Goal: Task Accomplishment & Management: Manage account settings

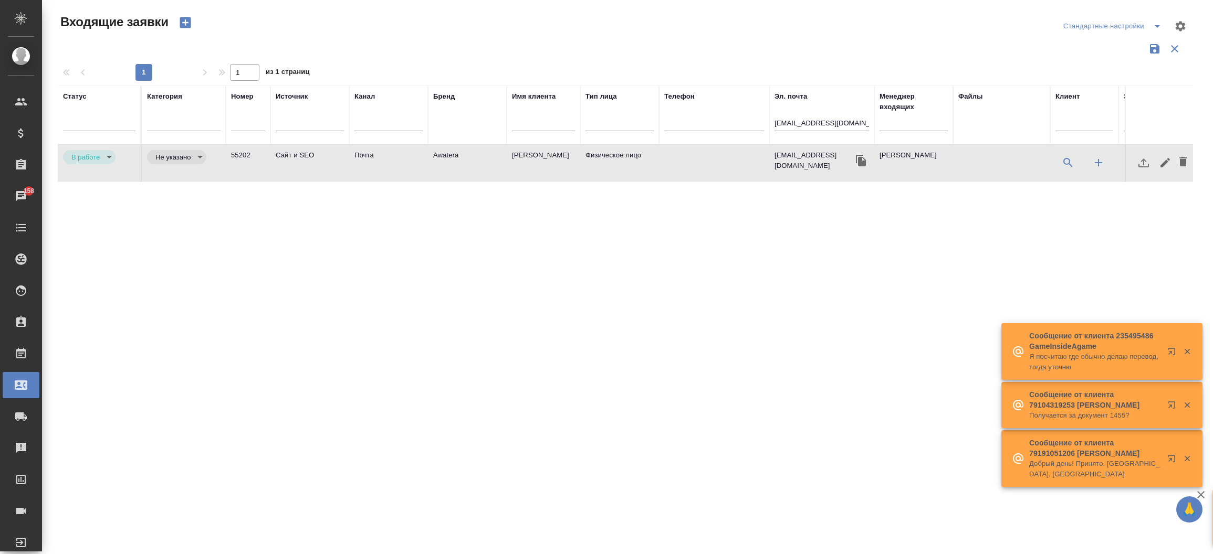
select select "RU"
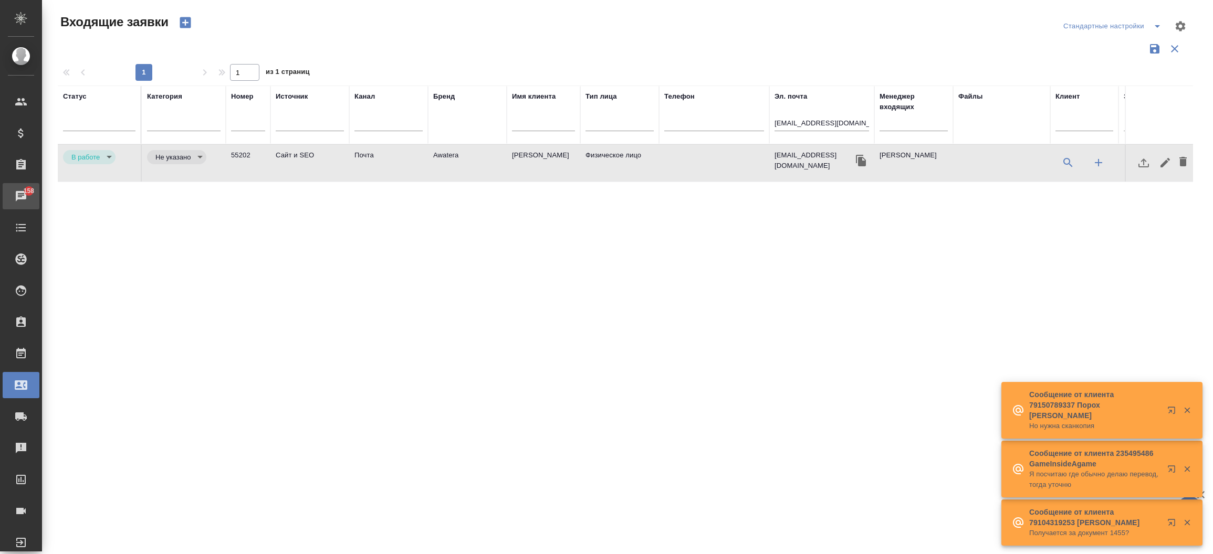
click at [17, 189] on div "Чаты" at bounding box center [8, 196] width 26 height 16
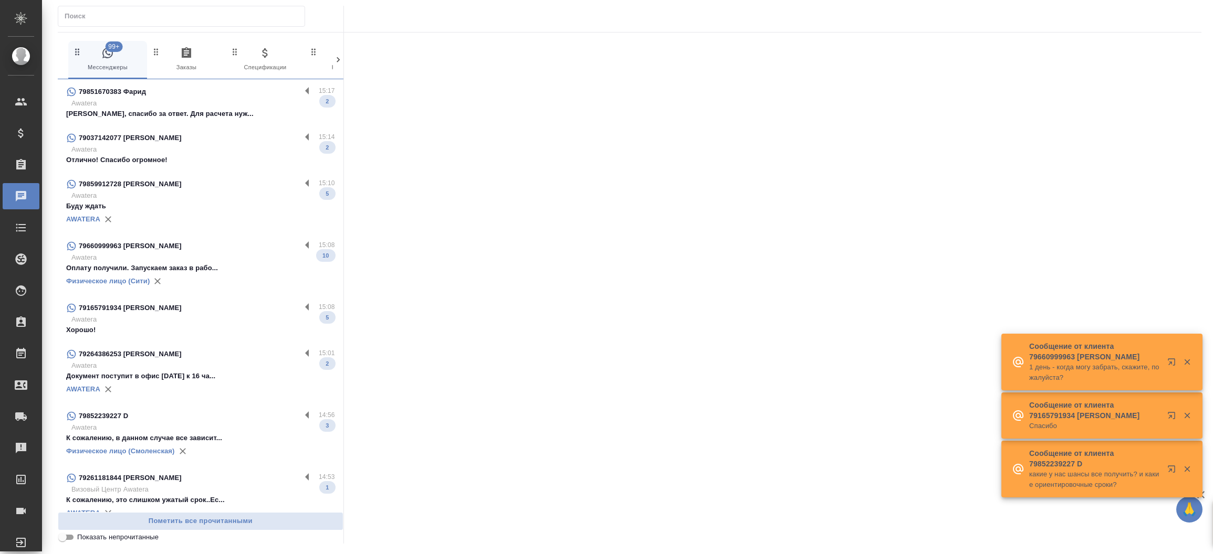
click at [83, 14] on input "text" at bounding box center [185, 16] width 240 height 15
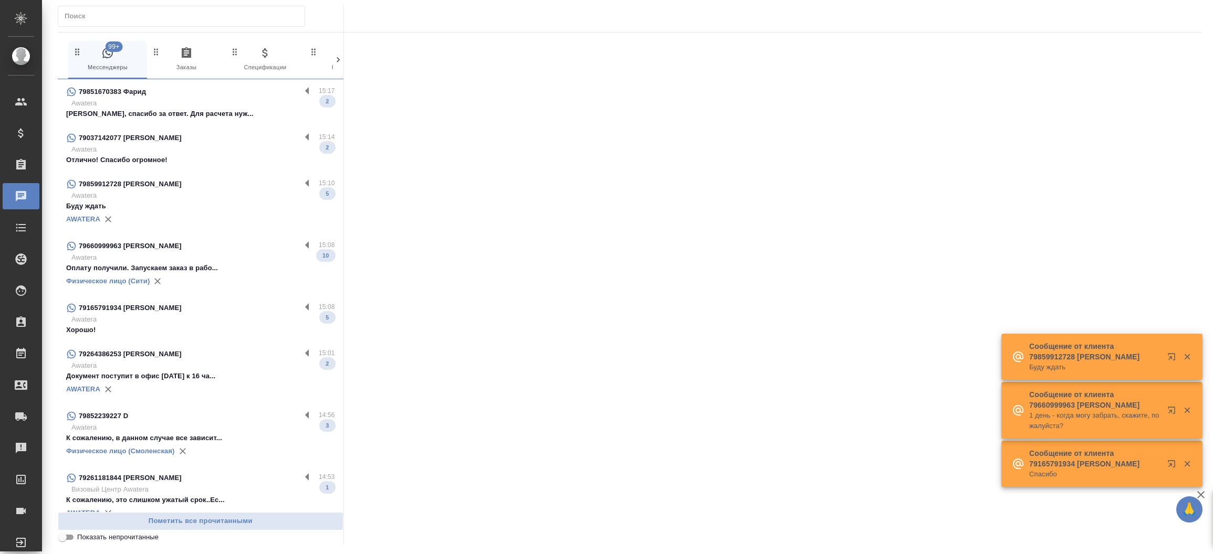
paste input "Авто-инструктор"
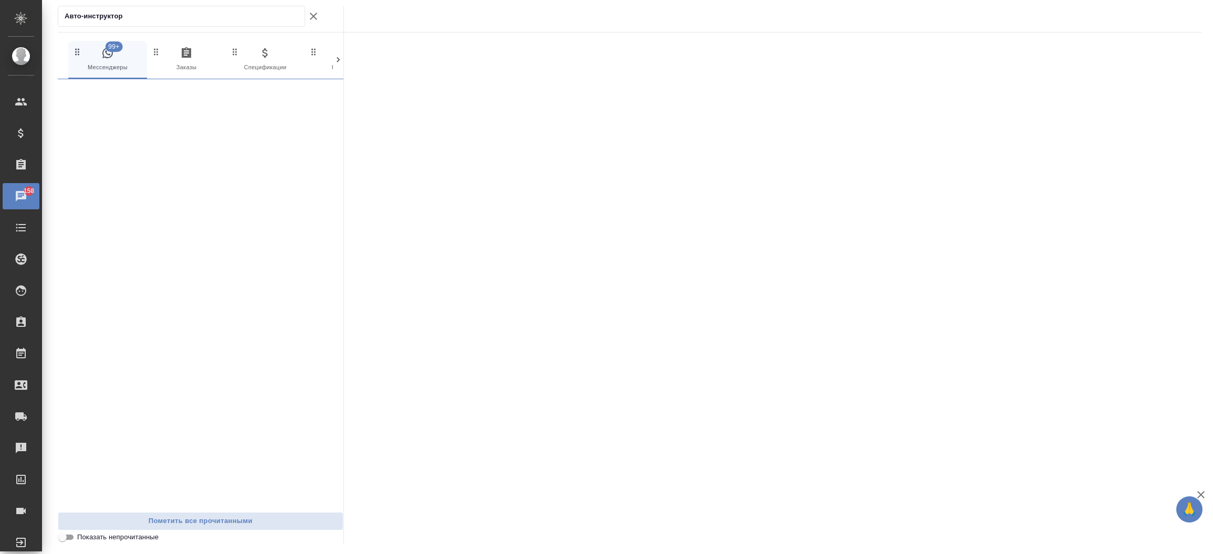
type input "Авто-инструктор"
click at [102, 43] on button "99+ Мессенджеры" at bounding box center [107, 60] width 79 height 38
click at [313, 20] on icon "button" at bounding box center [313, 16] width 13 height 13
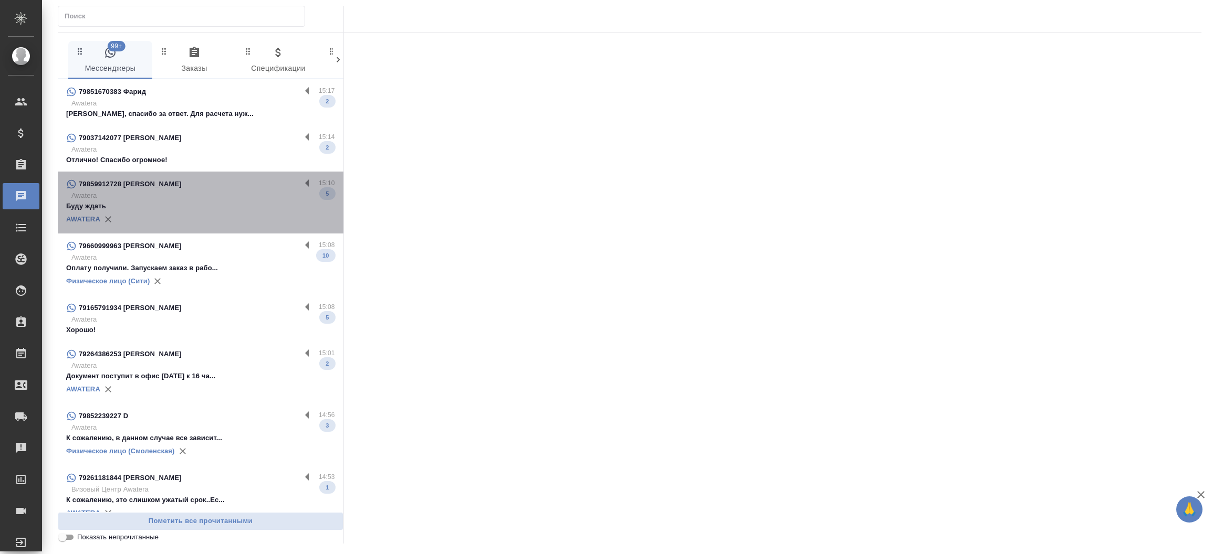
click at [216, 203] on p "Буду ждать" at bounding box center [200, 206] width 269 height 10
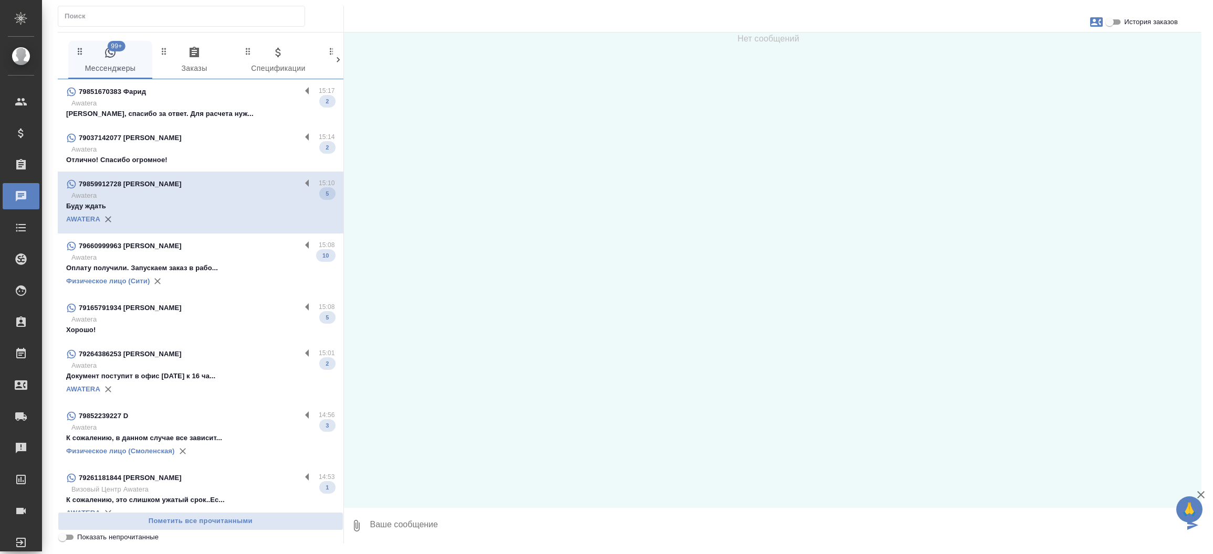
click at [196, 146] on p "Awatera" at bounding box center [203, 149] width 264 height 10
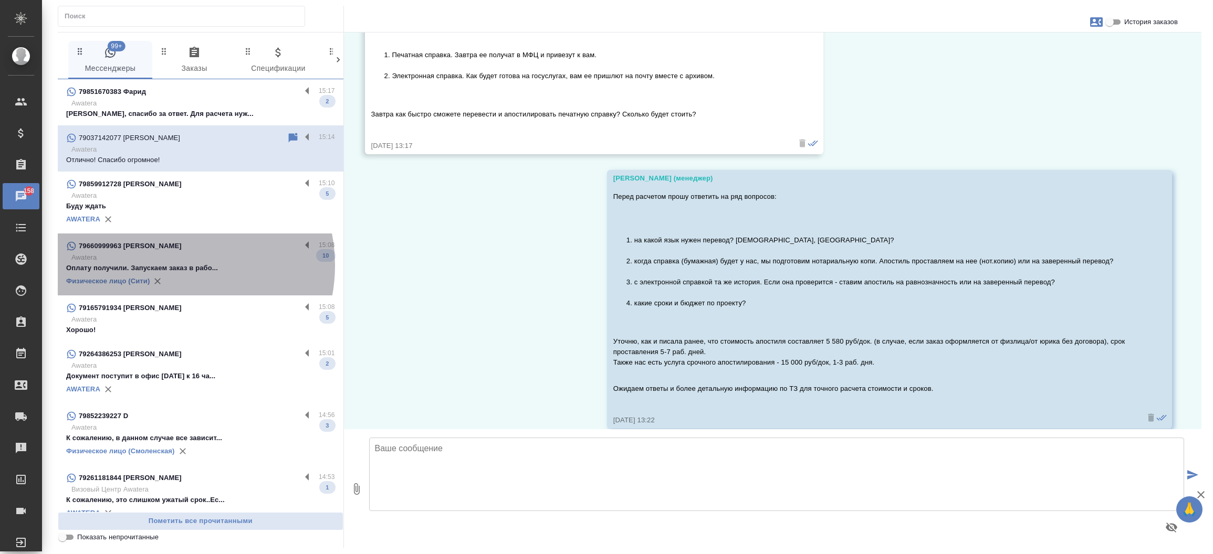
click at [167, 266] on p "Оплату получили. Запускаем заказ в рабо..." at bounding box center [200, 268] width 269 height 10
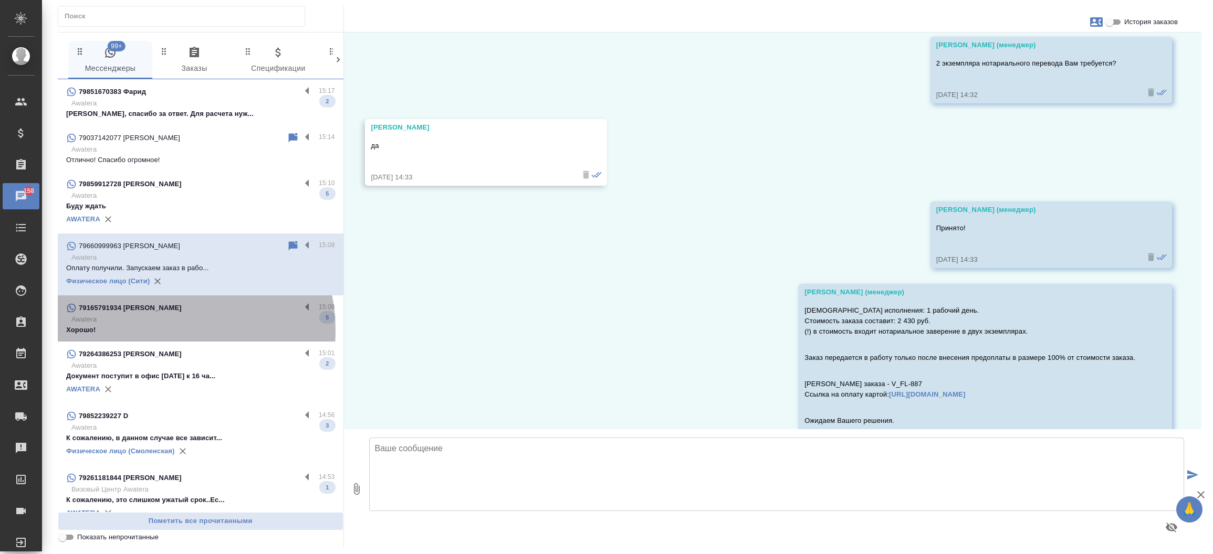
click at [154, 331] on p "Хорошо!" at bounding box center [200, 330] width 269 height 10
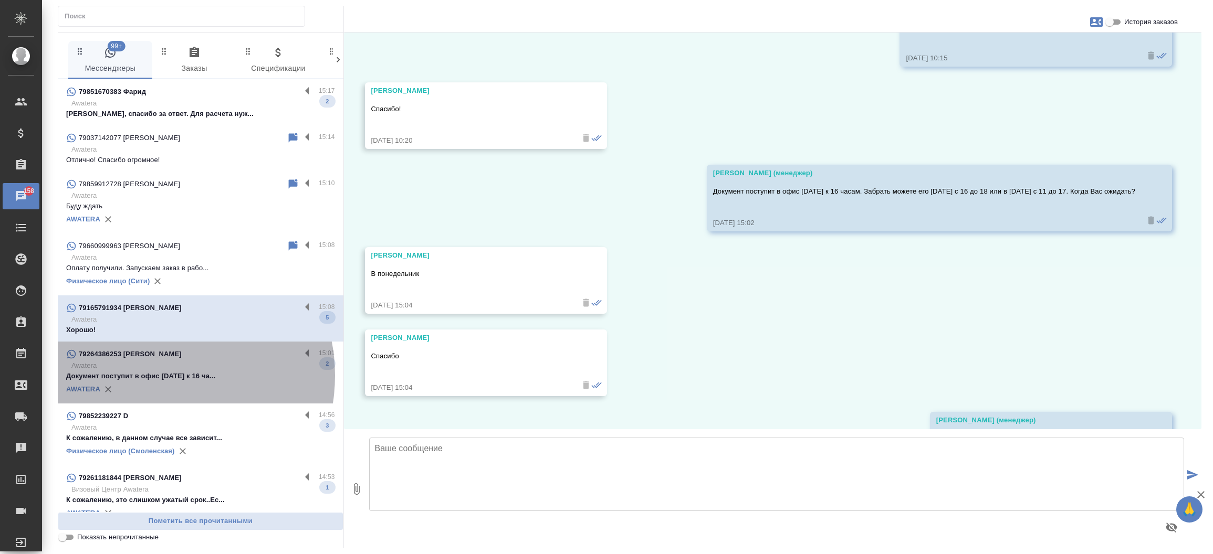
click at [153, 376] on p "Документ поступит в офис [DATE] к 16 ча..." at bounding box center [200, 376] width 269 height 10
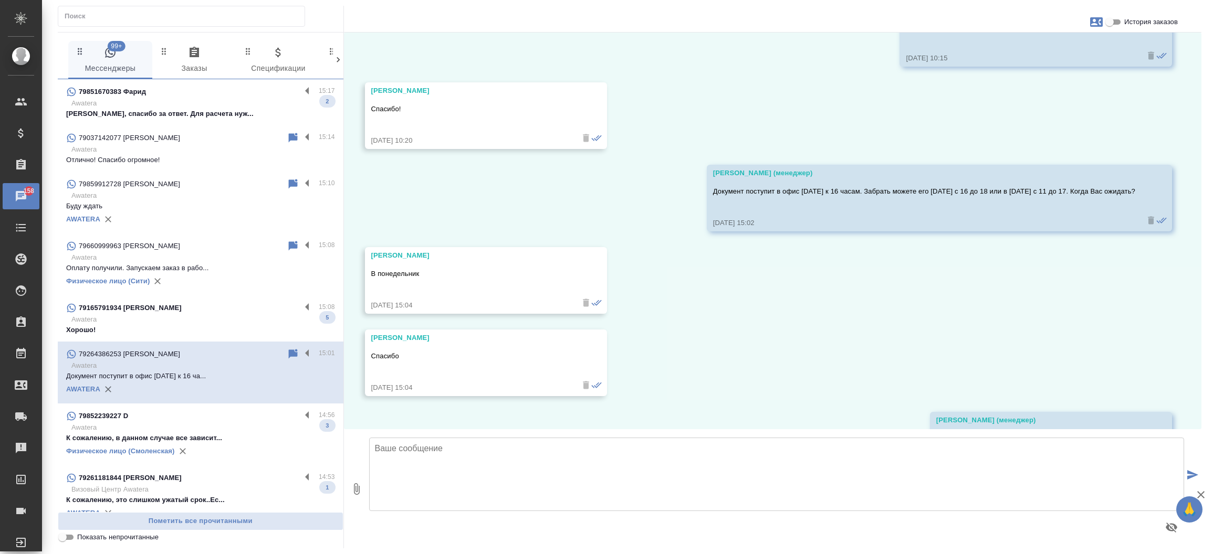
scroll to position [1457, 0]
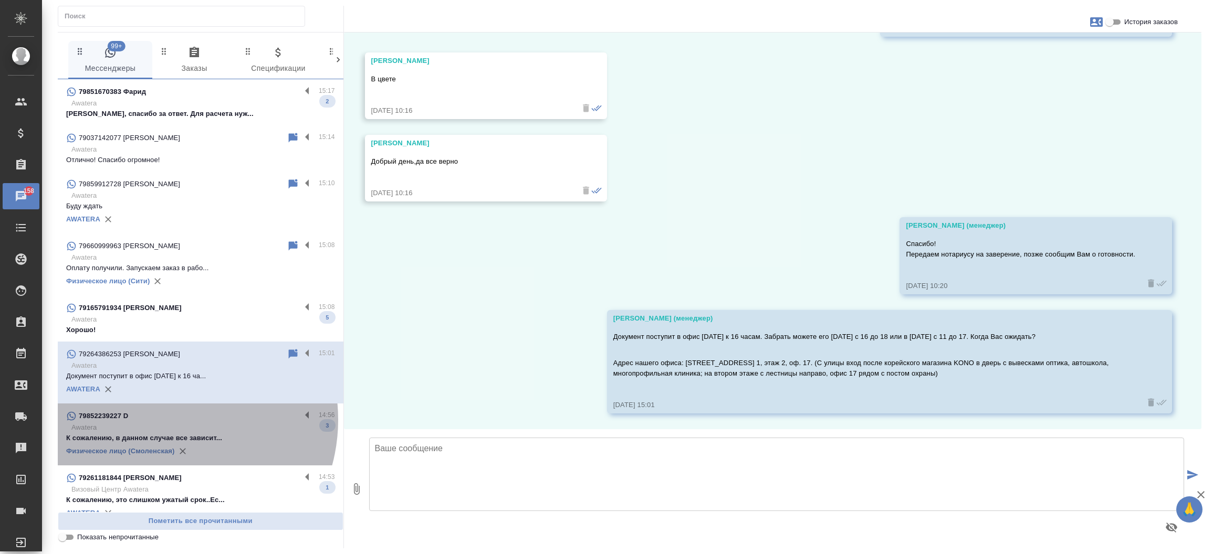
click at [163, 420] on div "79852239227 D" at bounding box center [183, 416] width 235 height 13
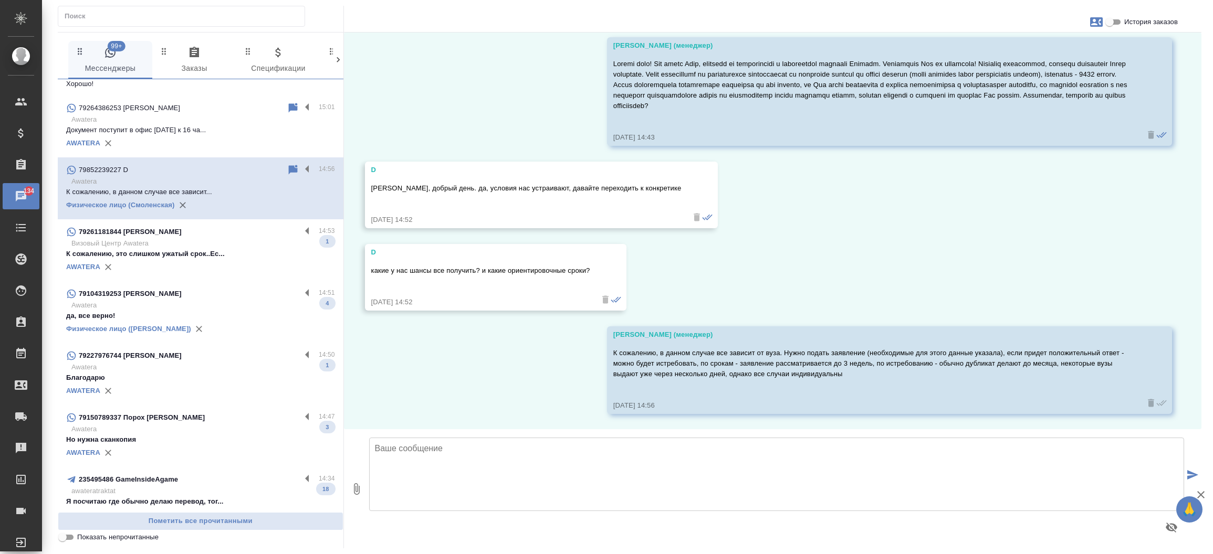
scroll to position [272, 0]
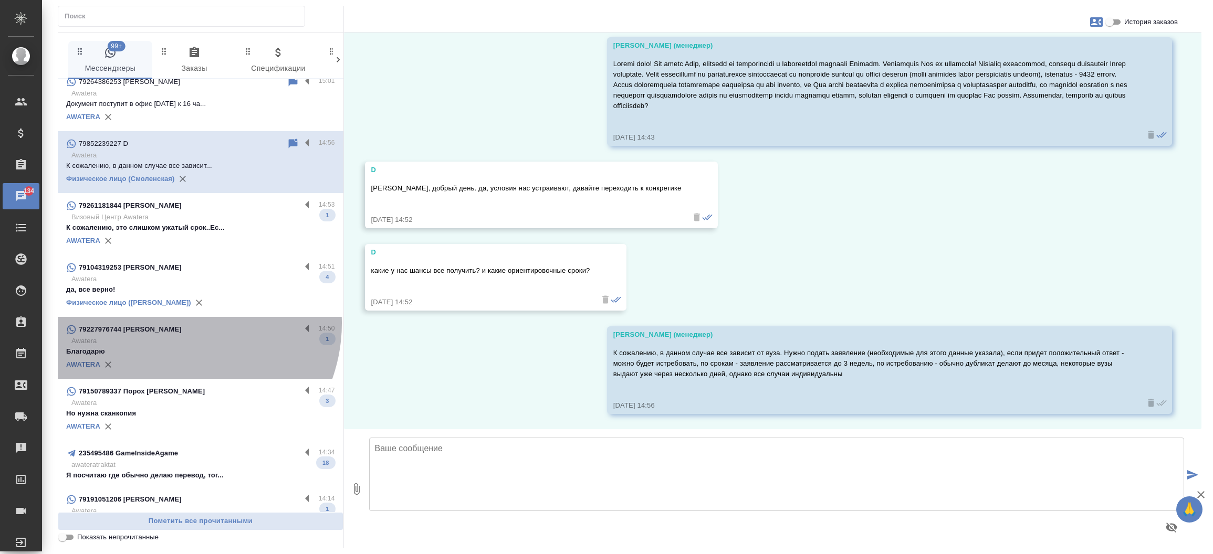
click at [175, 323] on div "79227976744 Саенко" at bounding box center [183, 329] width 235 height 13
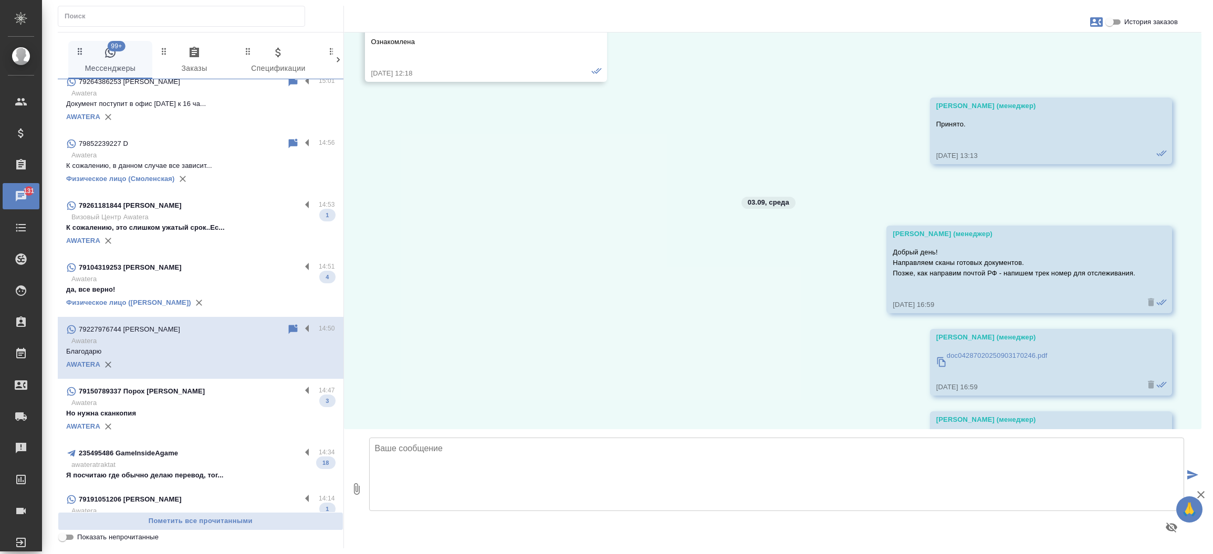
scroll to position [4100, 0]
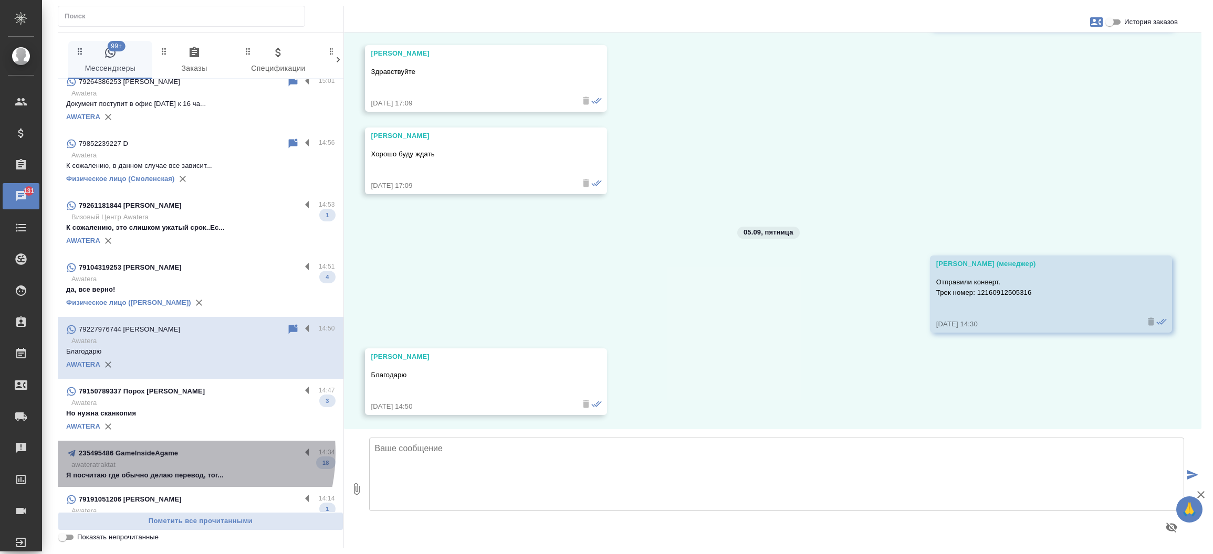
click at [159, 453] on p "235495486 GameInsideAgame" at bounding box center [128, 453] width 99 height 10
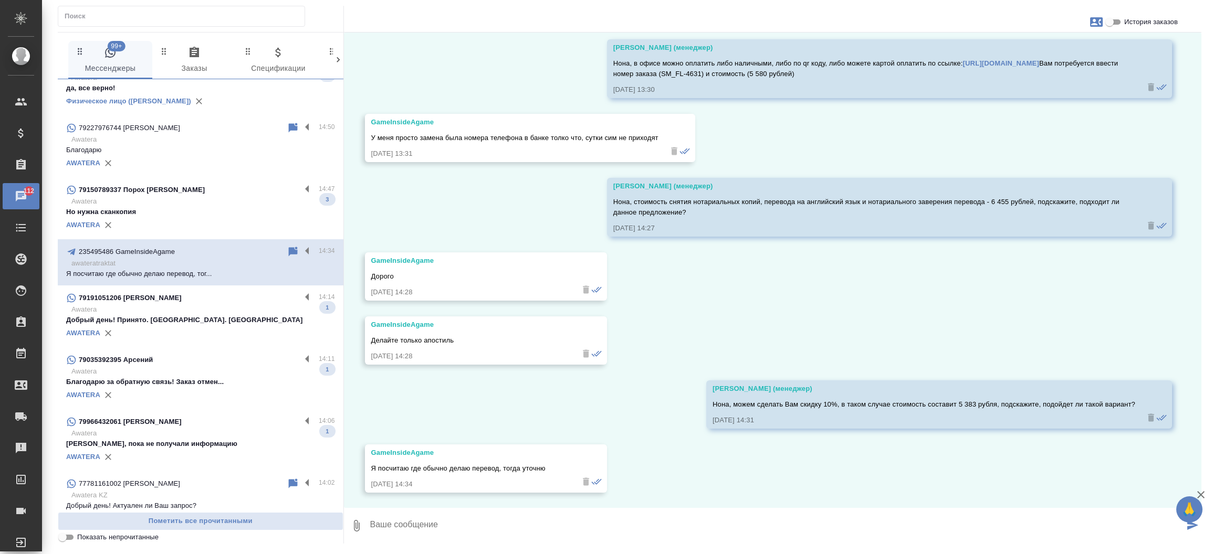
scroll to position [487, 0]
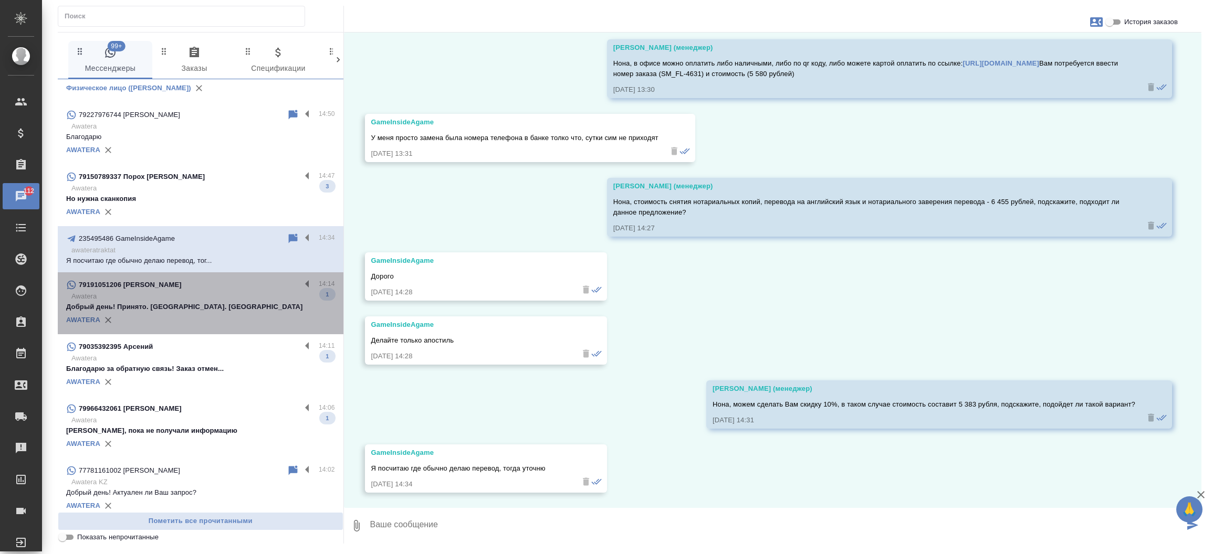
click at [216, 310] on p "Добрый день! Принято. Спасибо. Вернусь" at bounding box center [200, 307] width 269 height 10
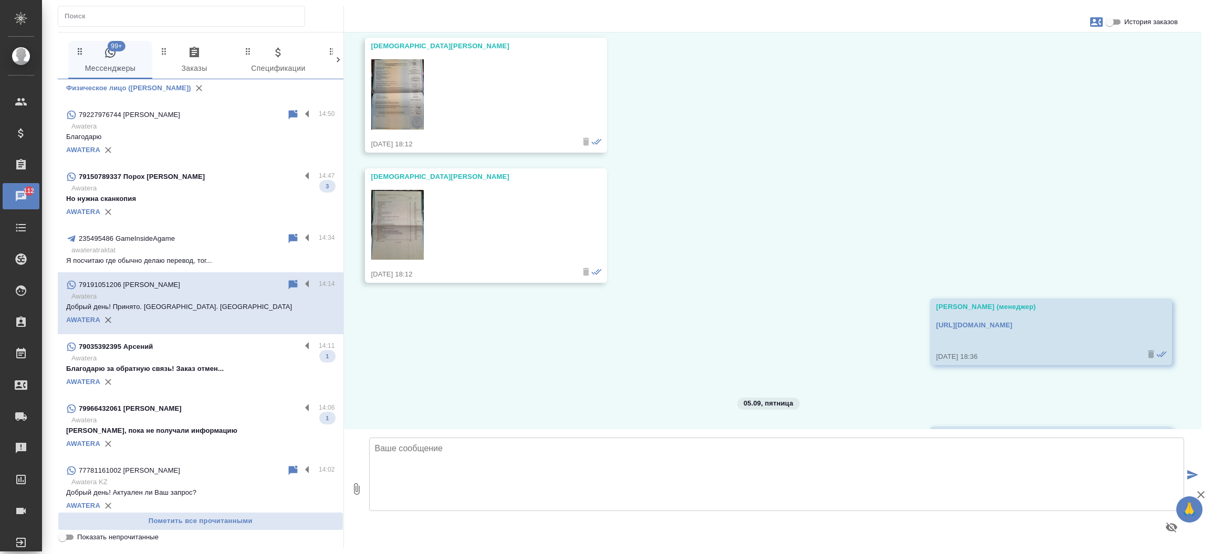
scroll to position [649, 0]
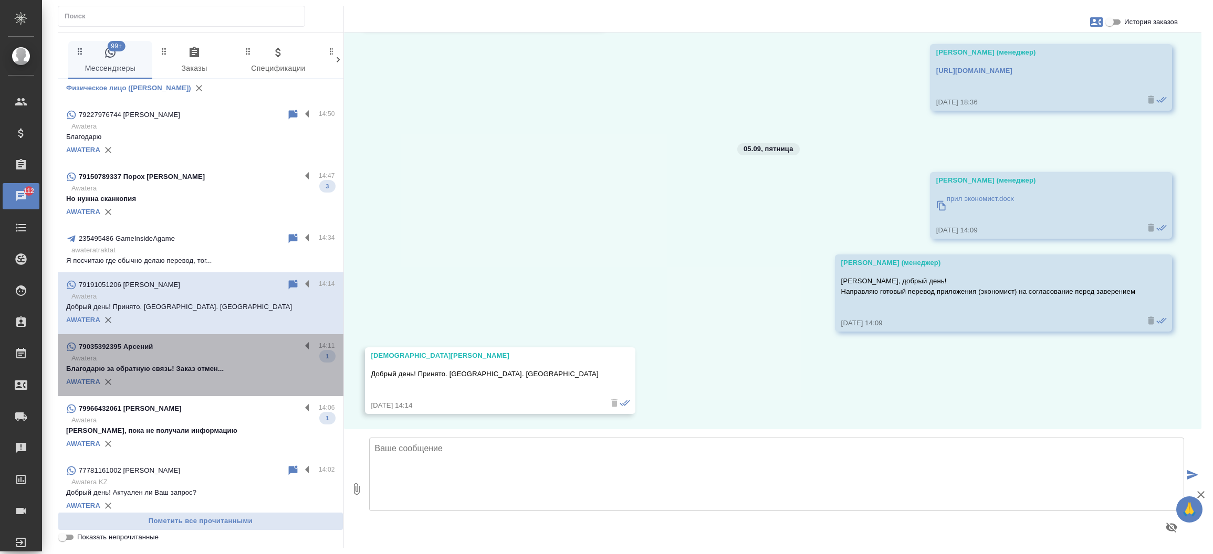
click at [206, 351] on div "79035392395 Арсений" at bounding box center [183, 347] width 235 height 13
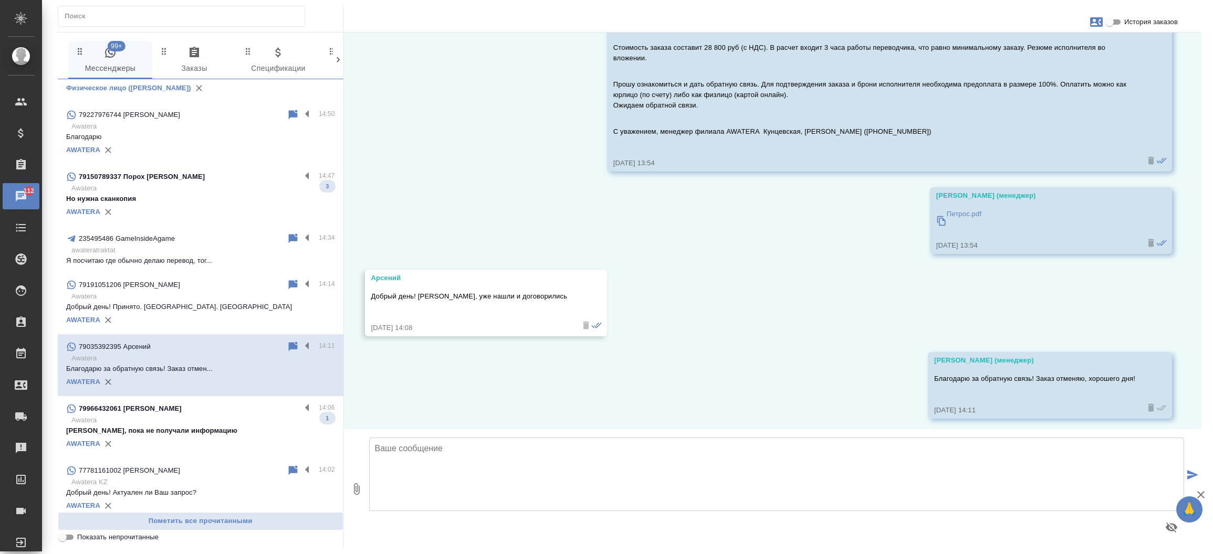
scroll to position [167, 0]
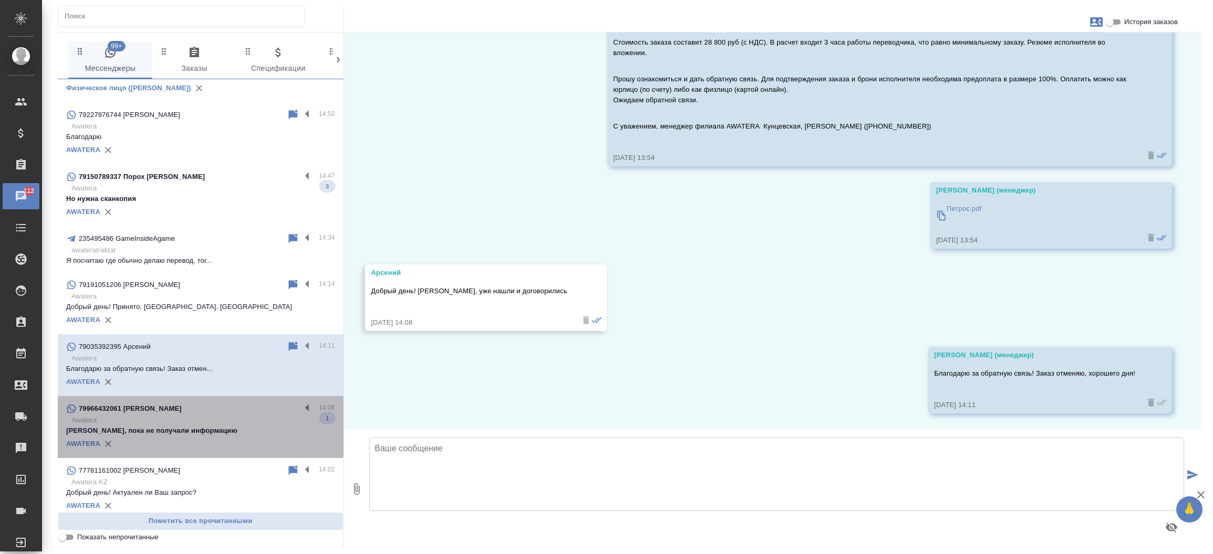
click at [200, 420] on p "Awatera" at bounding box center [203, 420] width 264 height 10
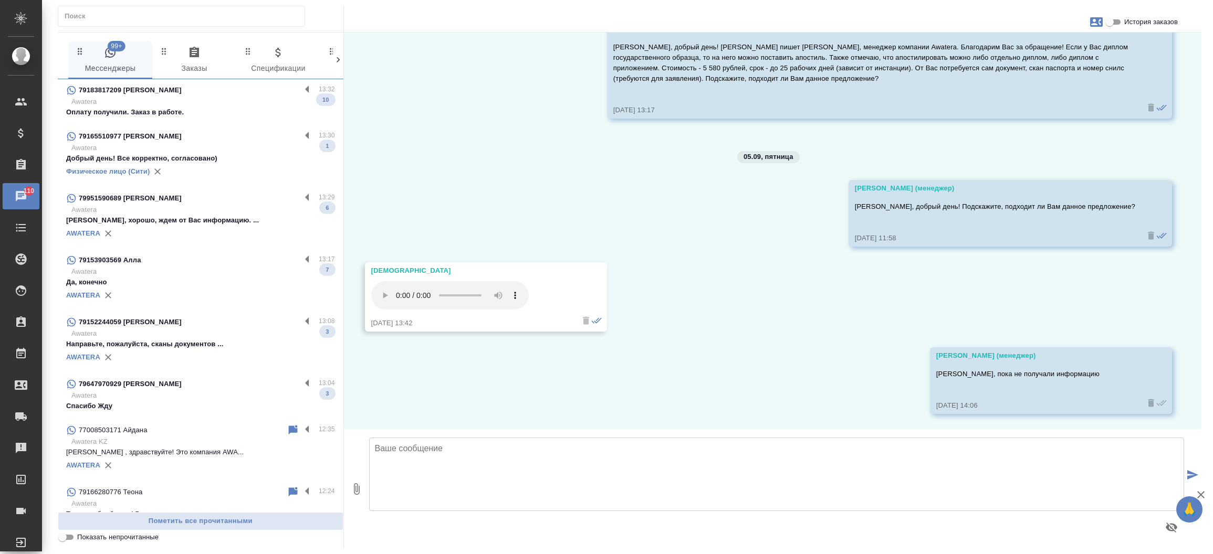
scroll to position [1072, 0]
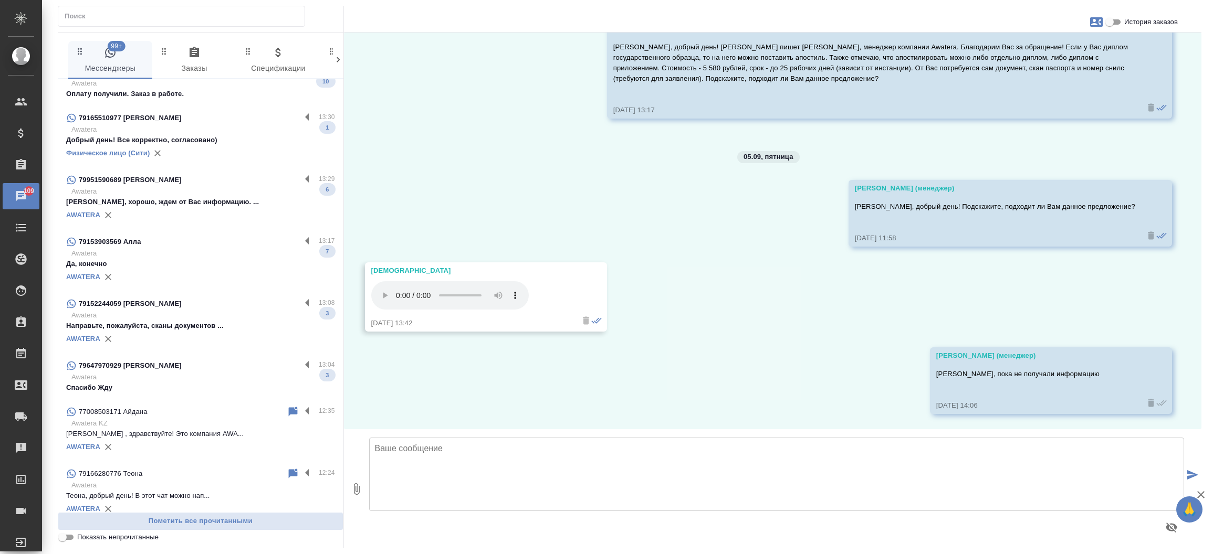
click at [203, 24] on div at bounding box center [181, 16] width 247 height 21
paste input "Авто-инструктор"
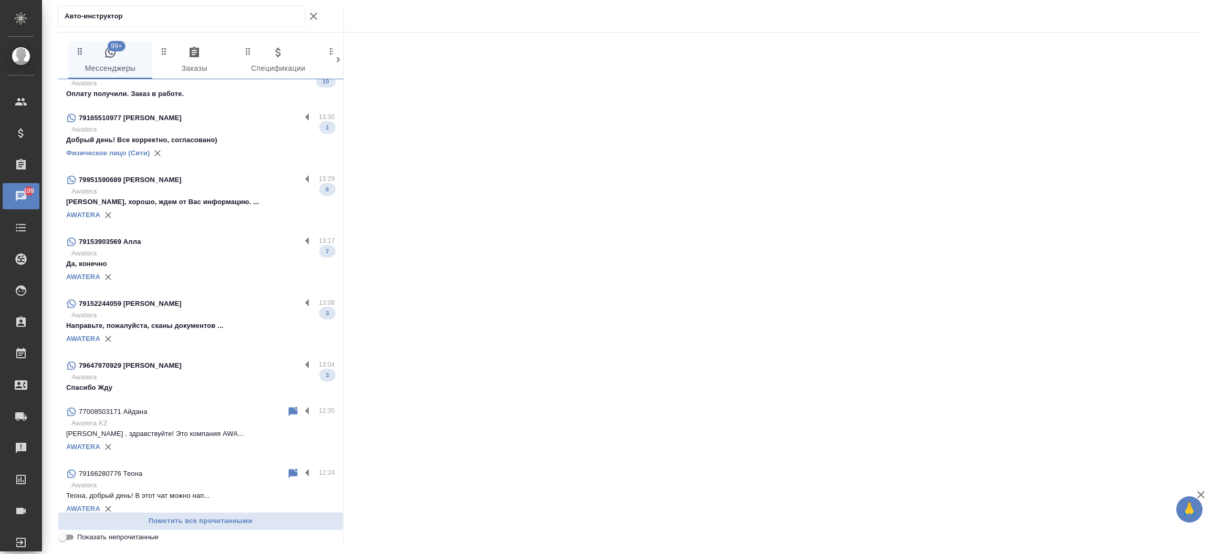
scroll to position [0, 0]
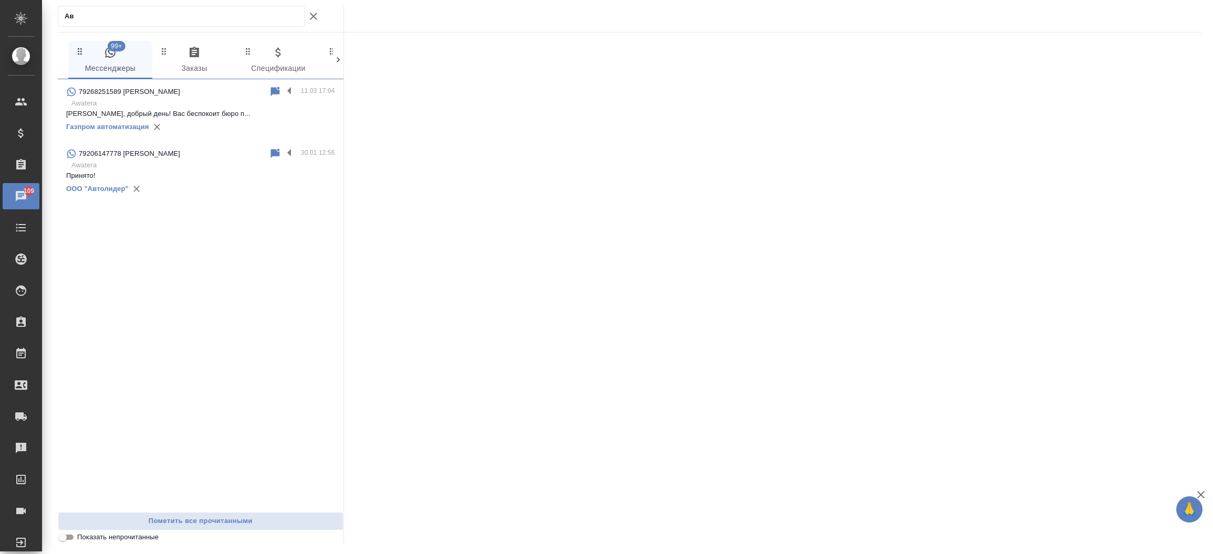
type input "А"
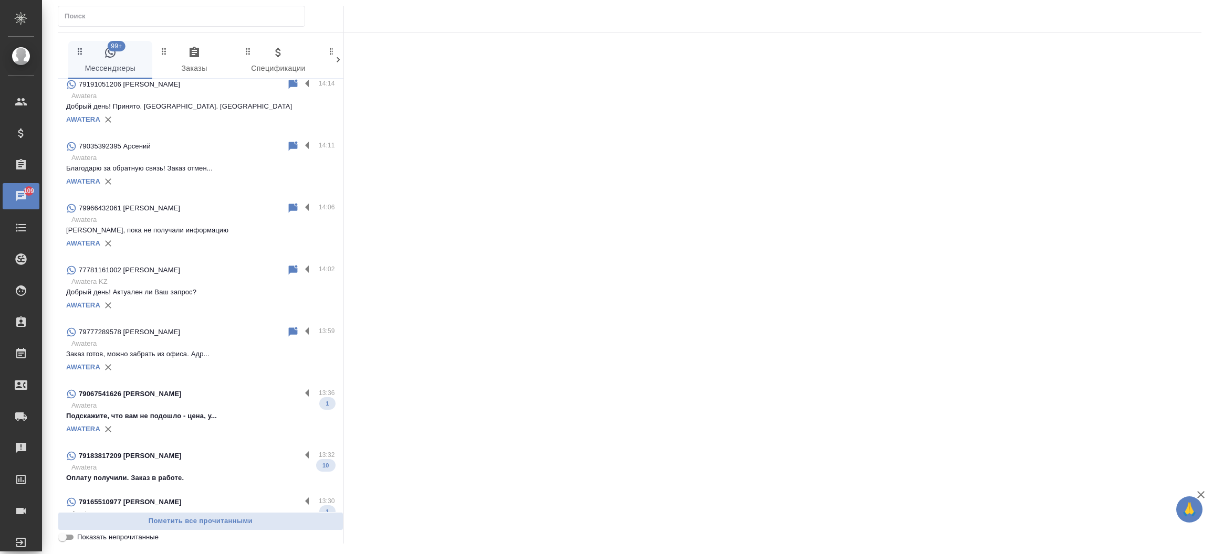
scroll to position [710, 0]
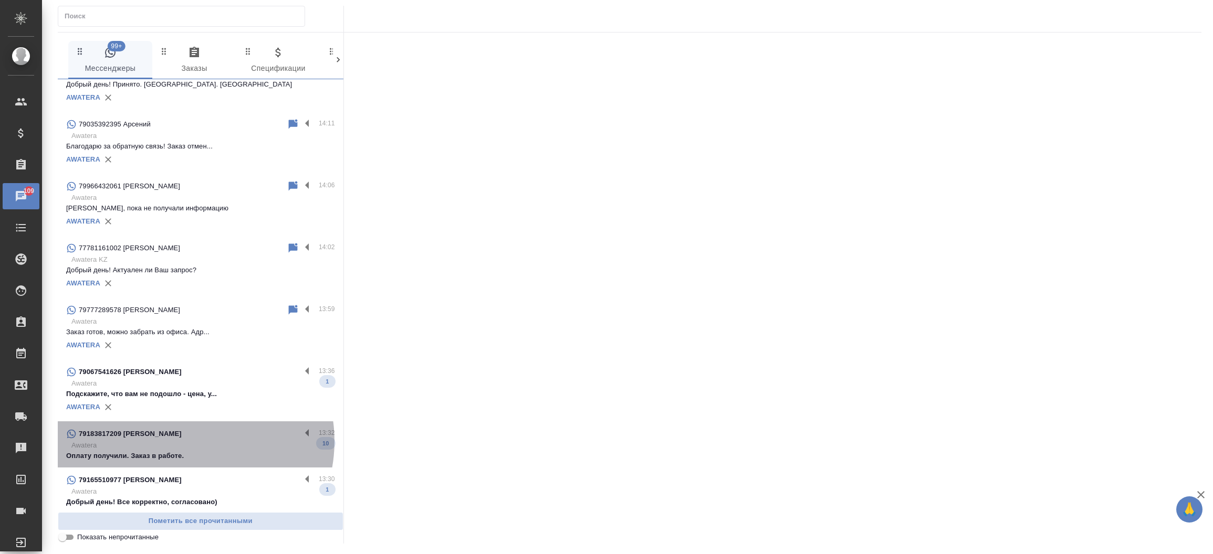
click at [187, 441] on p "Awatera" at bounding box center [203, 445] width 264 height 10
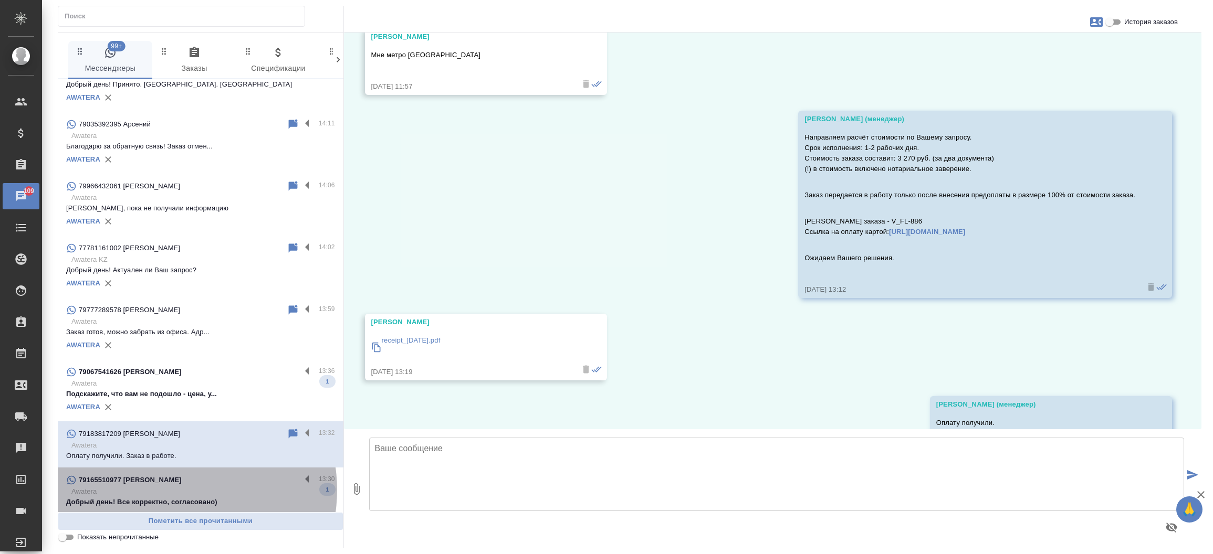
click at [178, 490] on p "Awatera" at bounding box center [203, 492] width 264 height 10
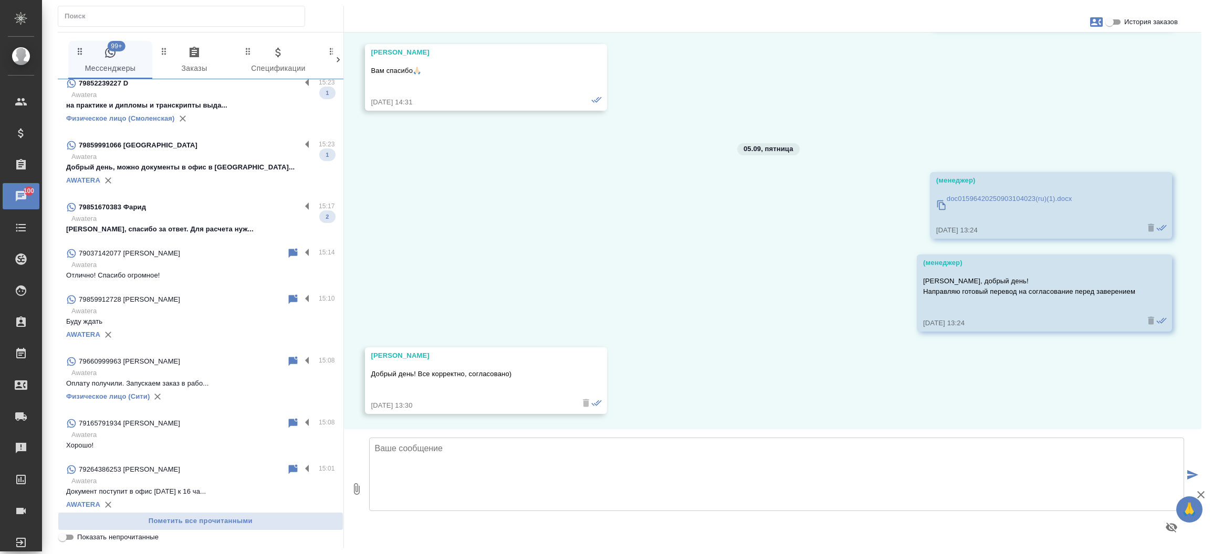
scroll to position [0, 0]
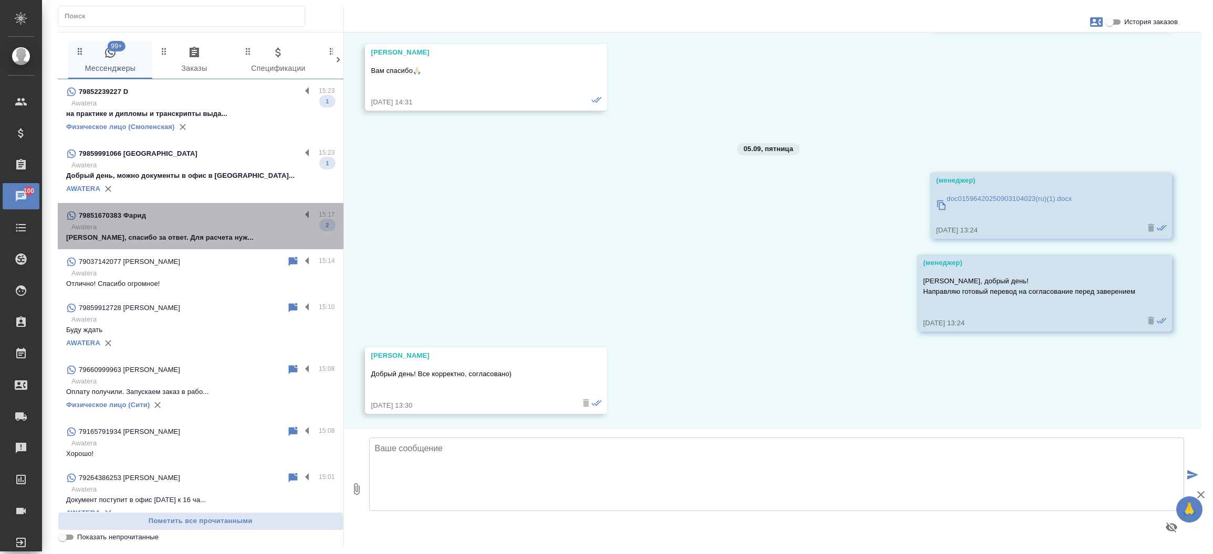
click at [204, 223] on p "Awatera" at bounding box center [203, 227] width 264 height 10
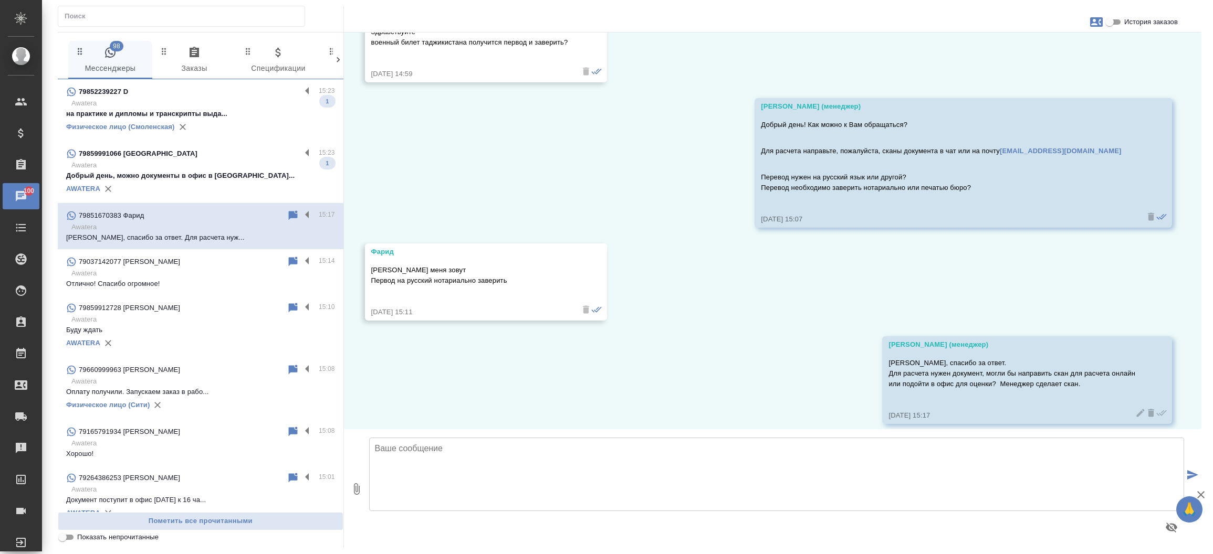
scroll to position [83, 0]
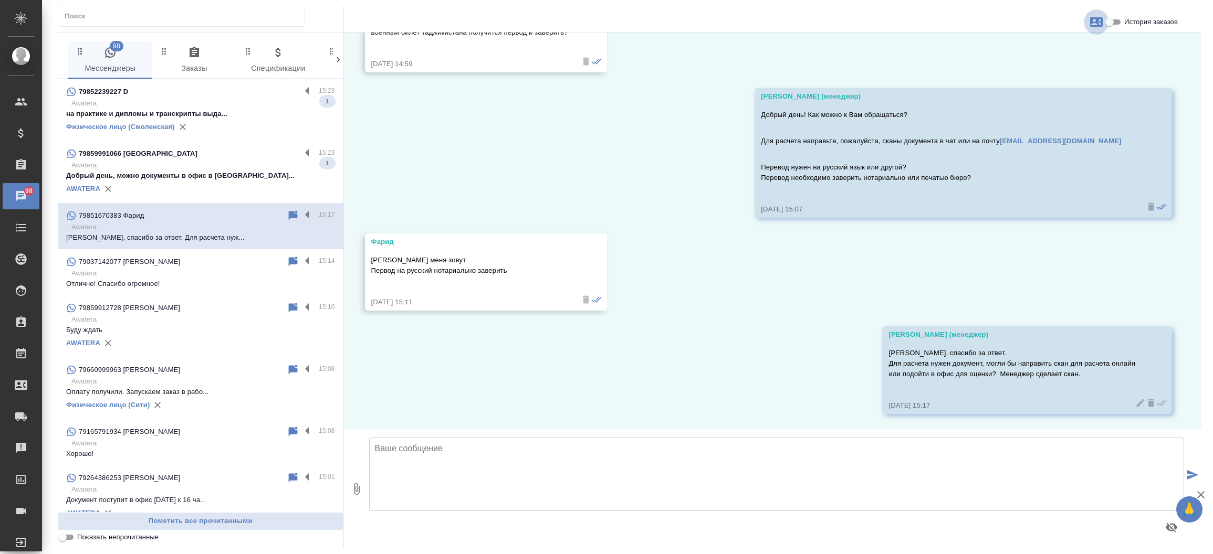
click at [1090, 22] on icon "button" at bounding box center [1096, 21] width 13 height 9
click at [1055, 50] on span "Создать заявку" at bounding box center [1050, 50] width 49 height 10
select select "RU"
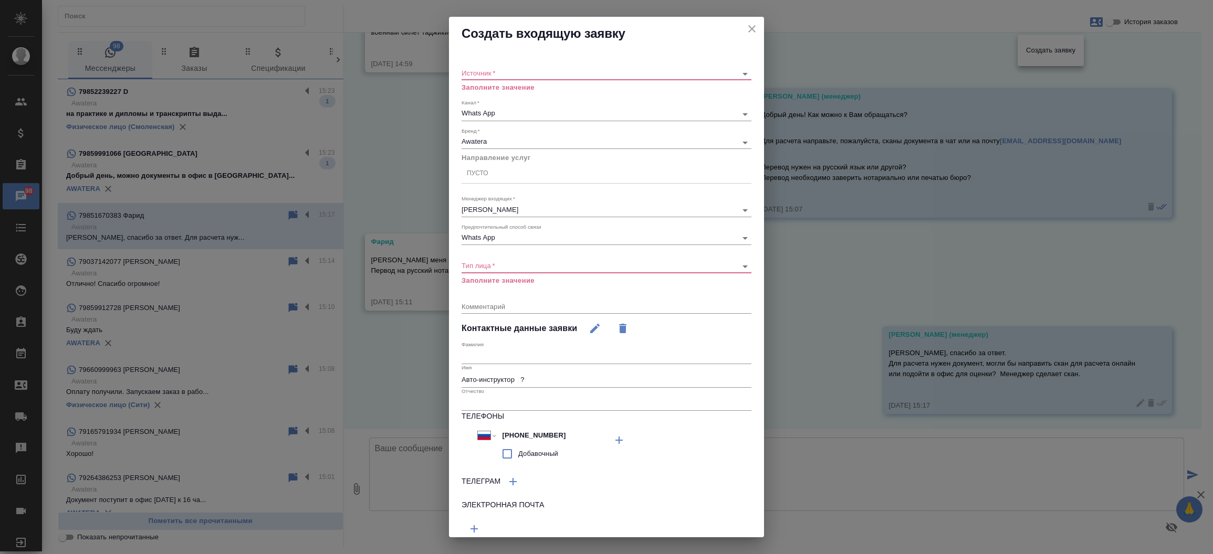
click at [574, 70] on body "🙏 .cls-1 fill:#fff; AWATERA Прутько Ирина i.prutko Клиенты Спецификации Заказы …" at bounding box center [606, 277] width 1213 height 554
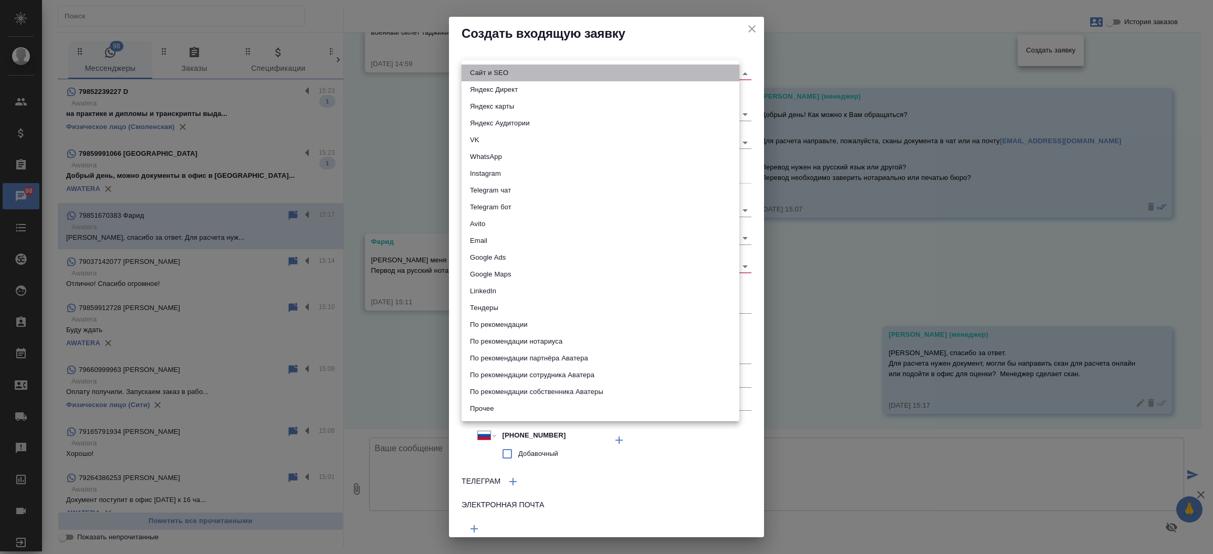
click at [574, 70] on li "Сайт и SEO" at bounding box center [600, 73] width 278 height 17
type input "seo"
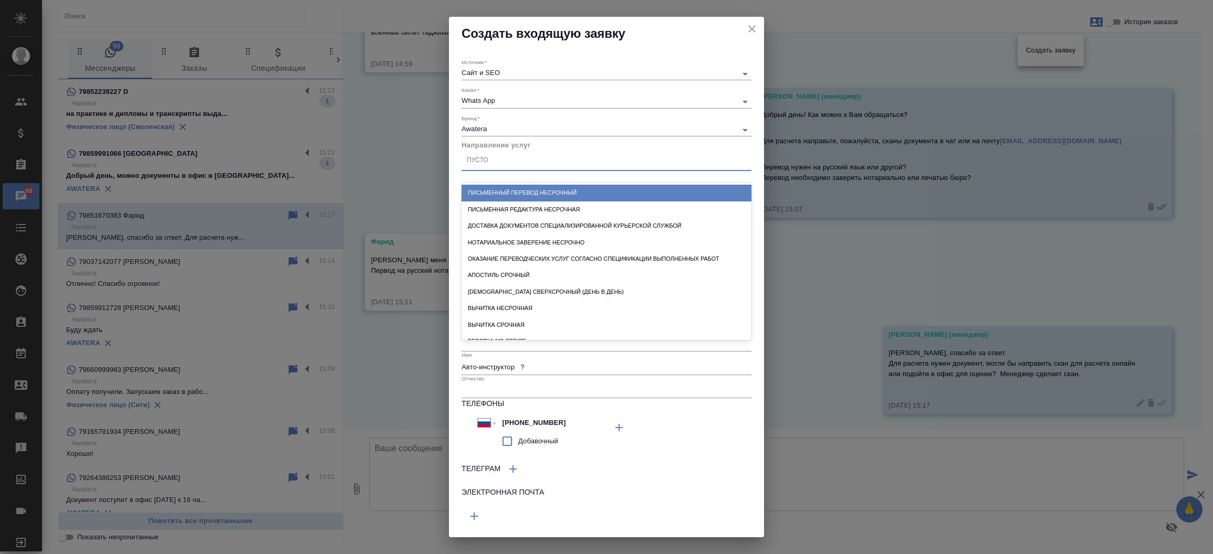
click at [512, 157] on div "Пусто" at bounding box center [606, 160] width 290 height 15
type input "стандарт"
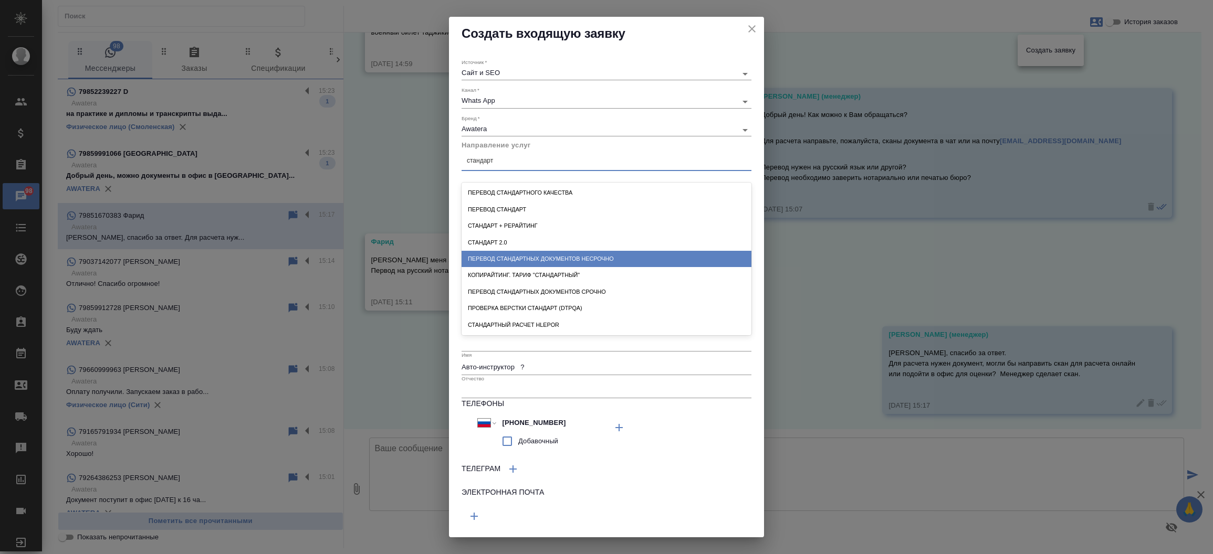
click at [537, 259] on div "Перевод стандартных документов несрочно" at bounding box center [606, 259] width 290 height 16
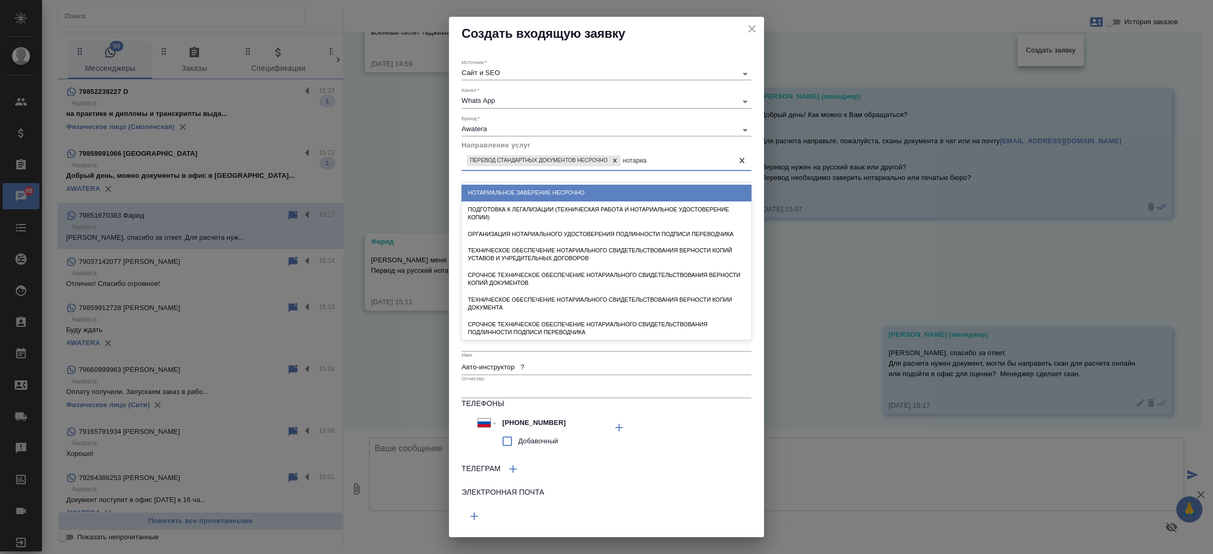
type input "нотариал"
click at [549, 191] on div "Нотариальное заверение несрочно" at bounding box center [606, 193] width 290 height 16
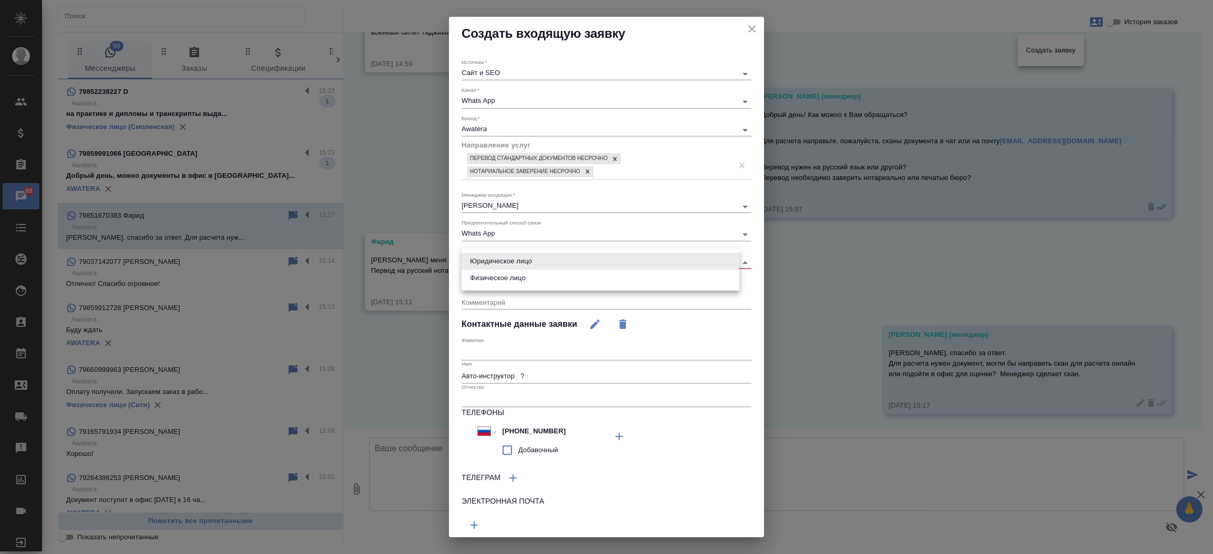
click at [506, 260] on body "🙏 .cls-1 fill:#fff; AWATERA Прутько Ирина i.prutko Клиенты Спецификации Заказы …" at bounding box center [606, 277] width 1213 height 554
click at [502, 270] on li "Физическое лицо" at bounding box center [600, 278] width 278 height 17
type input "private"
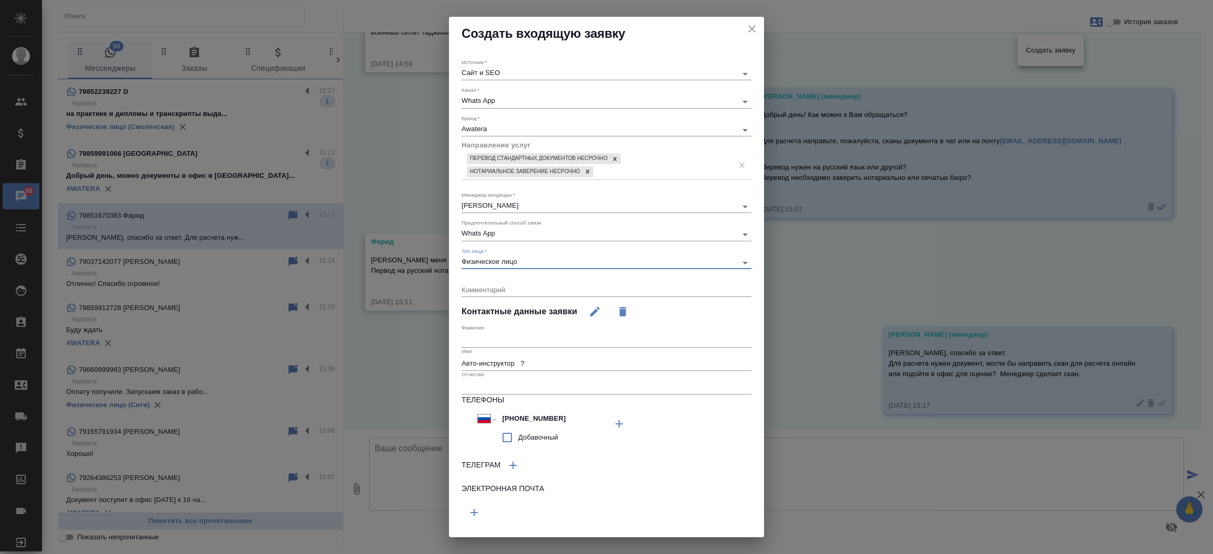
click at [500, 358] on input "Авто-инструктор ?️" at bounding box center [606, 363] width 290 height 15
type input "Фарид"
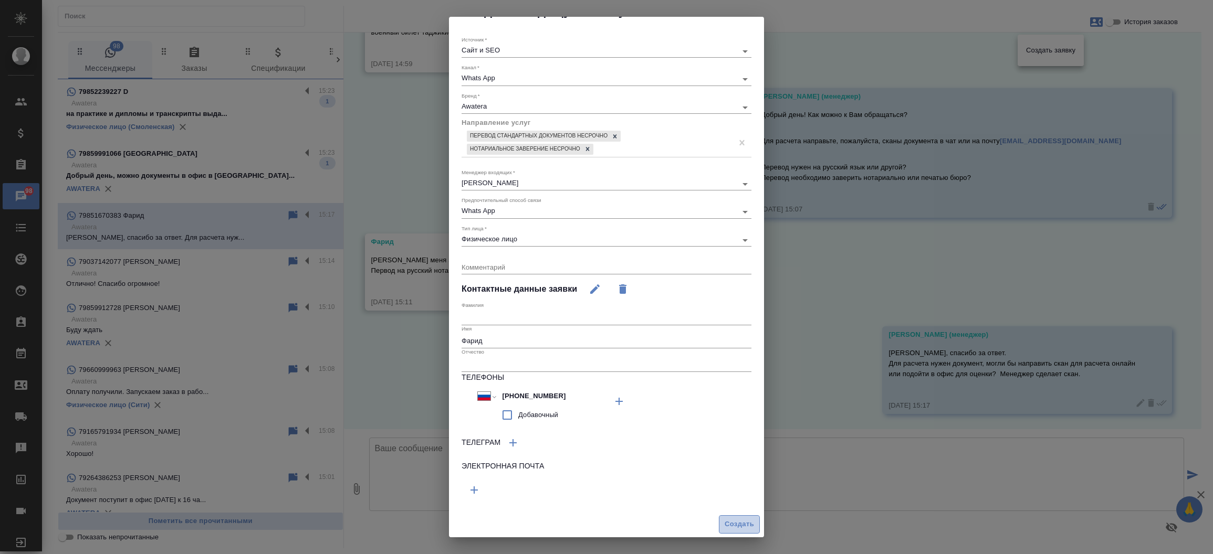
click at [736, 520] on span "Создать" at bounding box center [738, 525] width 29 height 12
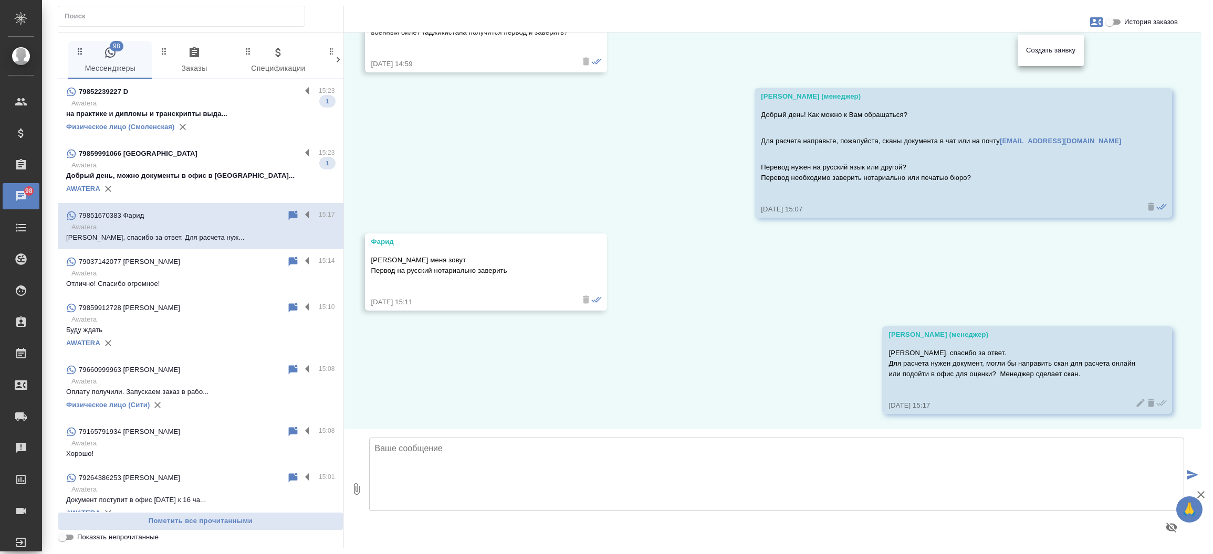
drag, startPoint x: 1200, startPoint y: 220, endPoint x: 1206, endPoint y: 355, distance: 134.5
click at [1206, 355] on div at bounding box center [606, 277] width 1213 height 554
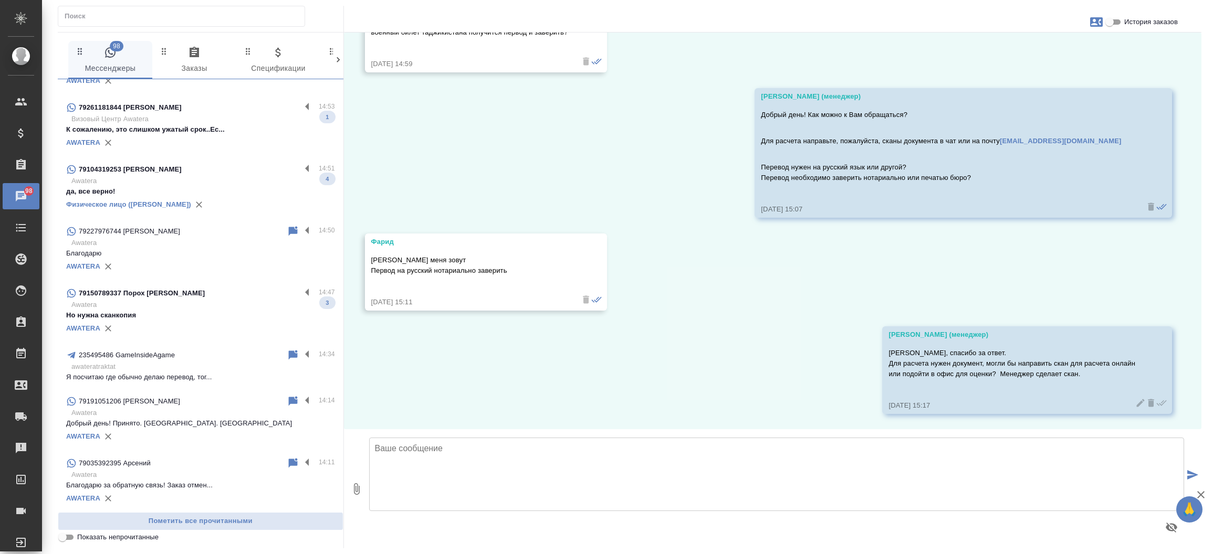
scroll to position [415, 0]
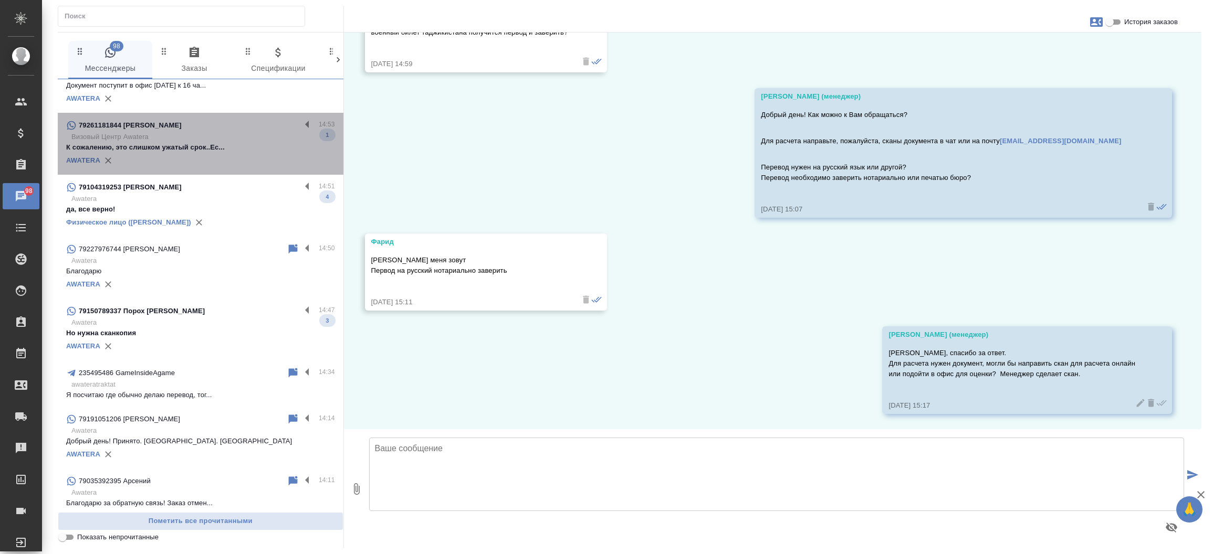
click at [249, 124] on div "79261181844 Плоткин Максим Борисович" at bounding box center [183, 125] width 235 height 13
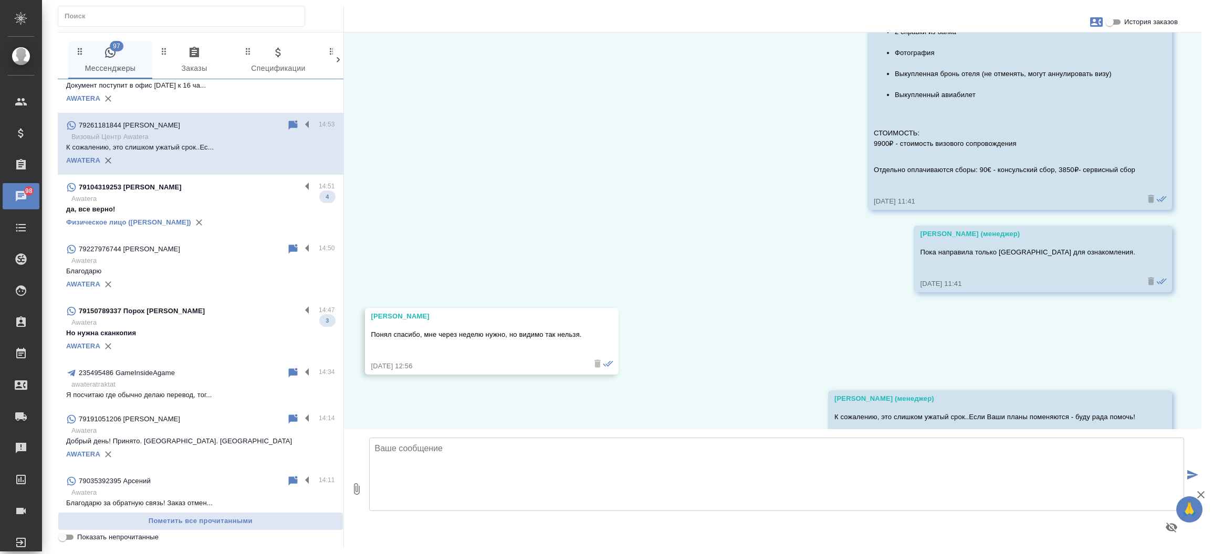
scroll to position [782, 0]
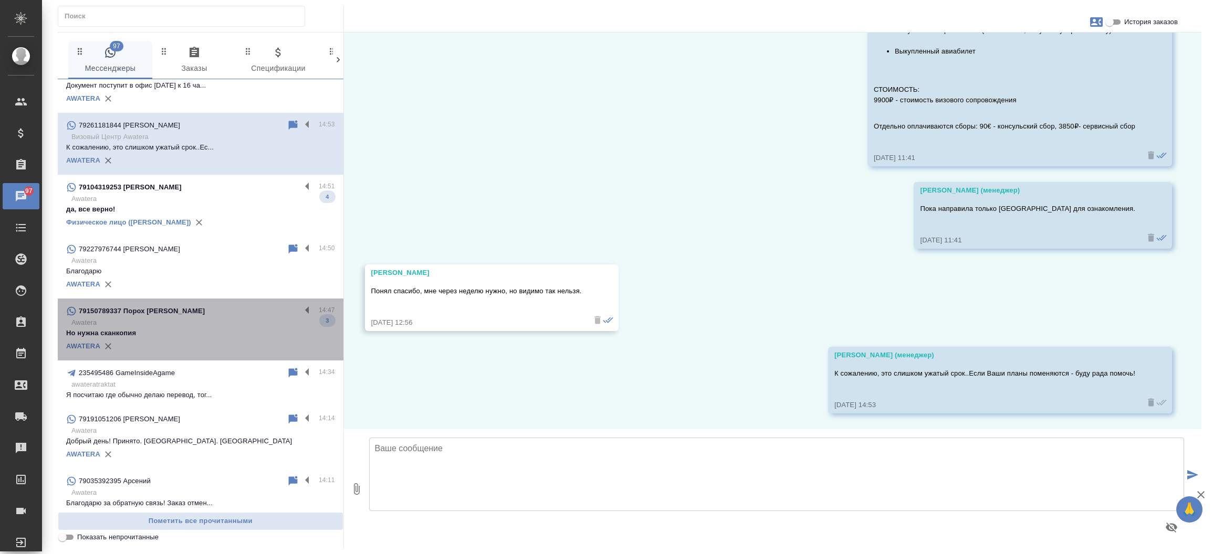
click at [203, 325] on p "Awatera" at bounding box center [203, 323] width 264 height 10
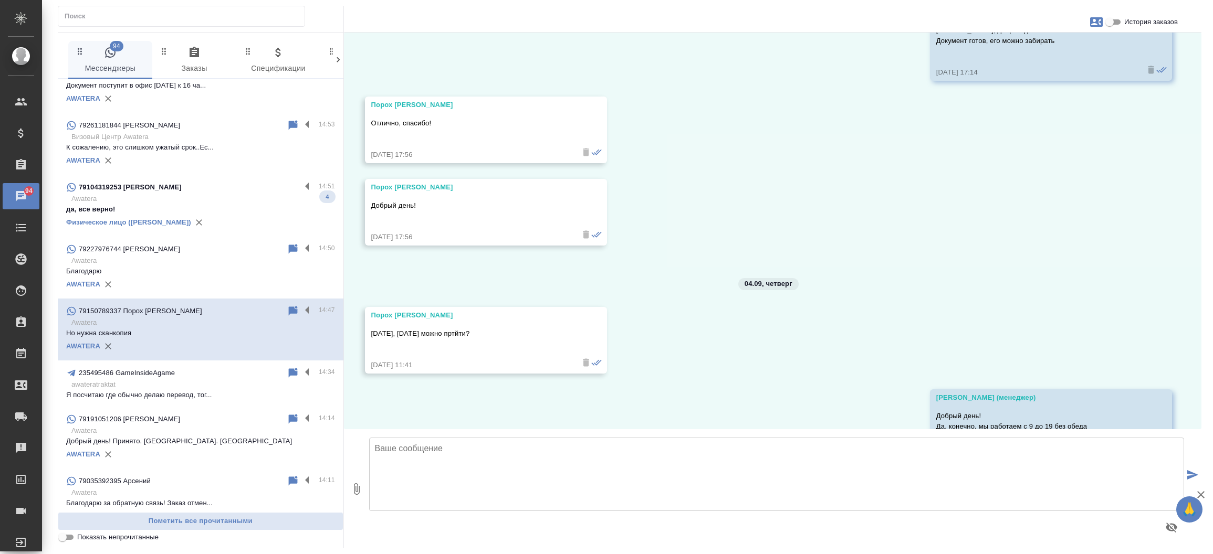
scroll to position [2990, 0]
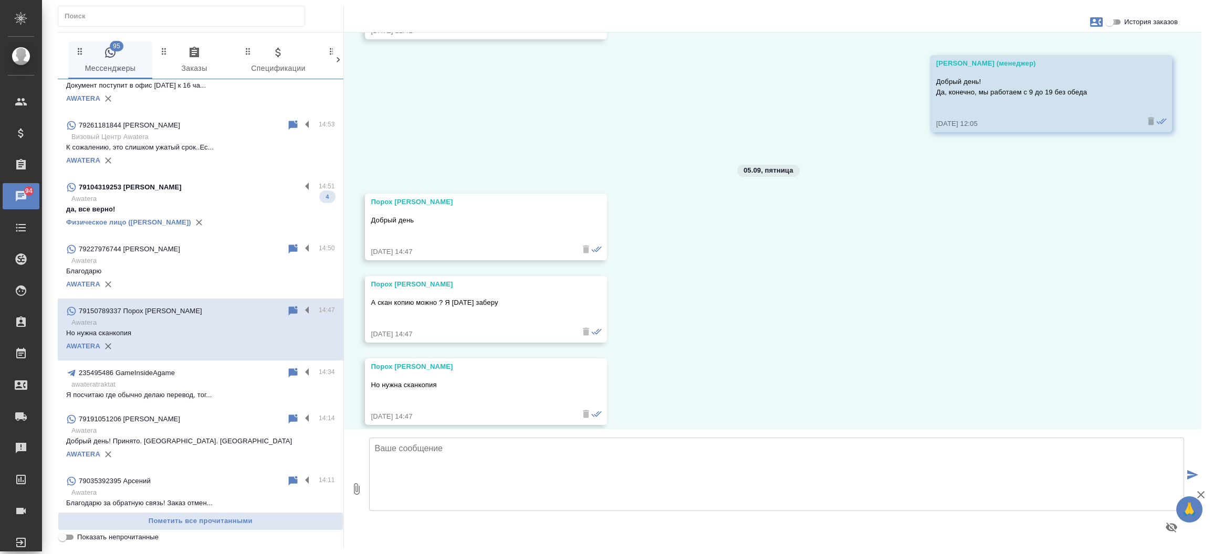
click at [1113, 19] on input "История заказов" at bounding box center [1109, 22] width 38 height 13
checkbox input "true"
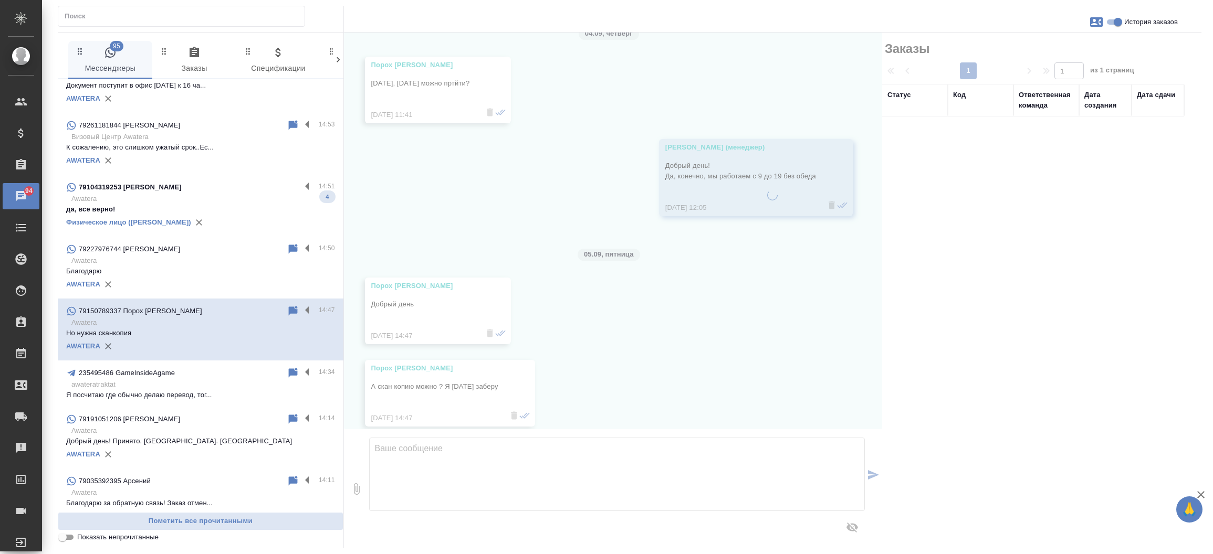
scroll to position [3095, 0]
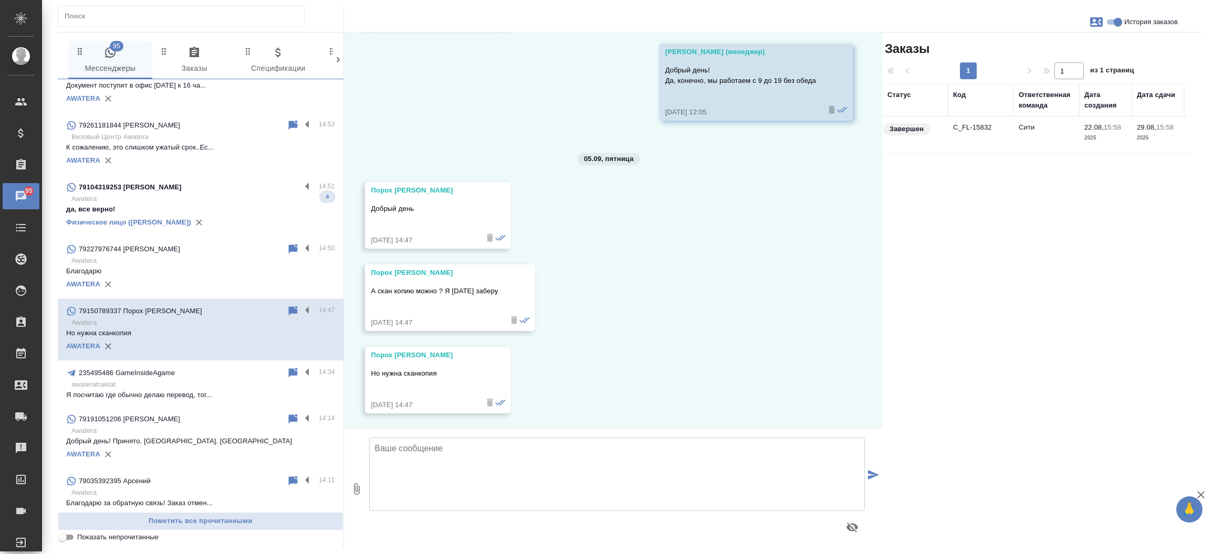
click at [969, 130] on td "C_FL-15832" at bounding box center [981, 135] width 66 height 37
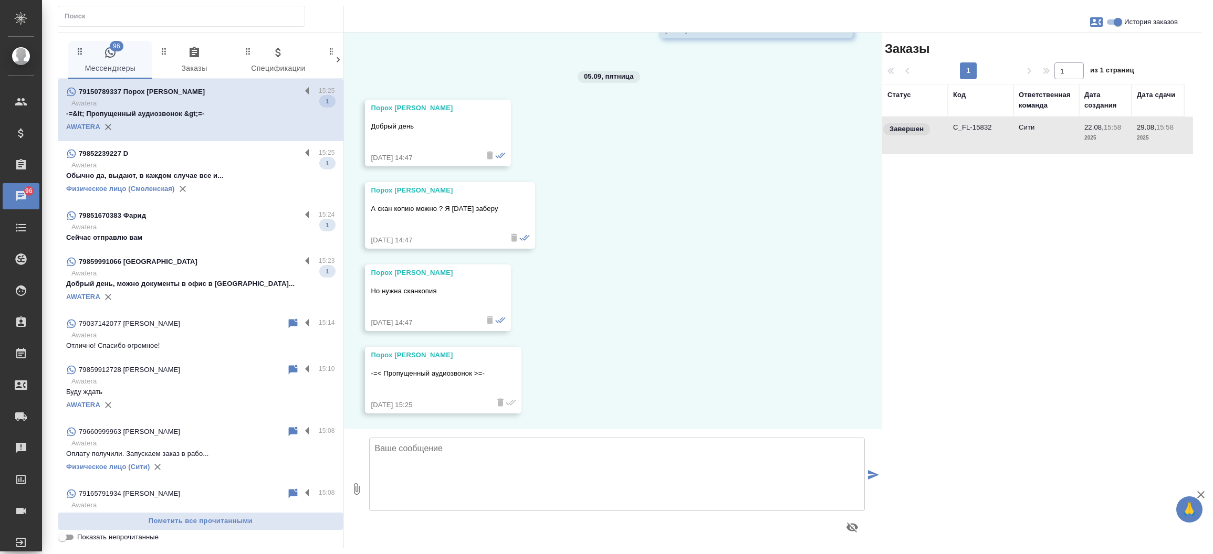
scroll to position [3178, 0]
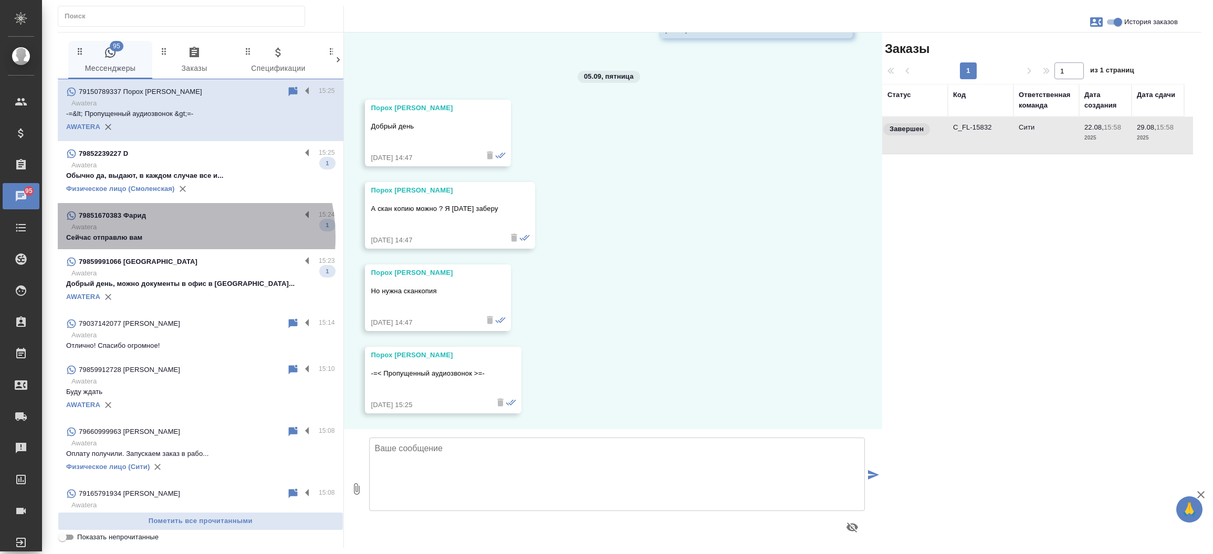
click at [166, 237] on p "Сейчас отправлю вам" at bounding box center [200, 238] width 269 height 10
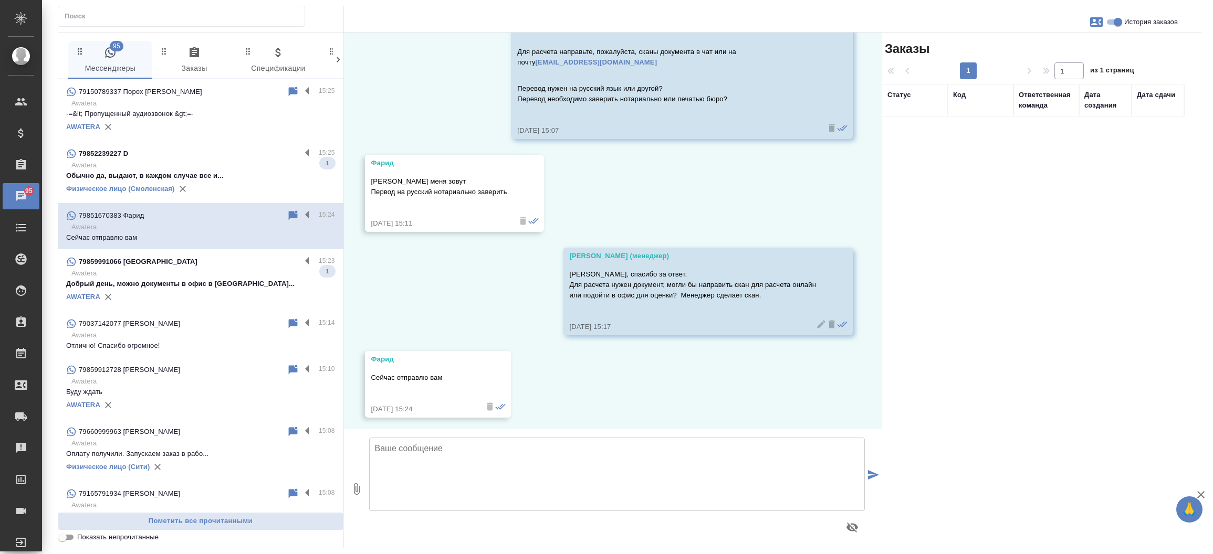
scroll to position [176, 0]
click at [513, 469] on textarea at bounding box center [617, 474] width 496 height 73
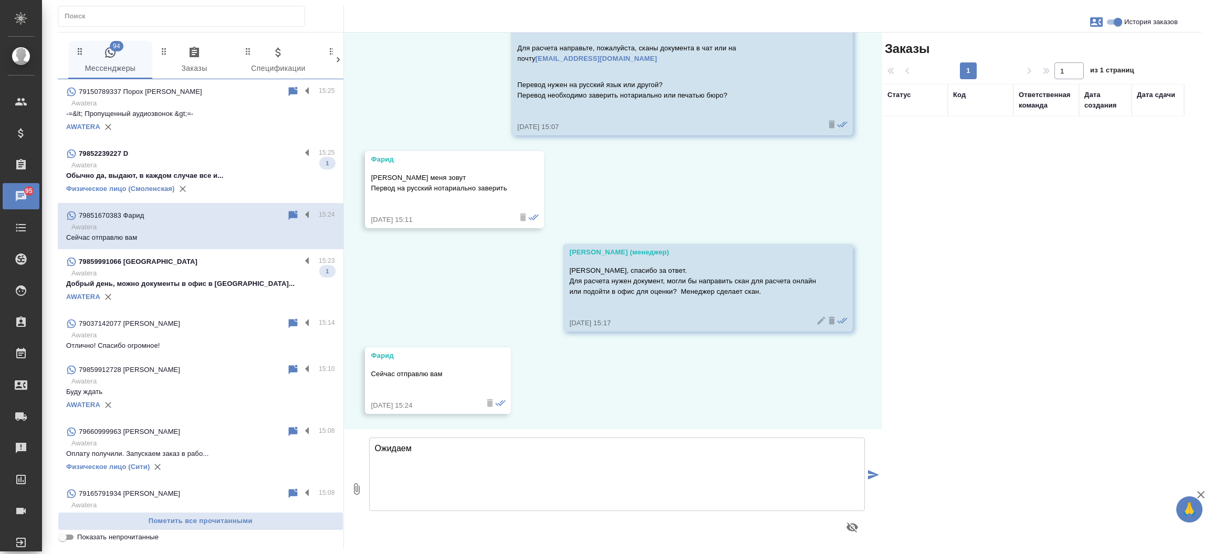
type textarea "Ожидаем"
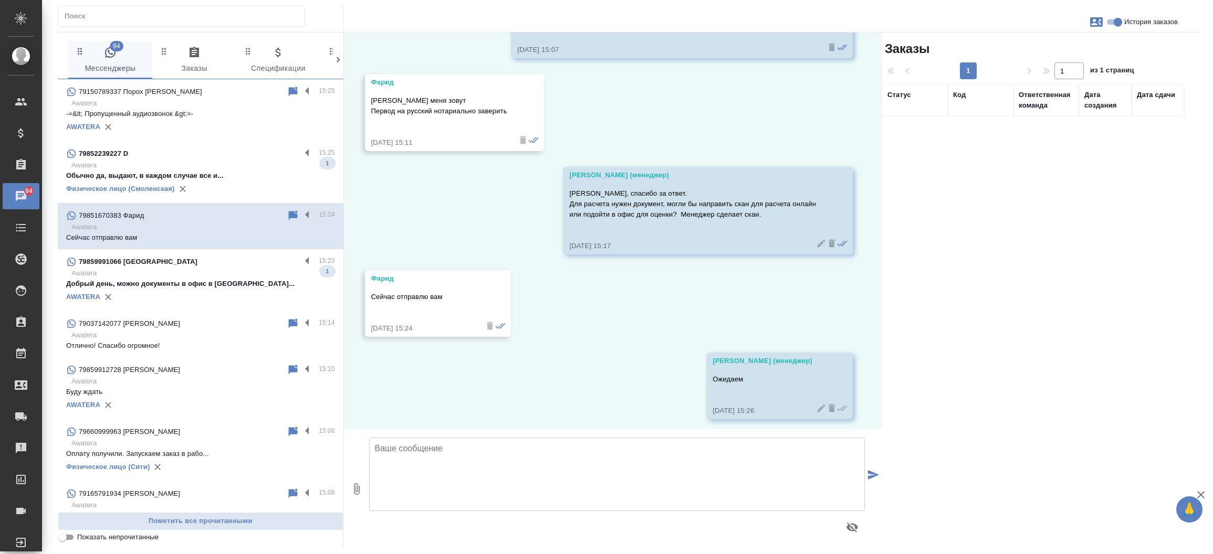
scroll to position [259, 0]
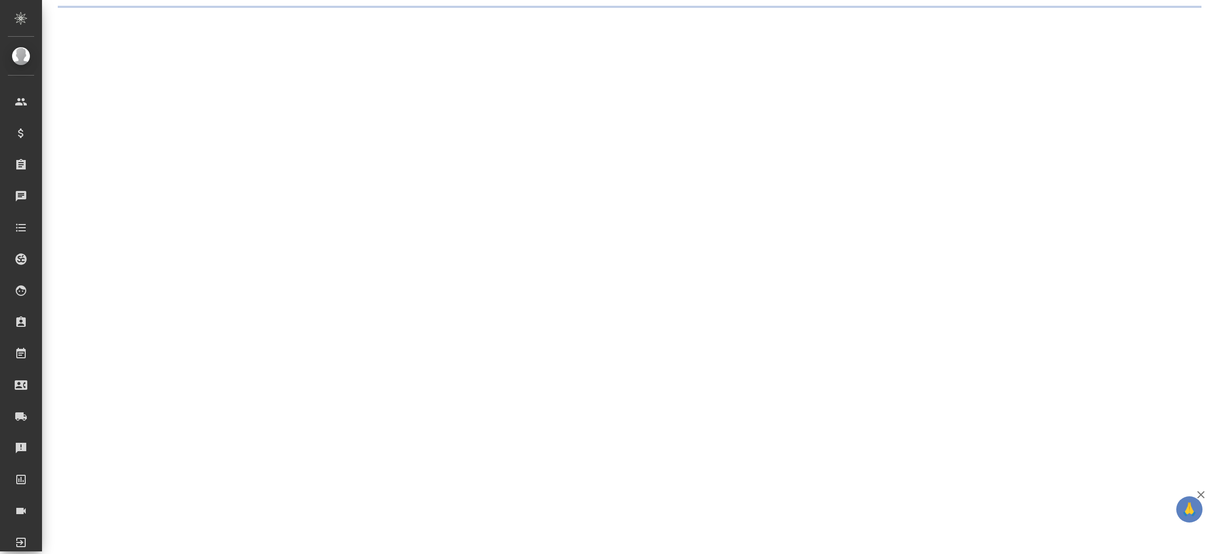
select select "RU"
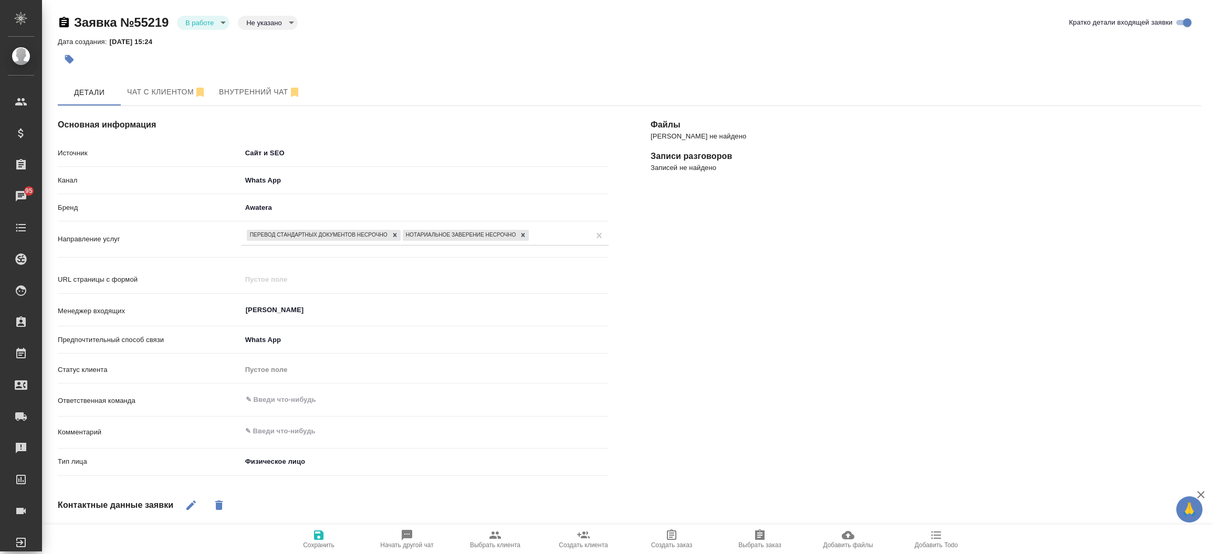
type textarea "x"
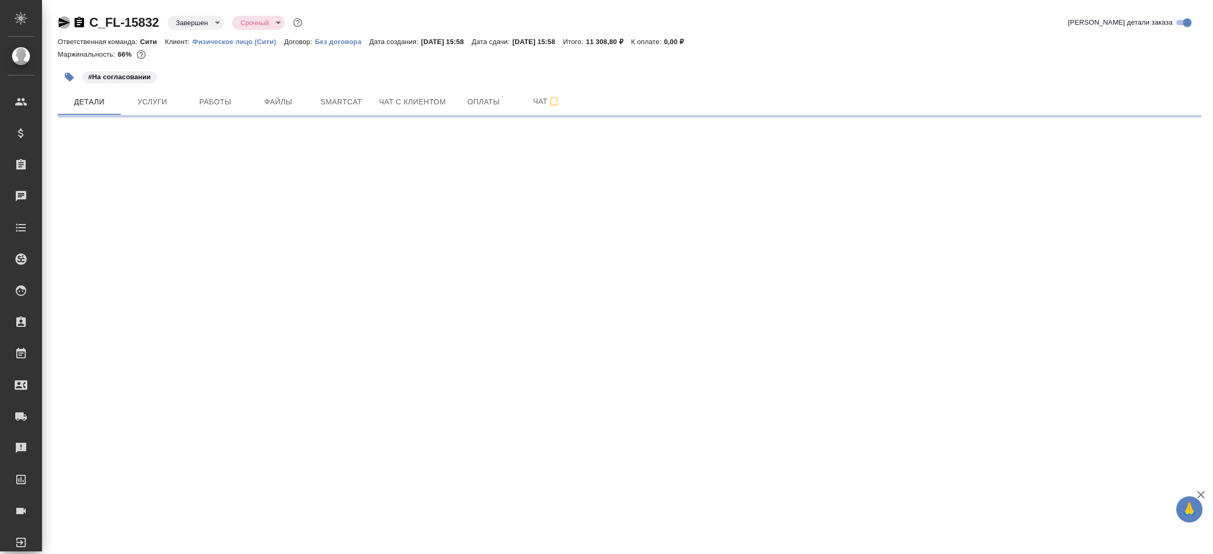
click at [68, 22] on icon "button" at bounding box center [64, 22] width 11 height 9
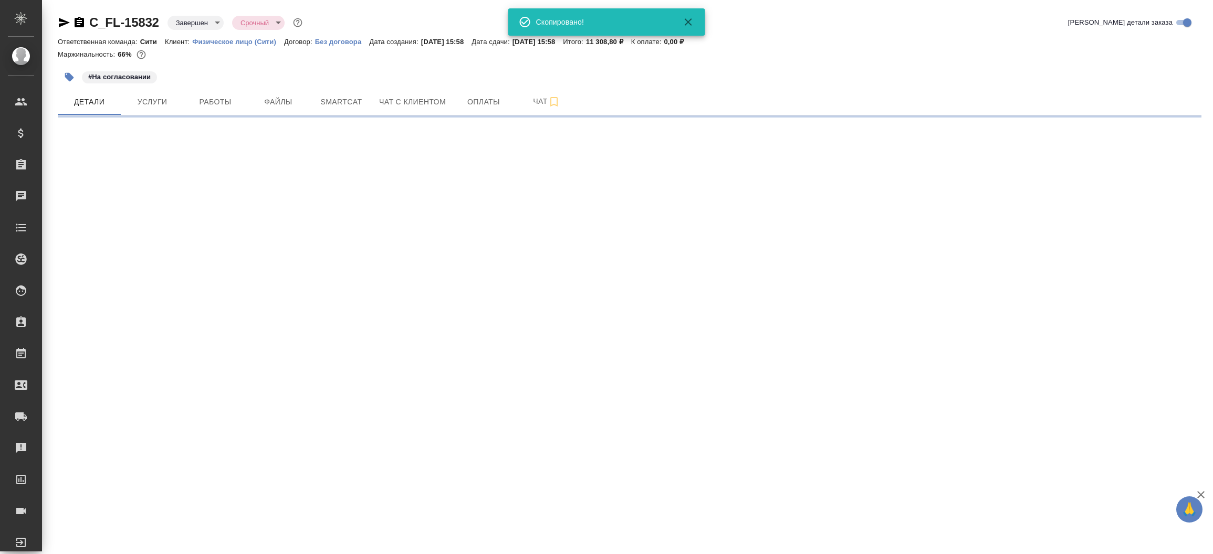
select select "RU"
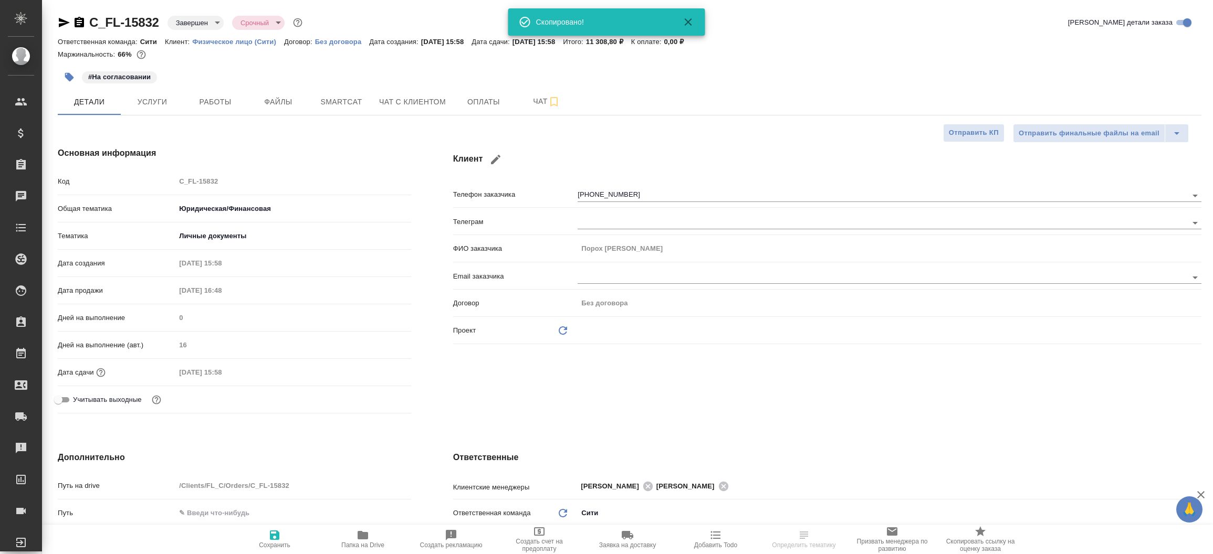
type textarea "x"
type input "Тарабановская Анастасия"
type input "Лямина Надежда"
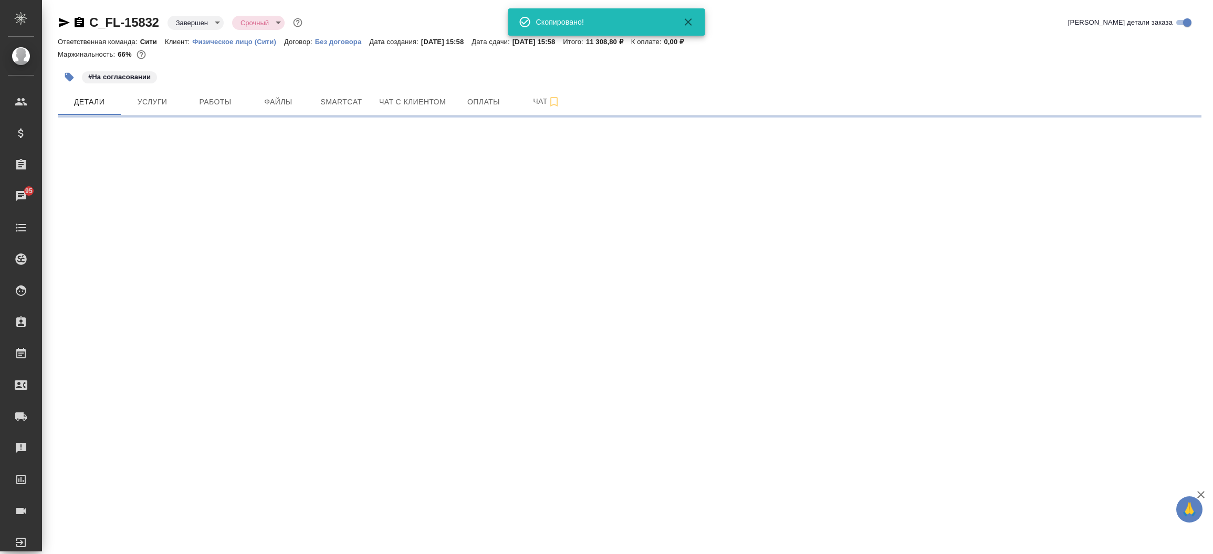
select select "RU"
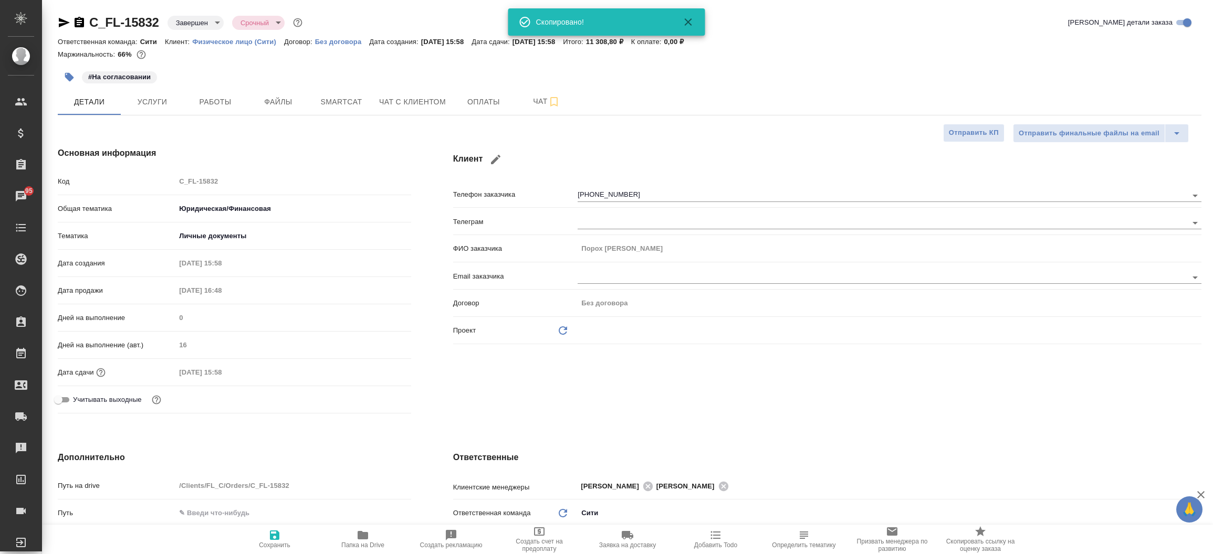
type textarea "x"
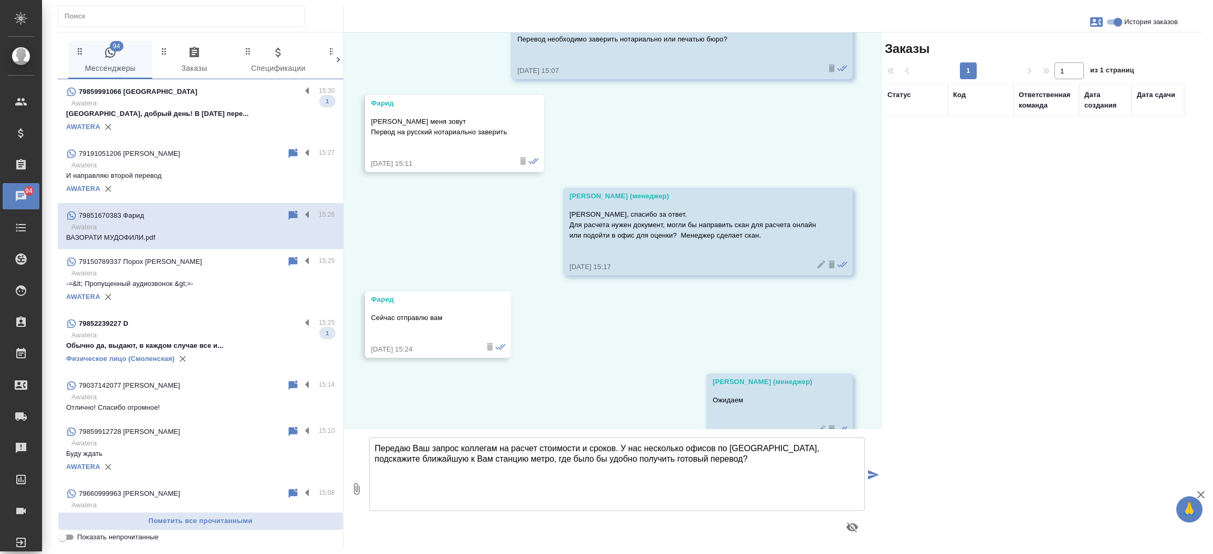
scroll to position [341, 0]
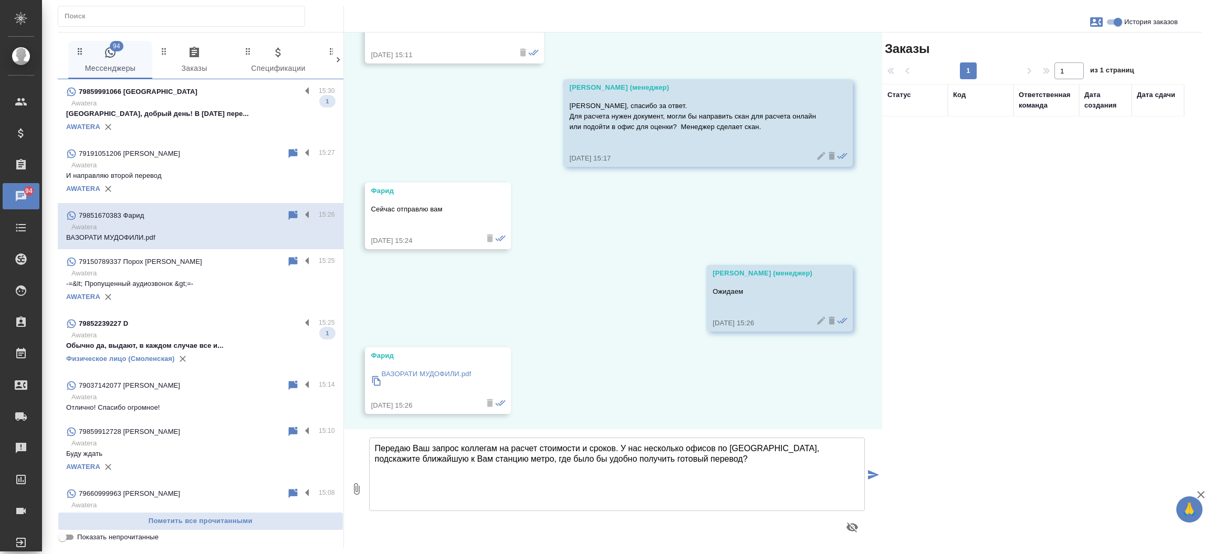
type textarea "Передаю Ваш запрос коллегам на расчет стоимости и сроков. У нас несколько офисо…"
click at [873, 477] on icon "submit" at bounding box center [873, 474] width 11 height 9
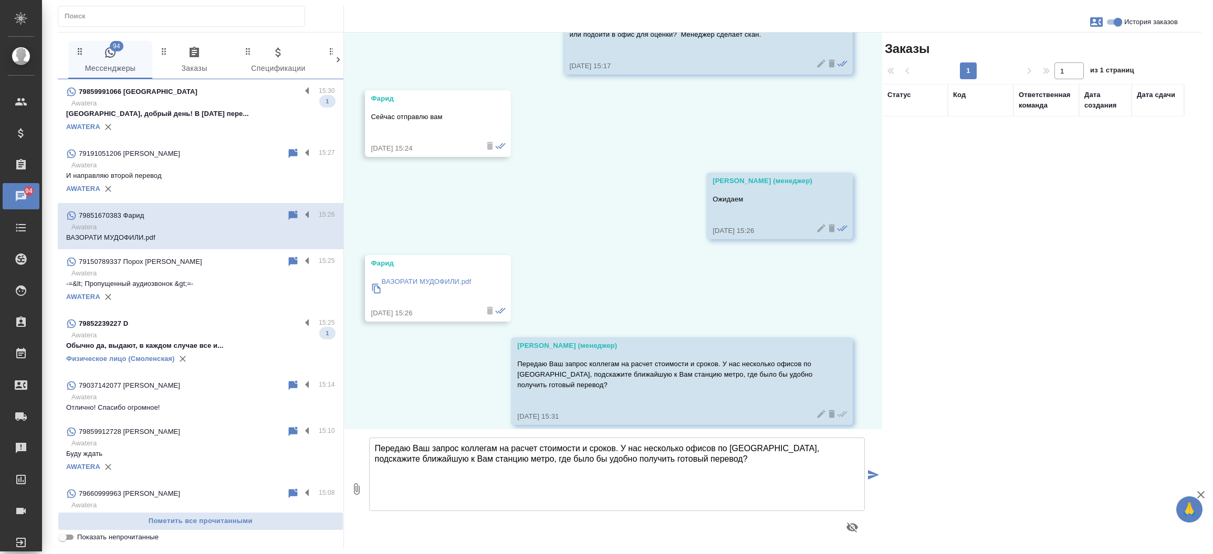
scroll to position [445, 0]
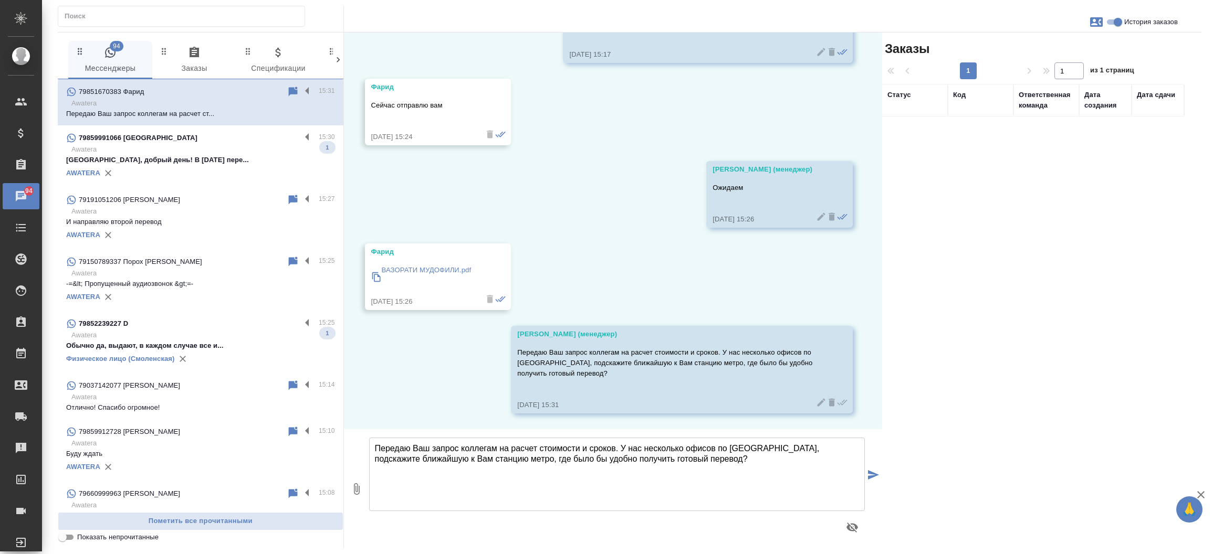
click at [419, 262] on div "ВАЗОРАТИ МУДОФИЛИ.pdf" at bounding box center [427, 276] width 90 height 29
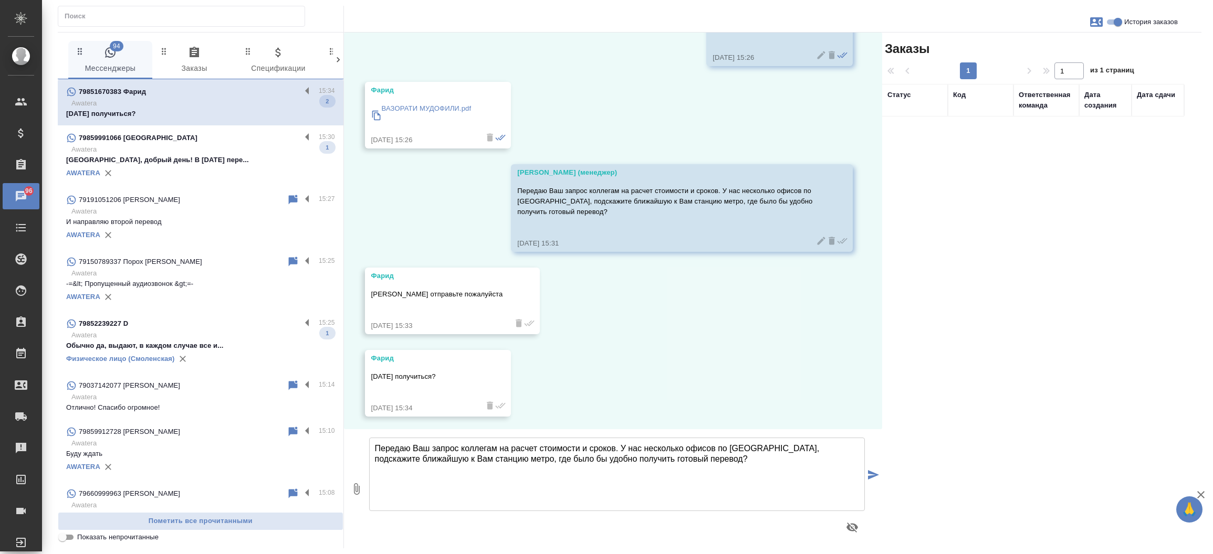
scroll to position [609, 0]
click at [531, 452] on textarea "Передаю Ваш запрос коллегам на расчет стоимости и сроков. У нас несколько офисо…" at bounding box center [617, 474] width 496 height 73
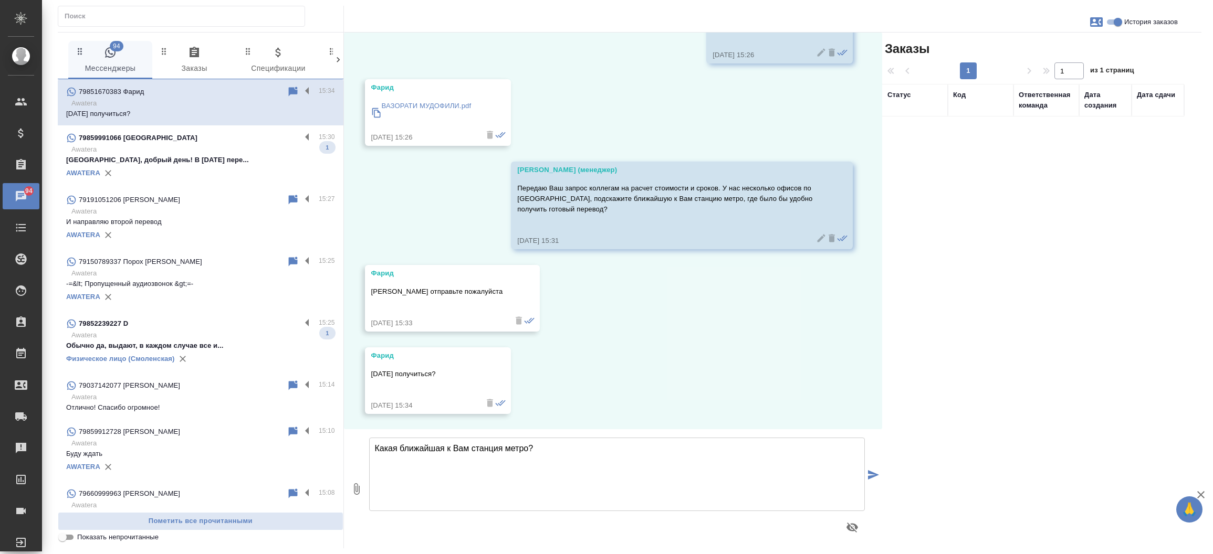
type textarea "Какая ближайшая к Вам станция метро?"
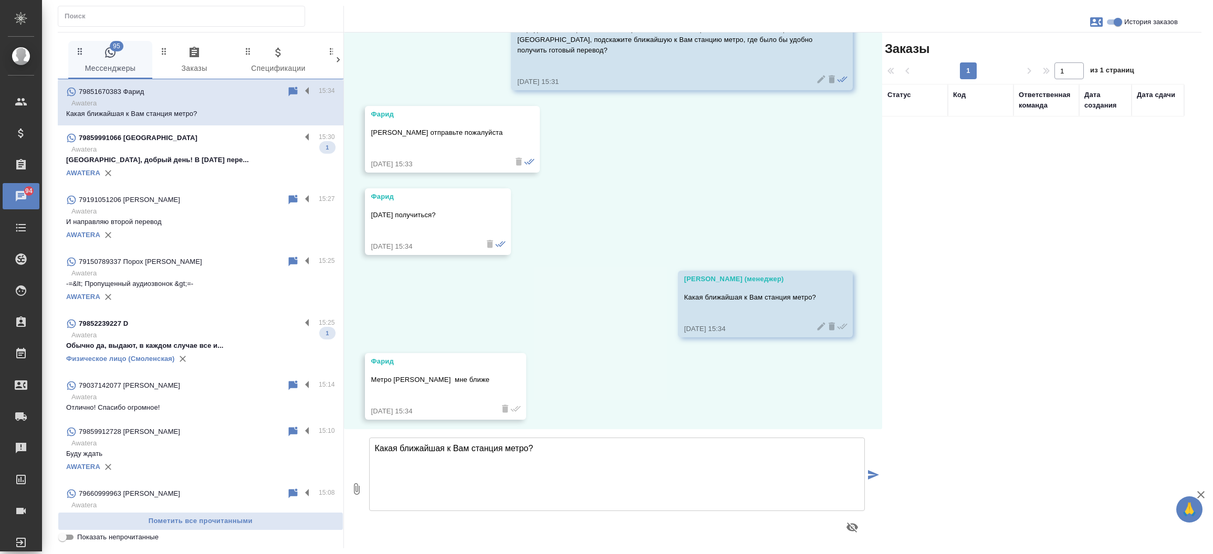
scroll to position [774, 0]
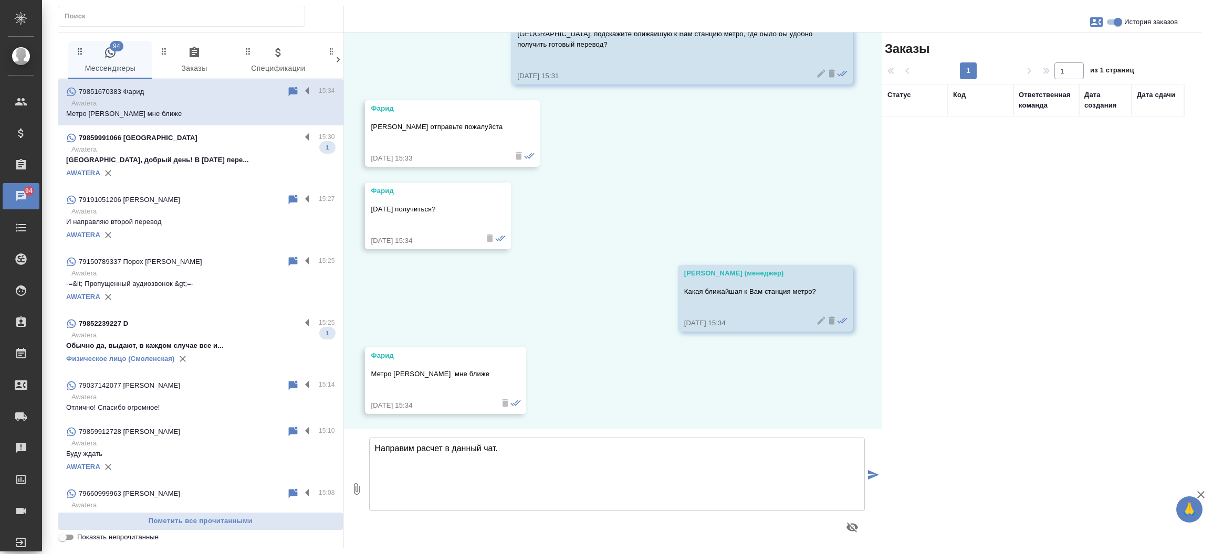
type textarea "Направим расчет в данный чат."
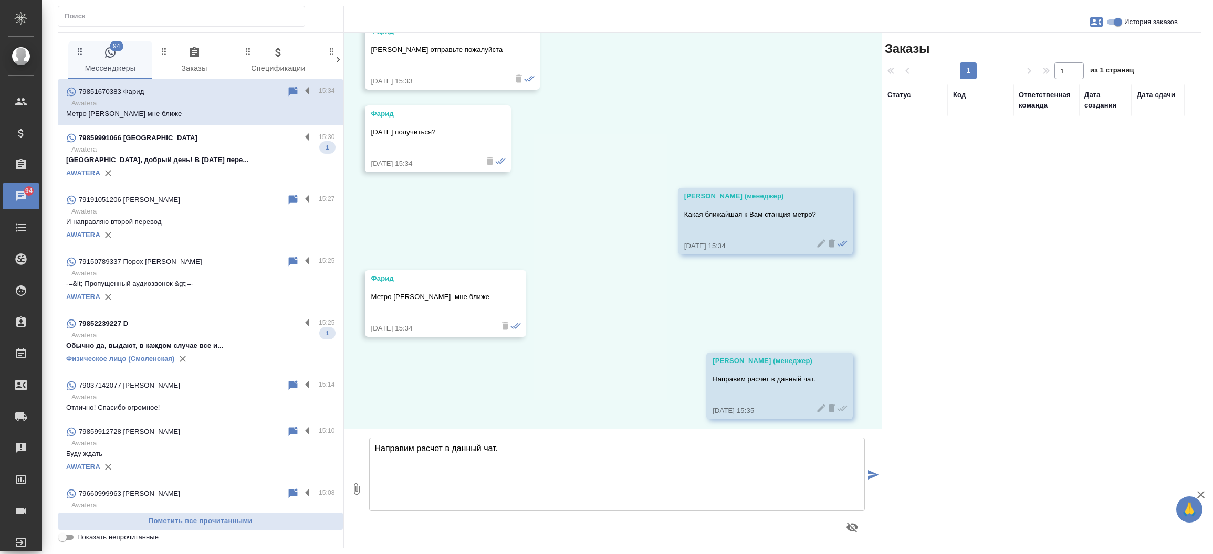
scroll to position [856, 0]
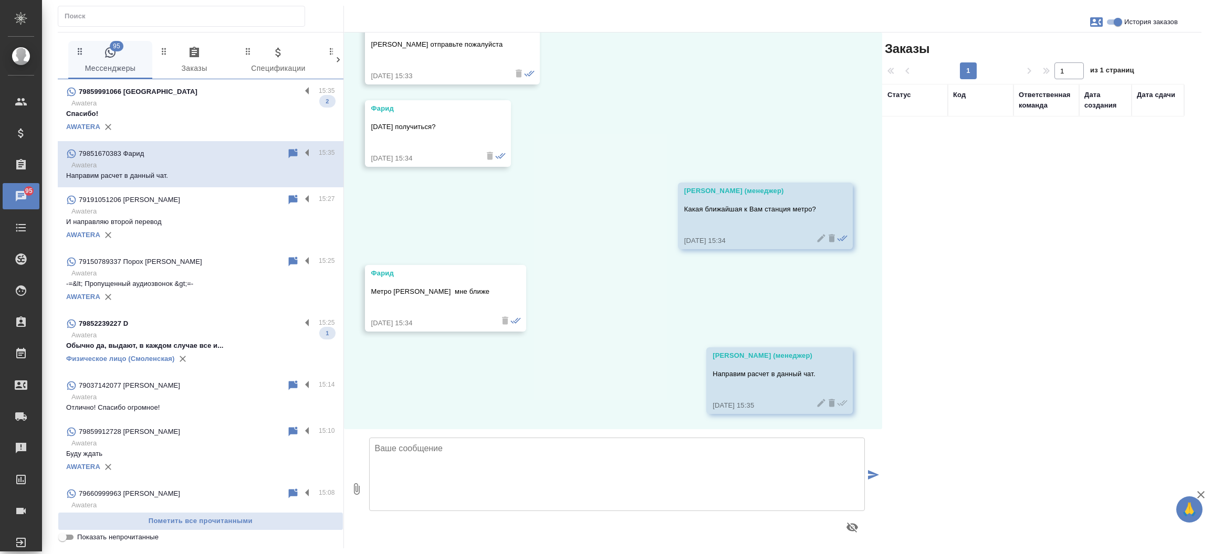
paste textarea "Огородный проезд 16/1,  стр. 4, этаж 3, офис 302 пн-пт: с 10:00 до 18:00"
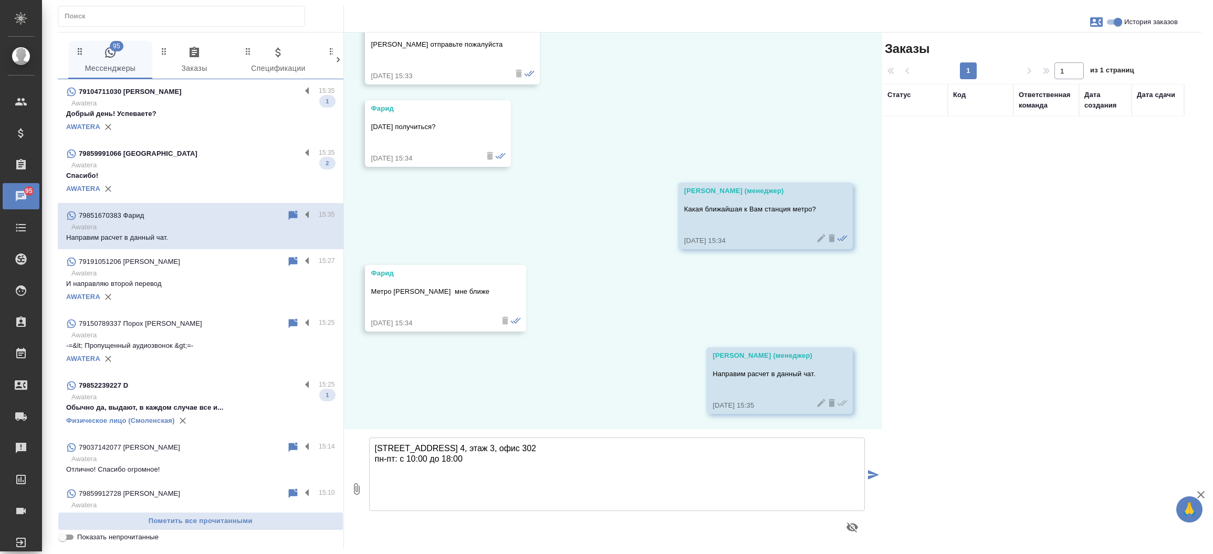
click at [373, 449] on textarea "Огородный проезд 16/1,  стр. 4, этаж 3, офис 302 пн-пт: с 10:00 до 18:00" at bounding box center [617, 474] width 496 height 73
type textarea "Адрес офиса: Огородный проезд 16/1,  стр. 4, этаж 3, офис 302 пн-пт: с 10:00 до…"
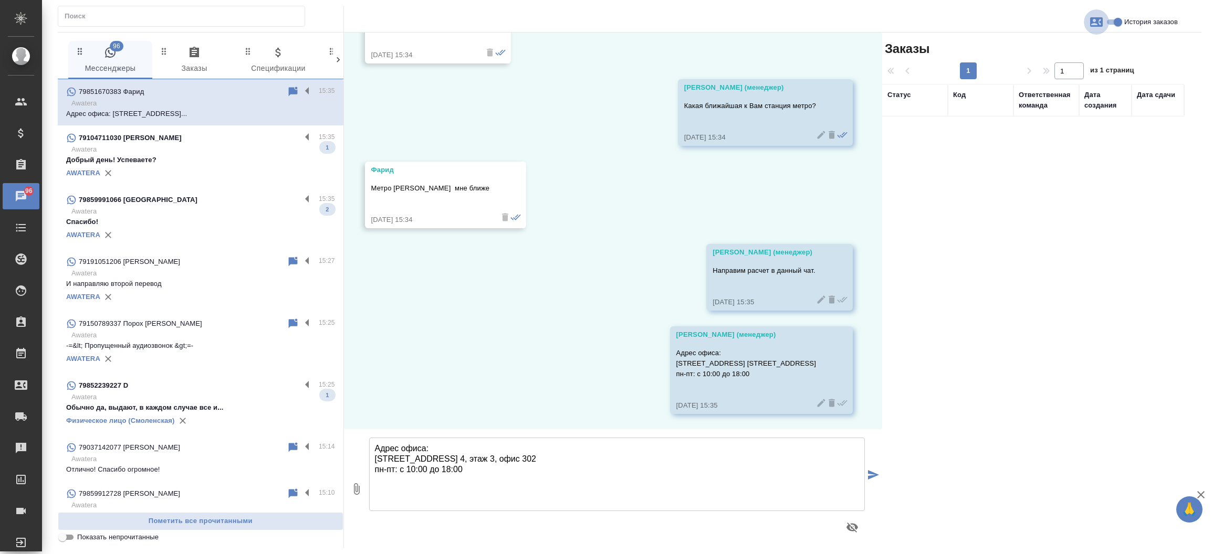
click at [1100, 23] on icon "button" at bounding box center [1096, 21] width 13 height 9
click at [1063, 80] on link "Заявка №55219" at bounding box center [1049, 73] width 51 height 15
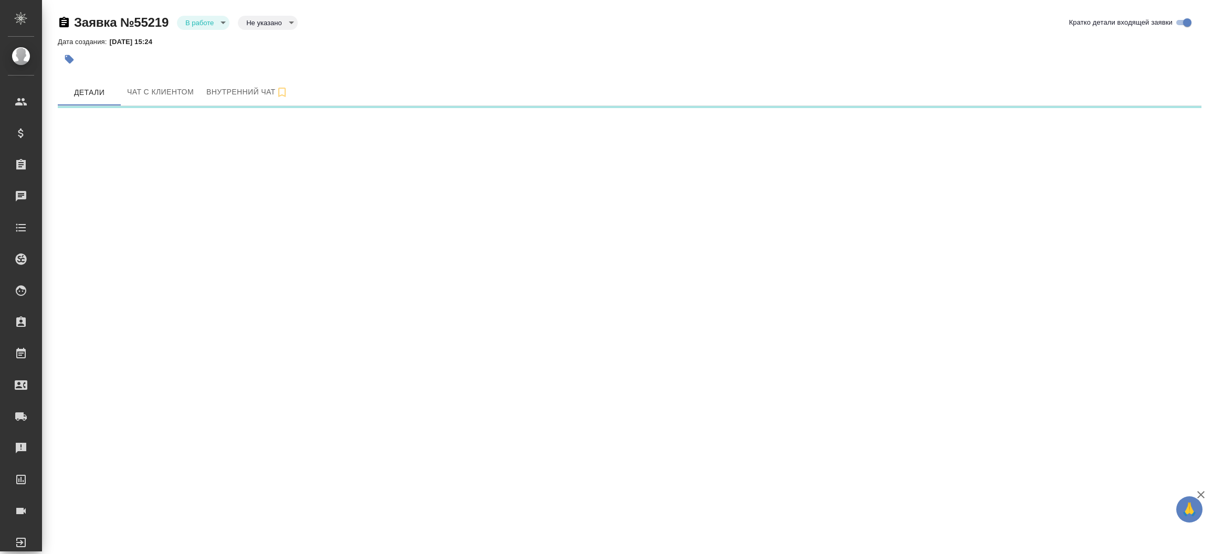
select select "RU"
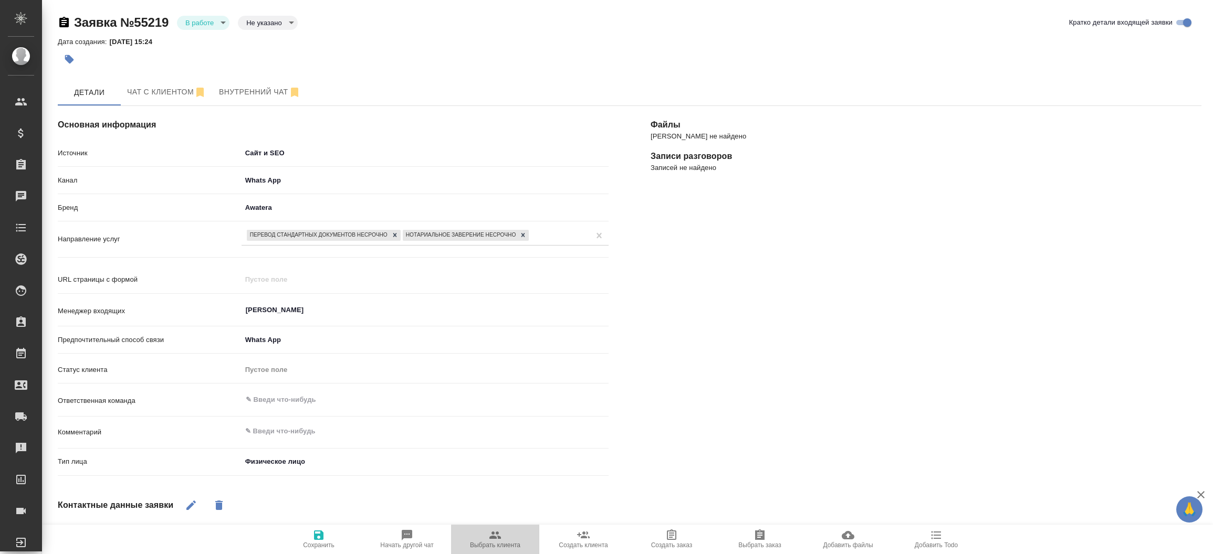
click at [483, 541] on span "Выбрать клиента" at bounding box center [495, 539] width 76 height 20
type textarea "x"
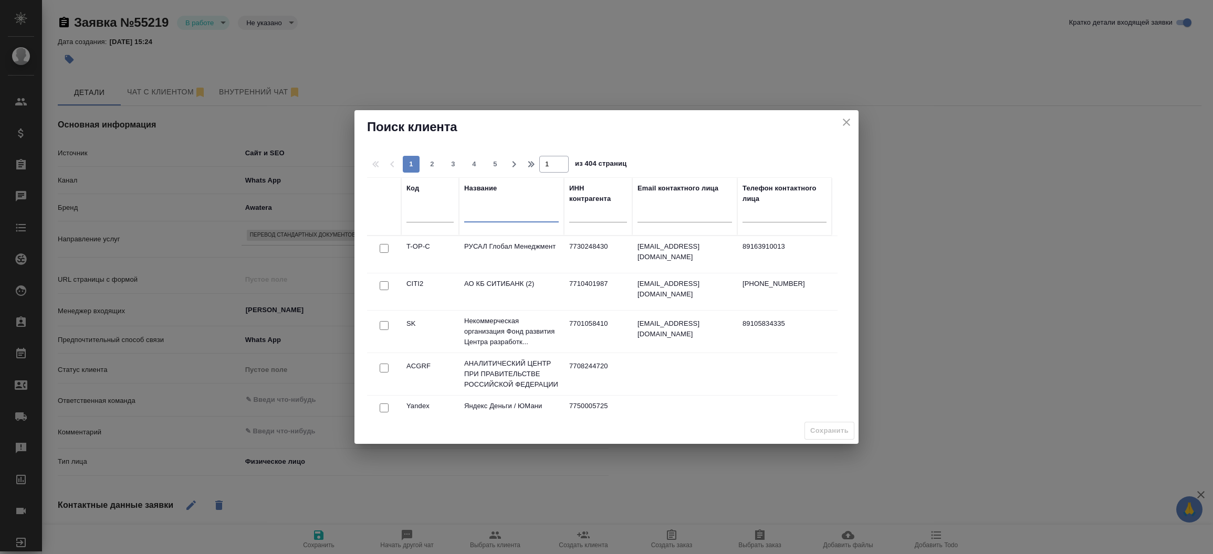
click at [519, 217] on input "text" at bounding box center [511, 215] width 94 height 13
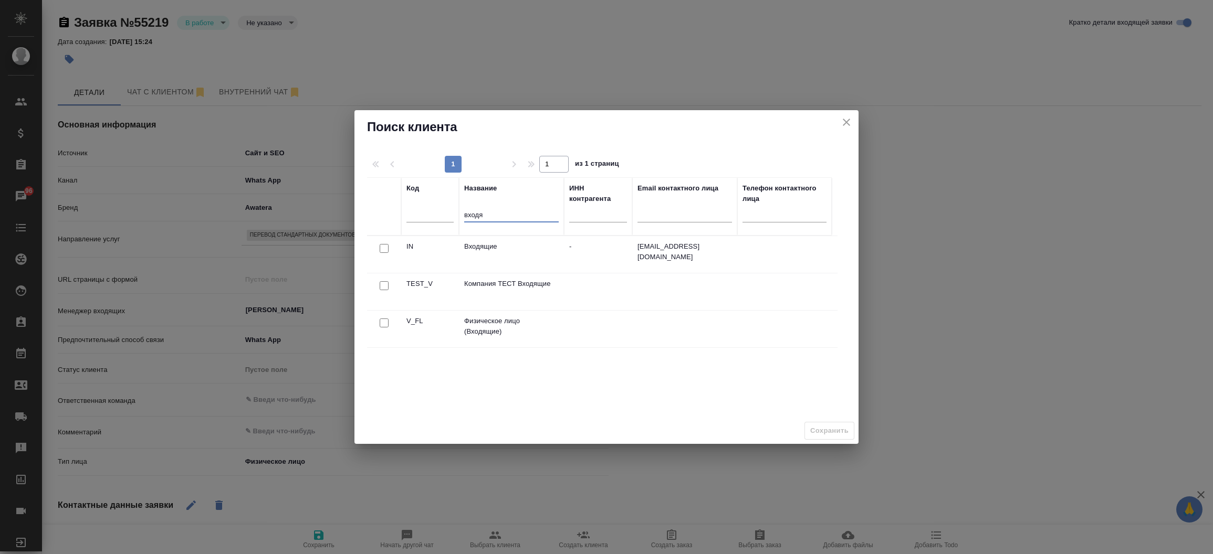
type input "входя"
click at [384, 325] on input "checkbox" at bounding box center [384, 323] width 9 height 9
checkbox input "true"
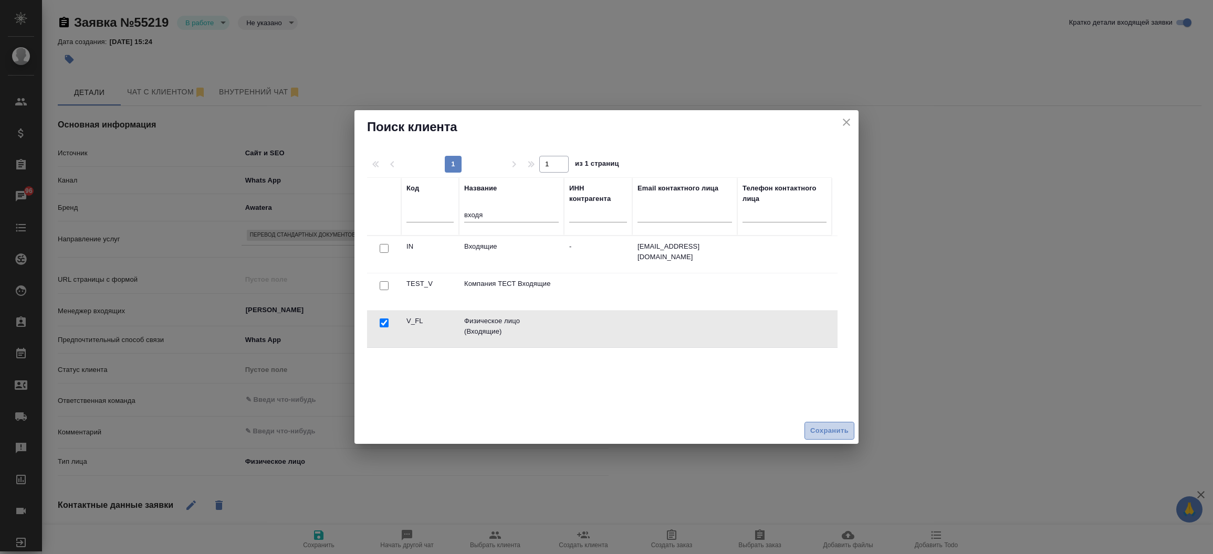
click at [824, 437] on button "Сохранить" at bounding box center [829, 431] width 50 height 18
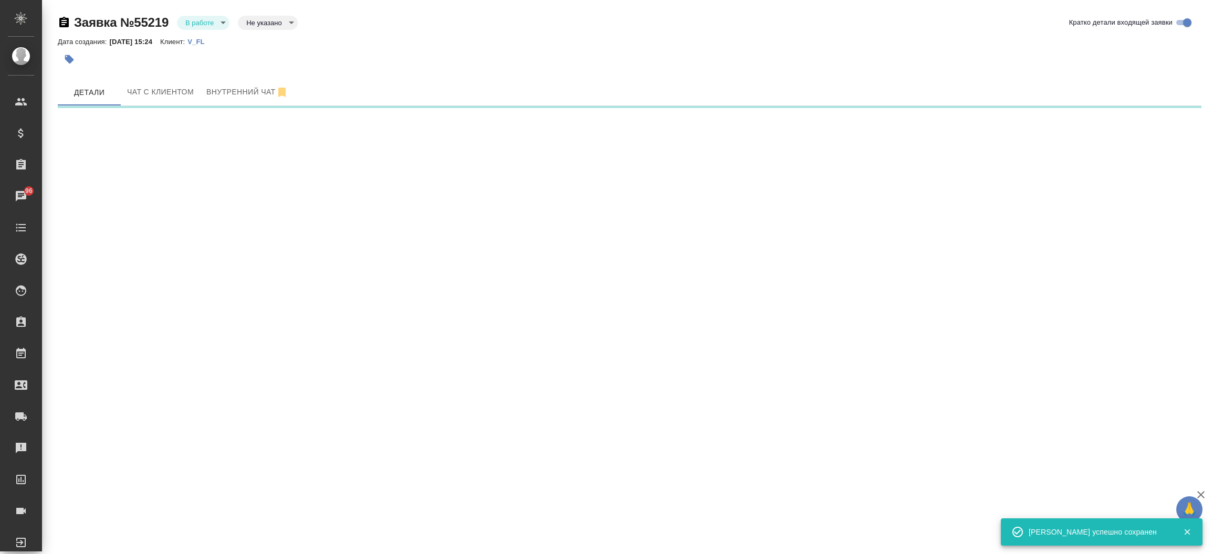
select select "RU"
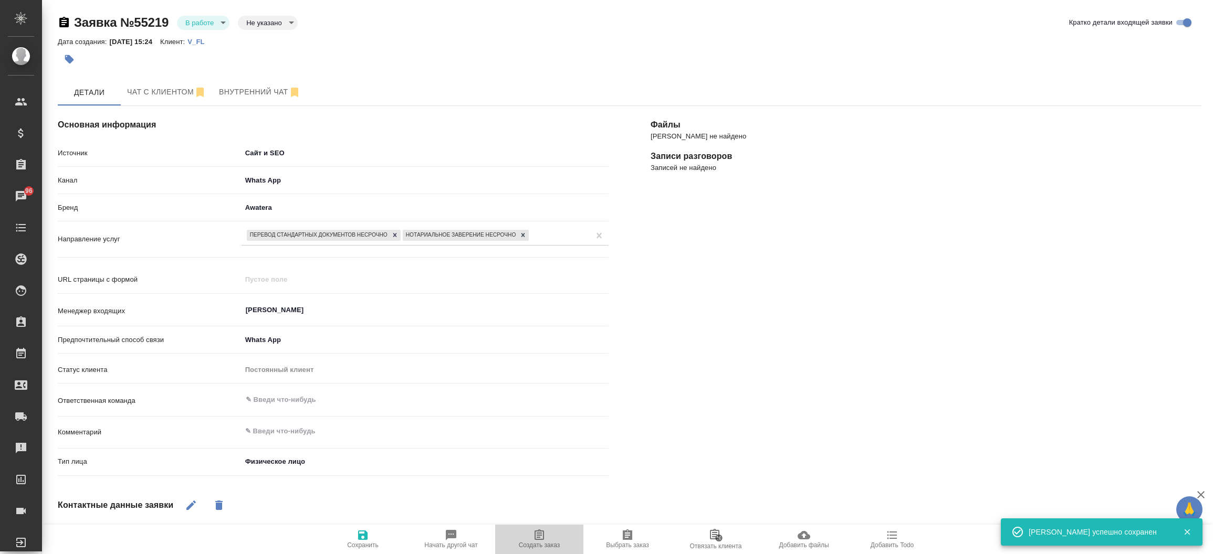
click at [530, 538] on span "Создать заказ" at bounding box center [539, 539] width 76 height 20
type textarea "x"
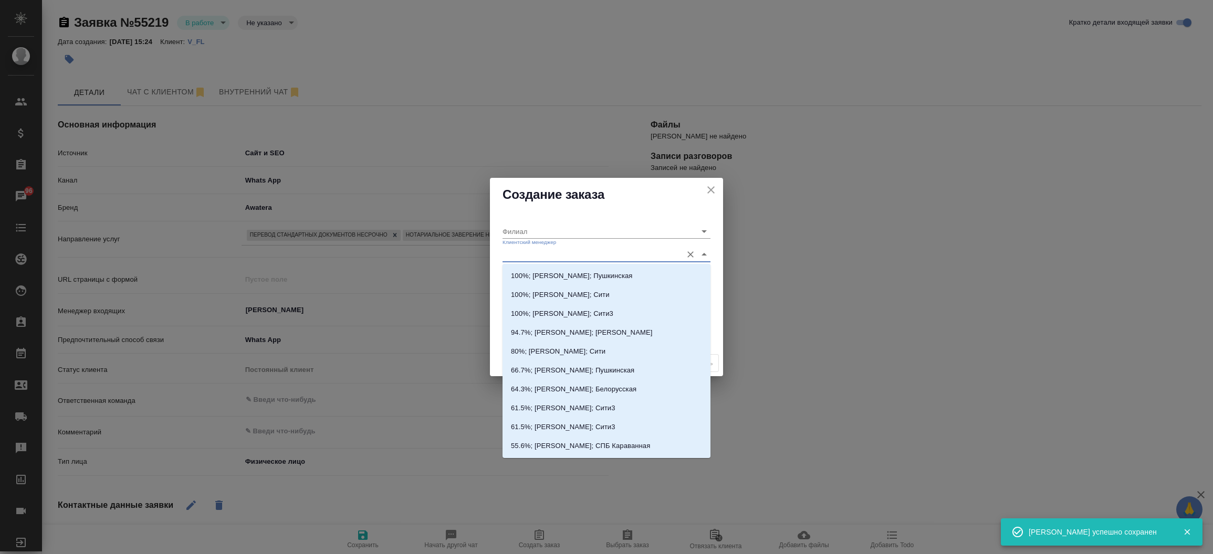
click at [522, 247] on input "Клиентский менеджер" at bounding box center [589, 254] width 174 height 14
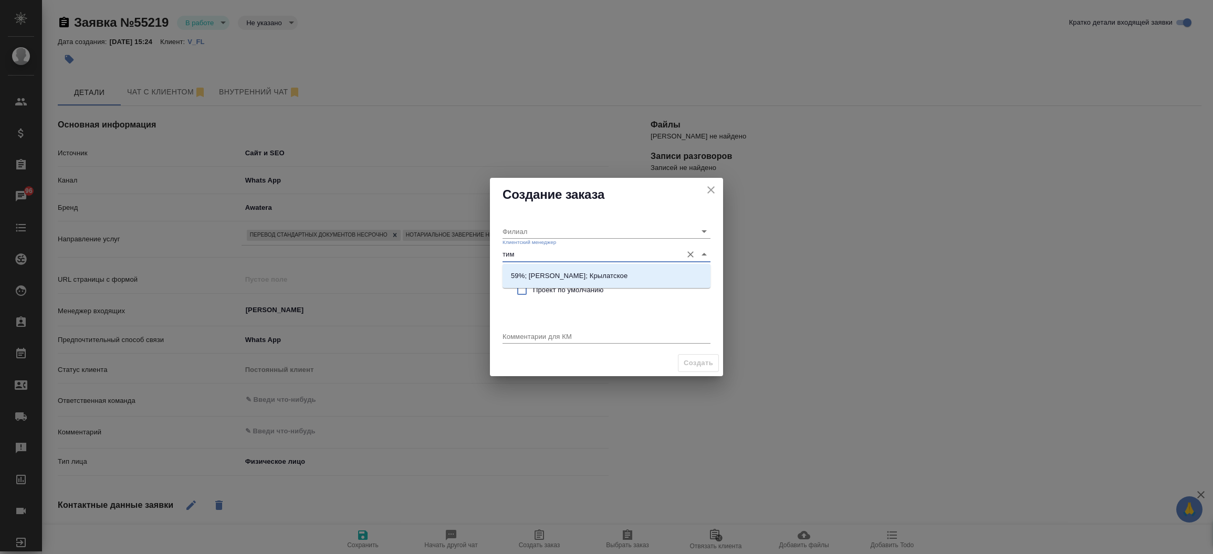
type input "тиму"
click at [603, 282] on li "59%; Касымов Тимур; Крылатское" at bounding box center [606, 276] width 208 height 19
type input "Крылатское"
type input "59%; Касымов Тимур; Крылатское"
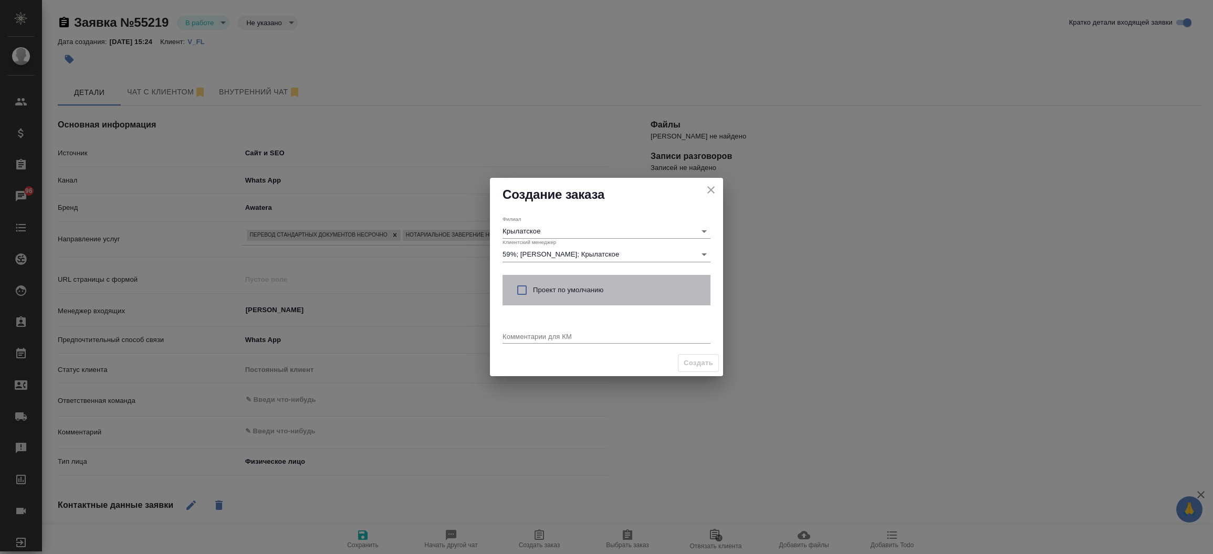
click at [585, 291] on span "Проект по умолчанию" at bounding box center [617, 290] width 169 height 10
checkbox input "true"
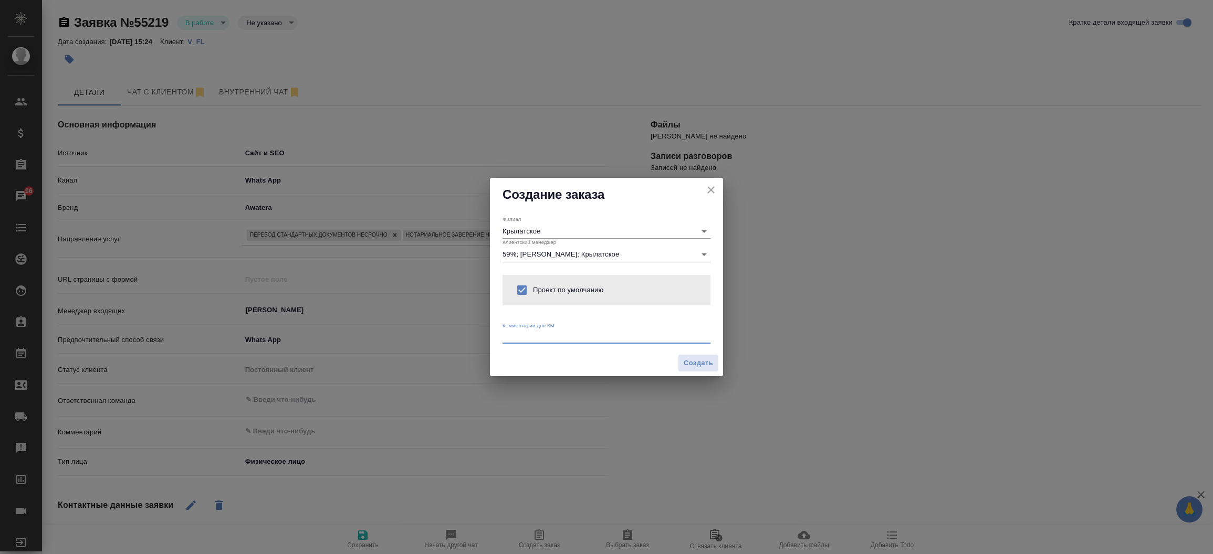
click at [551, 335] on textarea at bounding box center [606, 336] width 208 height 8
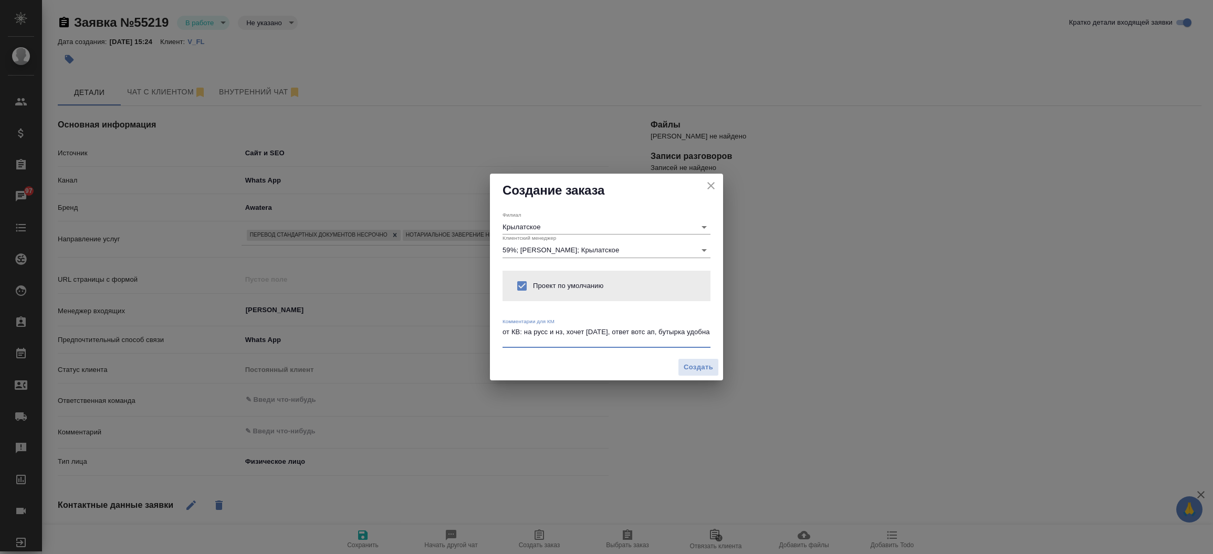
click at [689, 328] on textarea "от КВ: на русс и нз, хочет сегодня, ответ вотс ап, бутырка удобна" at bounding box center [606, 336] width 208 height 16
type textarea "от КВ: на русс и нз, хочет сегодня, ответ вотс ап, бутырская удобна"
click at [691, 370] on span "Создать" at bounding box center [698, 368] width 29 height 12
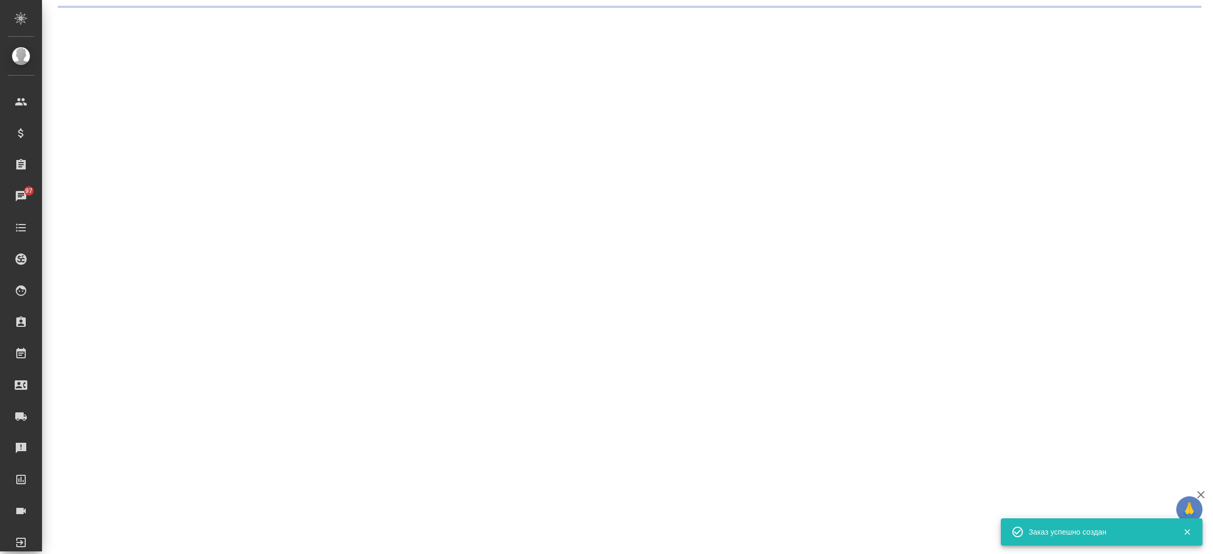
select select "RU"
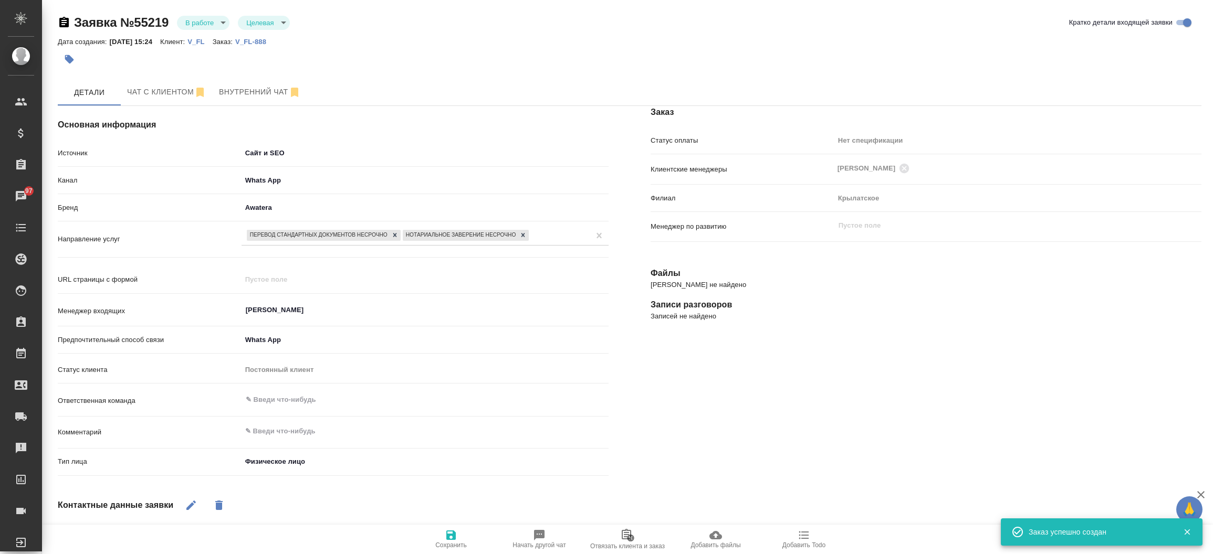
type textarea "x"
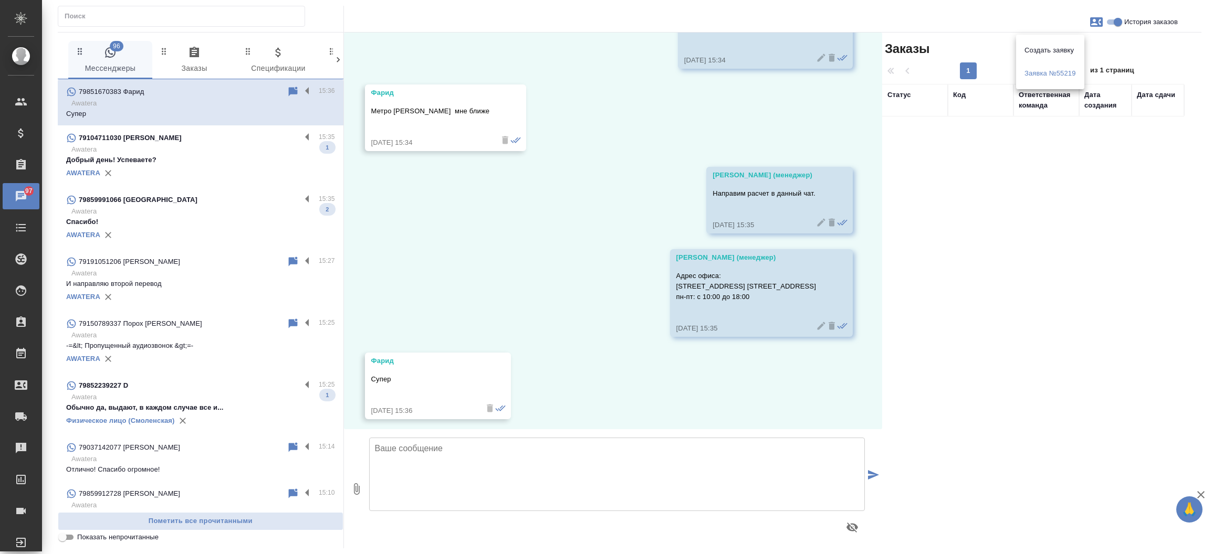
scroll to position [1042, 0]
click at [185, 204] on div at bounding box center [606, 277] width 1213 height 554
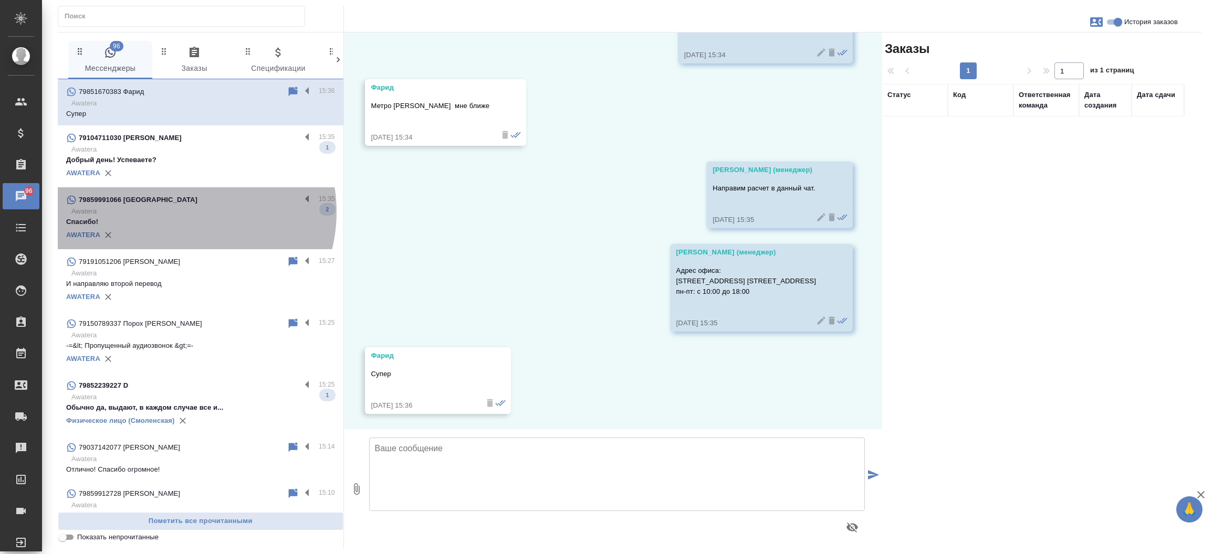
click at [181, 212] on p "Awatera" at bounding box center [203, 211] width 264 height 10
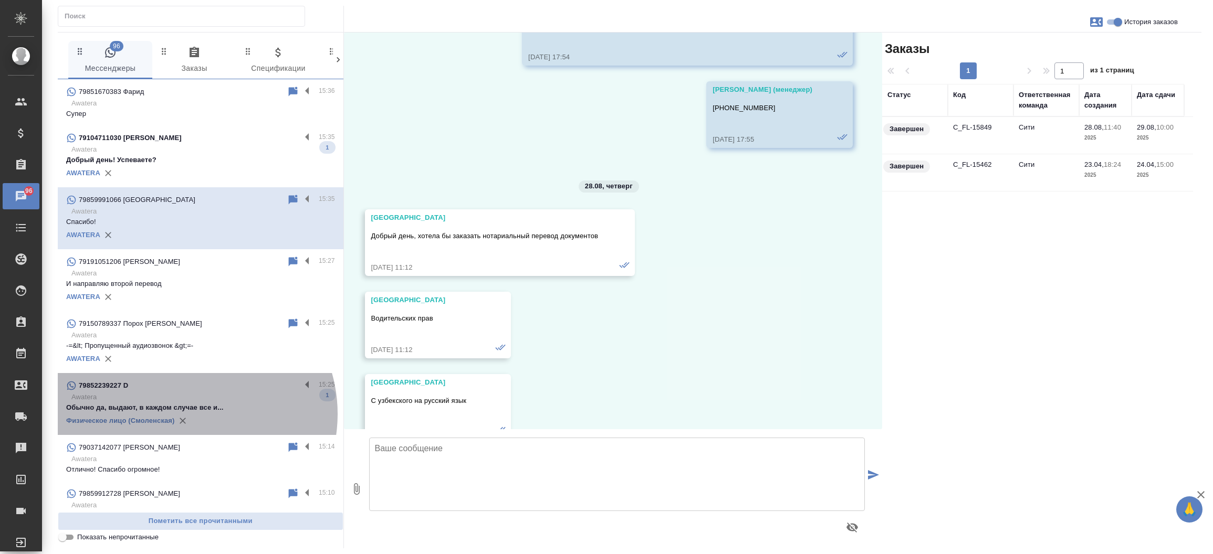
click at [187, 414] on div at bounding box center [183, 421] width 16 height 16
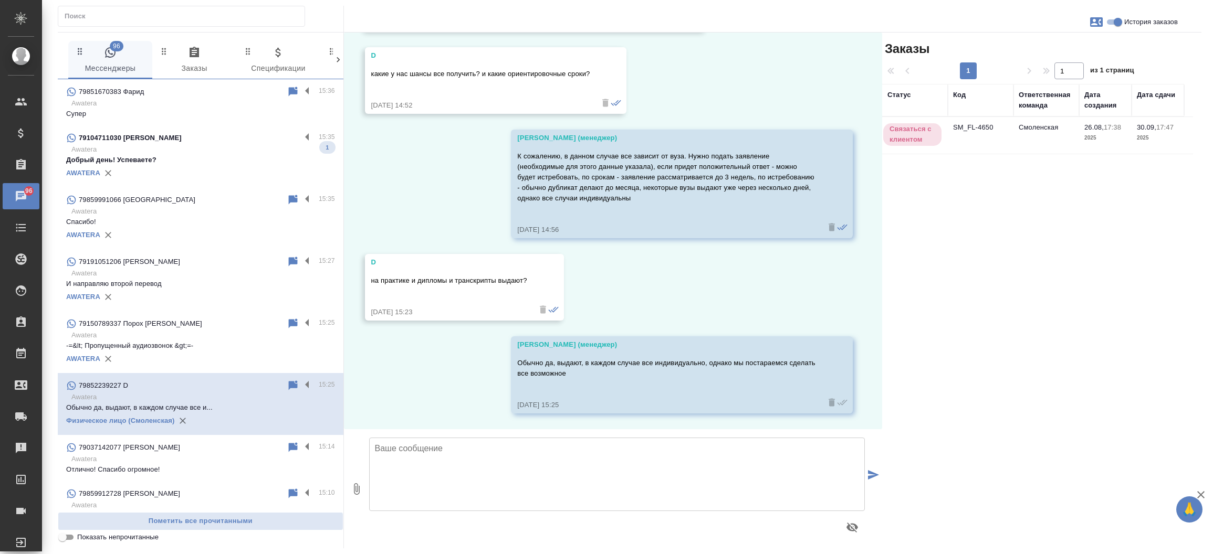
scroll to position [383, 0]
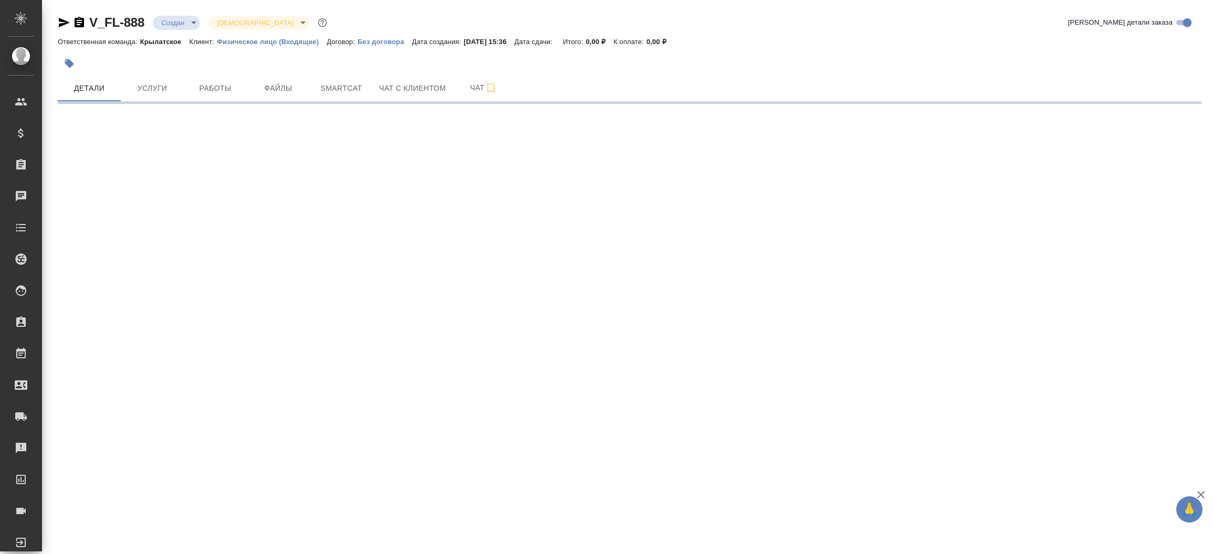
select select "RU"
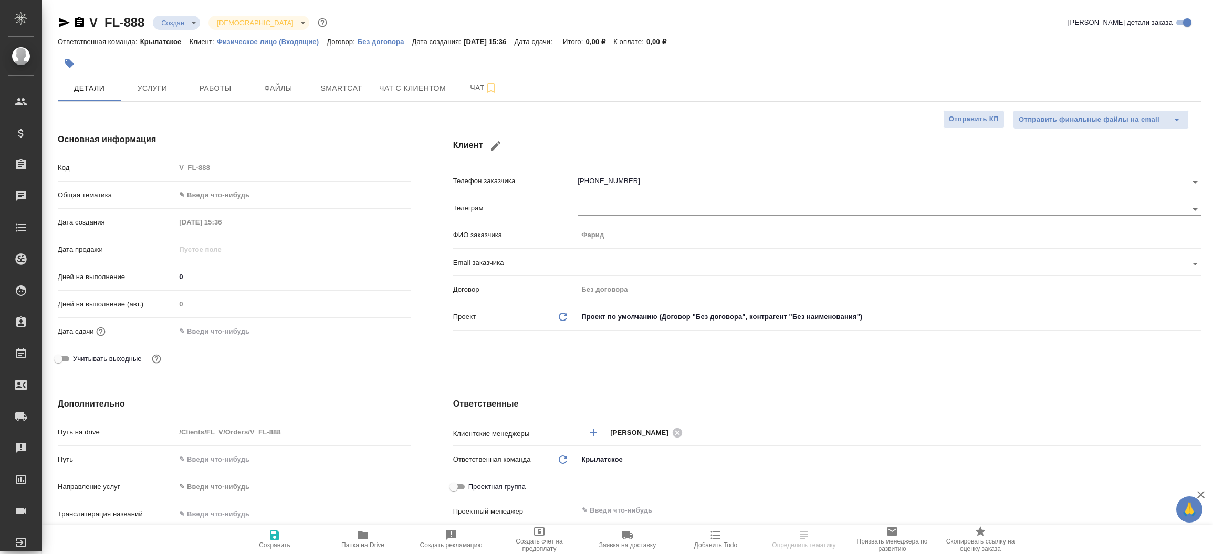
type textarea "x"
click at [284, 90] on span "Файлы" at bounding box center [278, 88] width 50 height 13
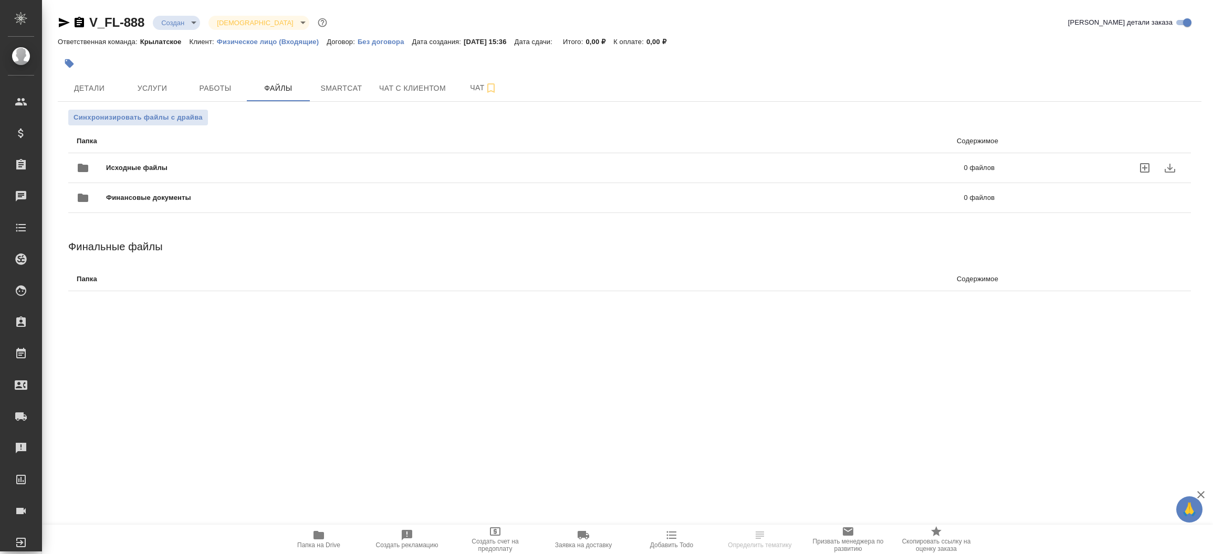
click at [197, 164] on span "Исходные файлы" at bounding box center [335, 168] width 459 height 10
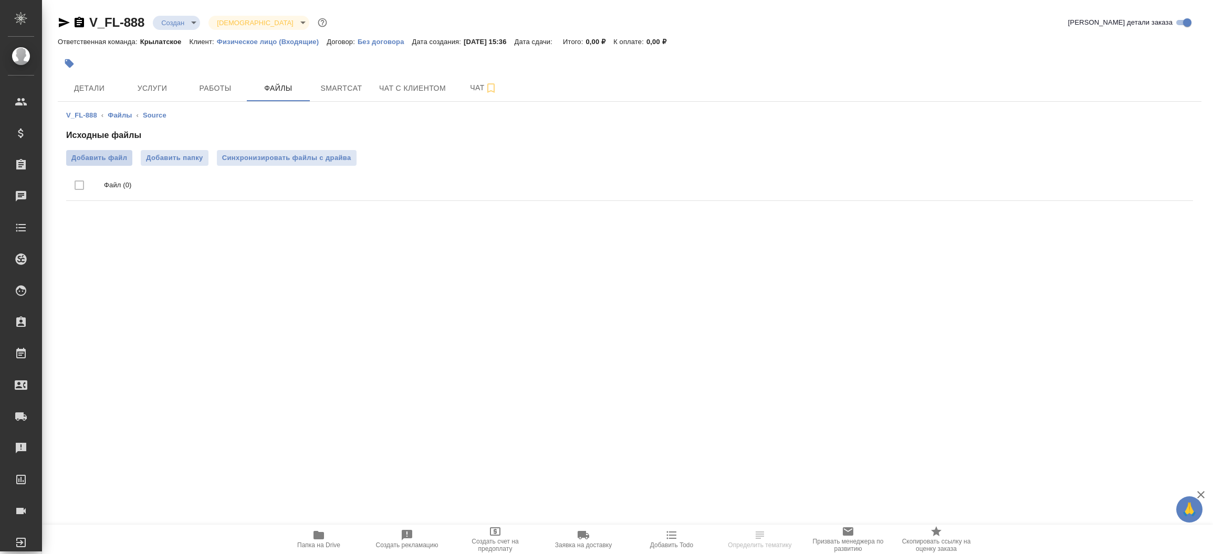
click at [100, 163] on span "Добавить файл" at bounding box center [99, 158] width 56 height 10
click at [0, 0] on input "Добавить файл" at bounding box center [0, 0] width 0 height 0
click at [119, 159] on span "Добавить файл" at bounding box center [99, 158] width 56 height 10
click at [0, 0] on input "Добавить файл" at bounding box center [0, 0] width 0 height 0
click at [114, 153] on span "Добавить файл" at bounding box center [99, 158] width 56 height 10
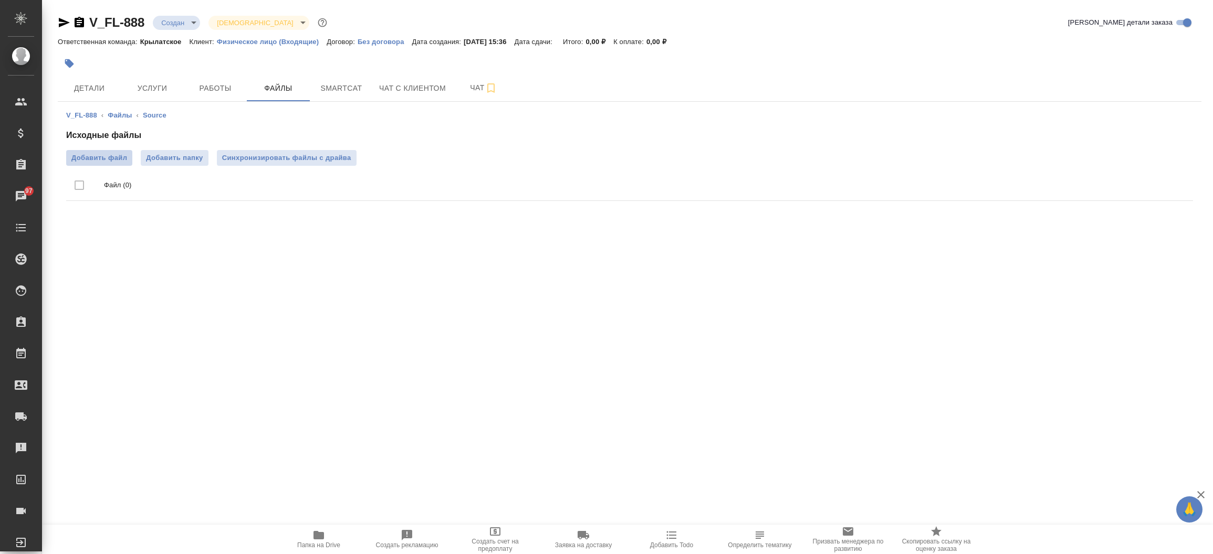
click at [0, 0] on input "Добавить файл" at bounding box center [0, 0] width 0 height 0
click at [95, 83] on span "Детали" at bounding box center [89, 88] width 50 height 13
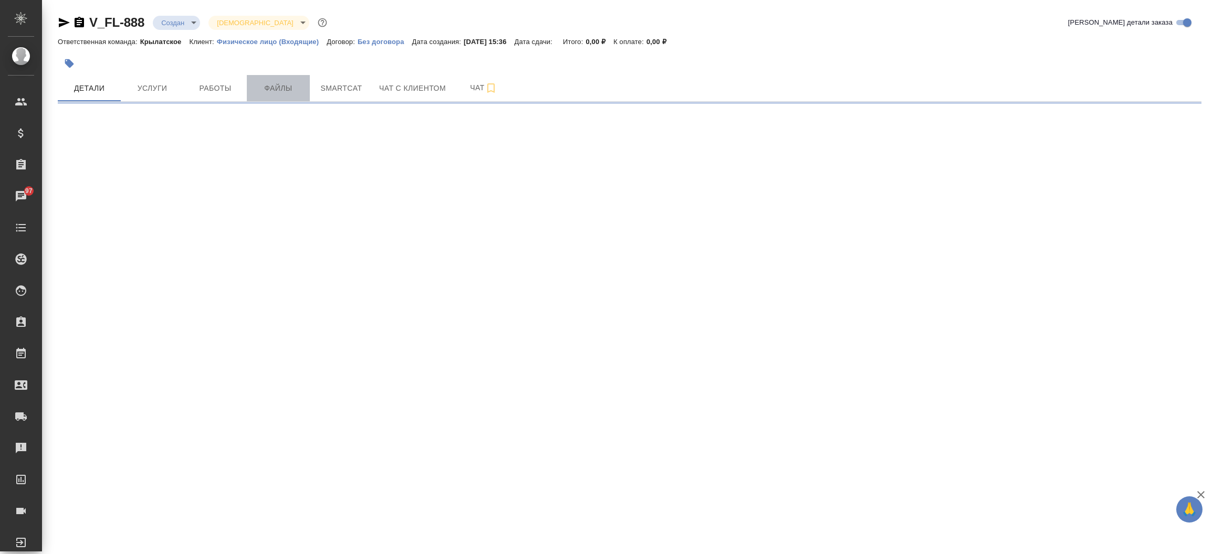
click at [266, 93] on span "Файлы" at bounding box center [278, 88] width 50 height 13
select select "RU"
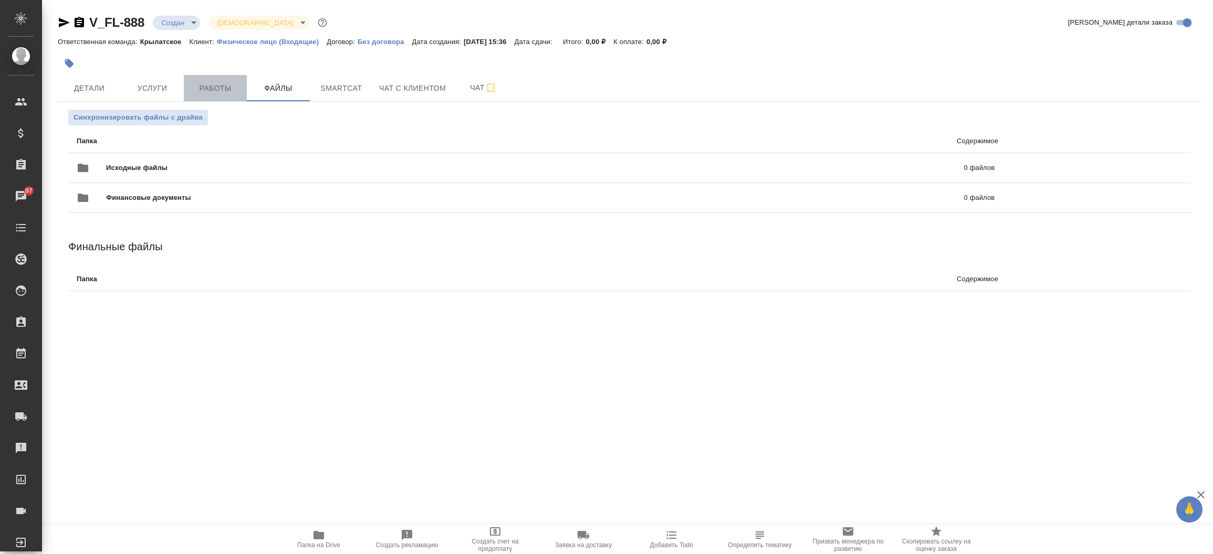
click at [212, 89] on span "Работы" at bounding box center [215, 88] width 50 height 13
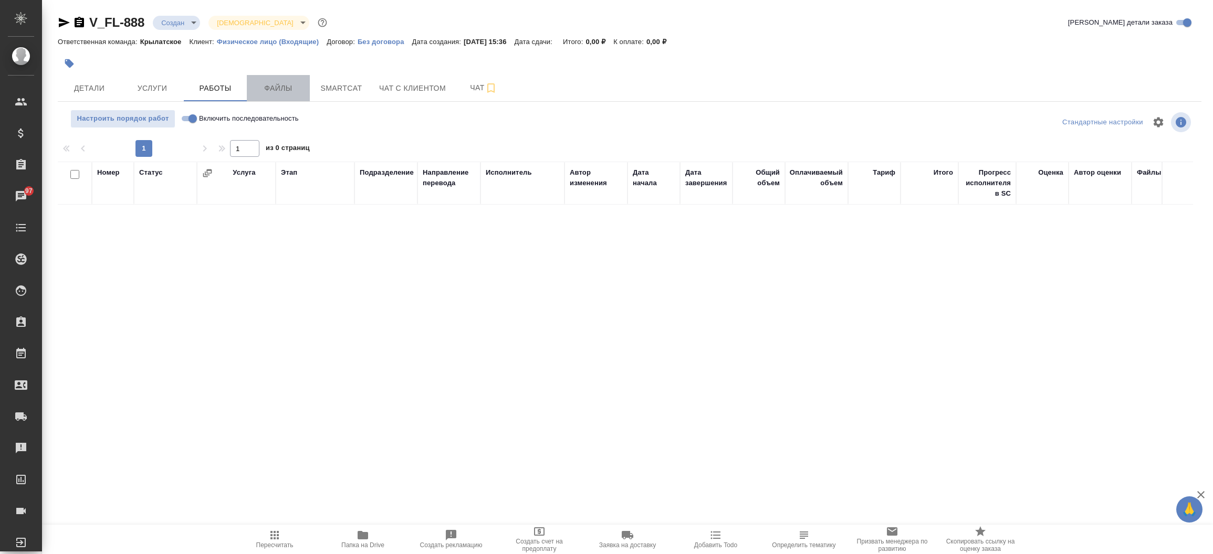
click at [298, 93] on span "Файлы" at bounding box center [278, 88] width 50 height 13
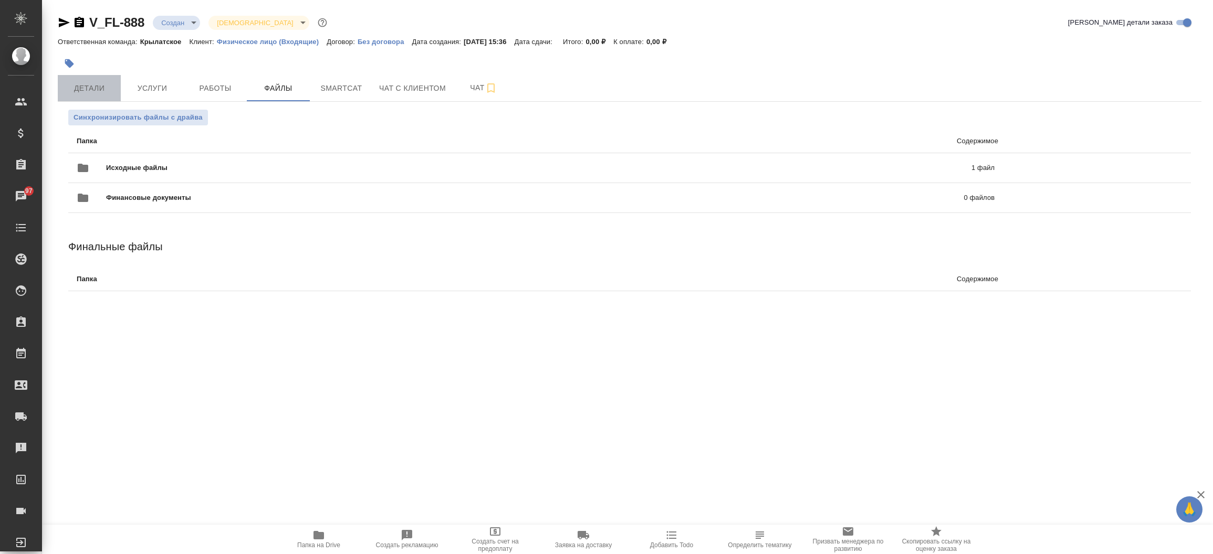
click at [89, 80] on button "Детали" at bounding box center [89, 88] width 63 height 26
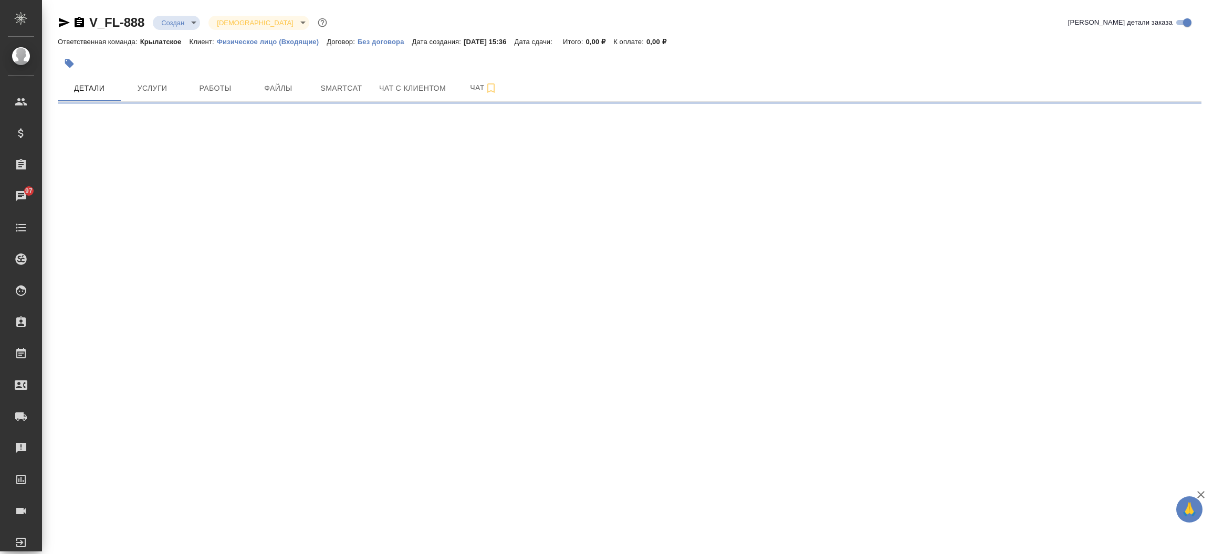
select select "RU"
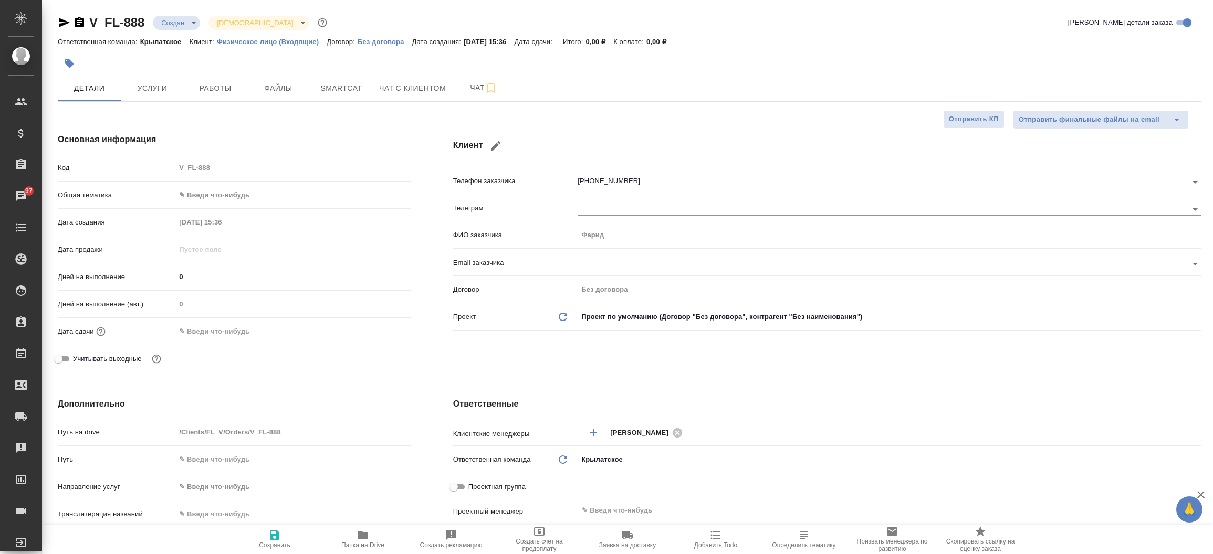
type textarea "x"
click at [56, 22] on div "V_FL-888 Создан new Святая троица holyTrinity Кратко детали заказа Ответственна…" at bounding box center [629, 508] width 1155 height 1016
click at [60, 18] on icon "button" at bounding box center [64, 22] width 13 height 13
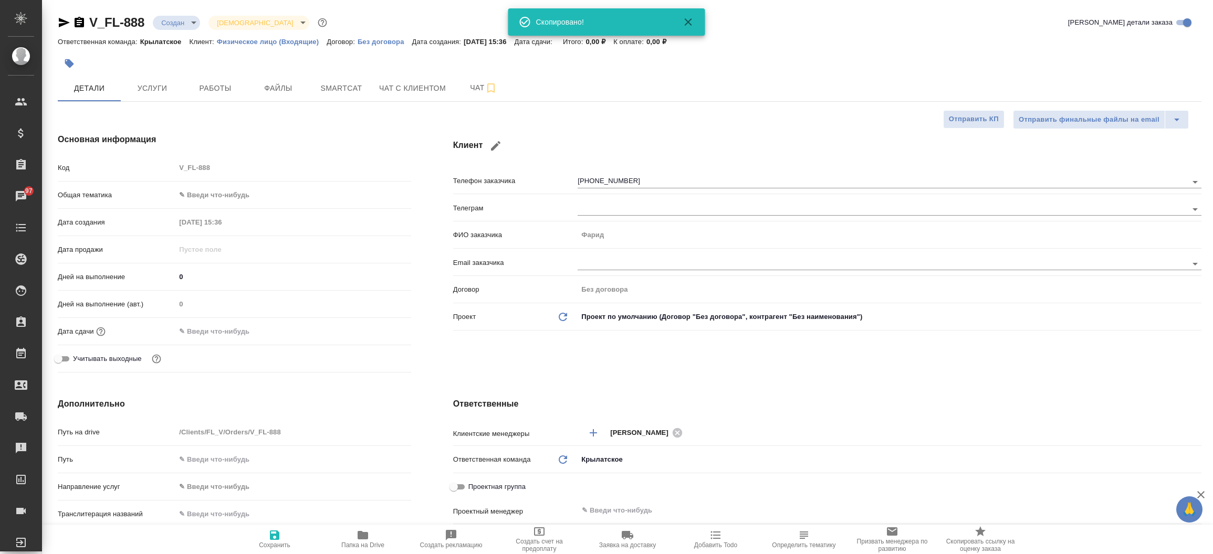
type textarea "x"
